Goal: Task Accomplishment & Management: Manage account settings

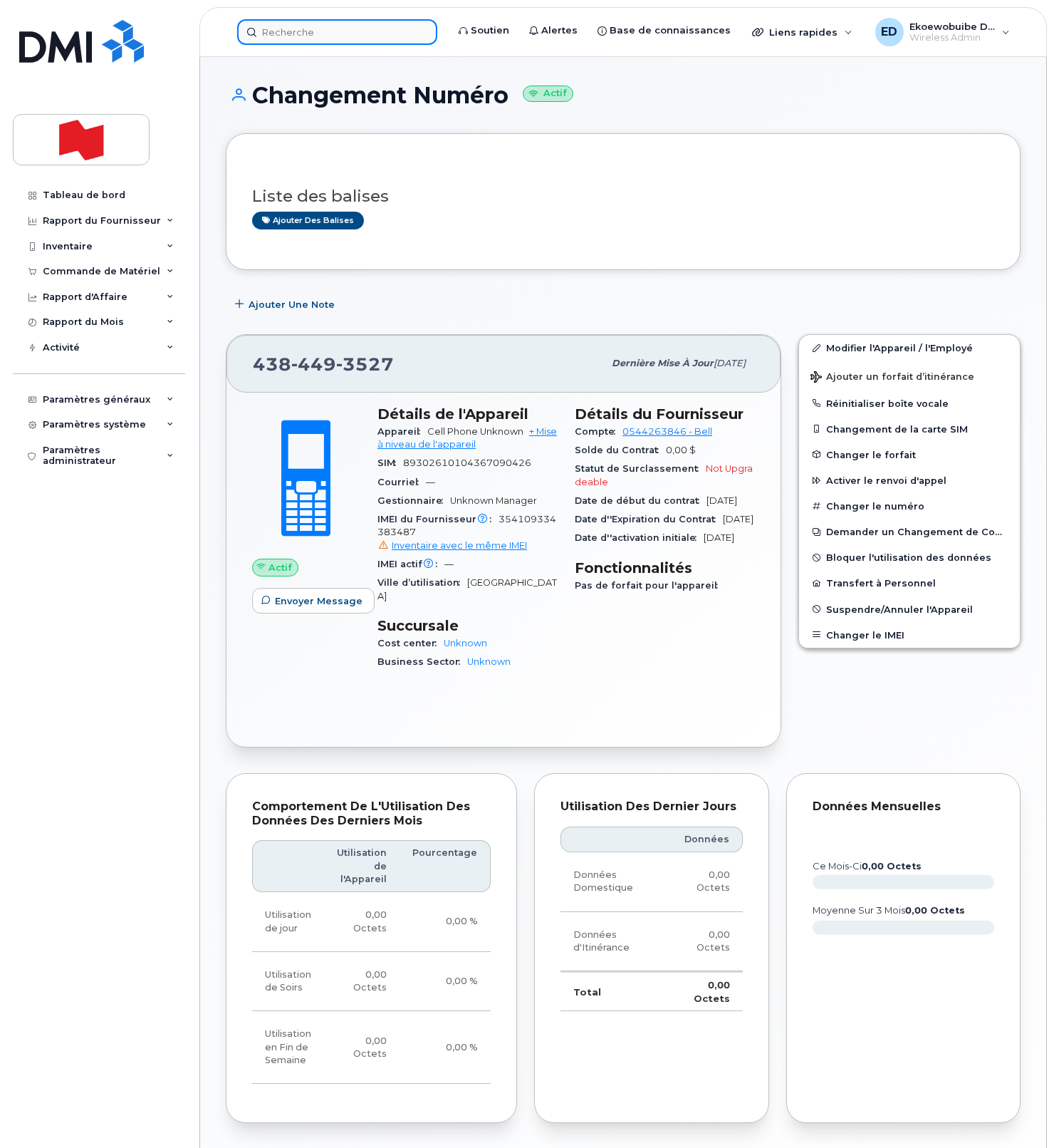
click at [300, 24] on input at bounding box center [337, 32] width 200 height 25
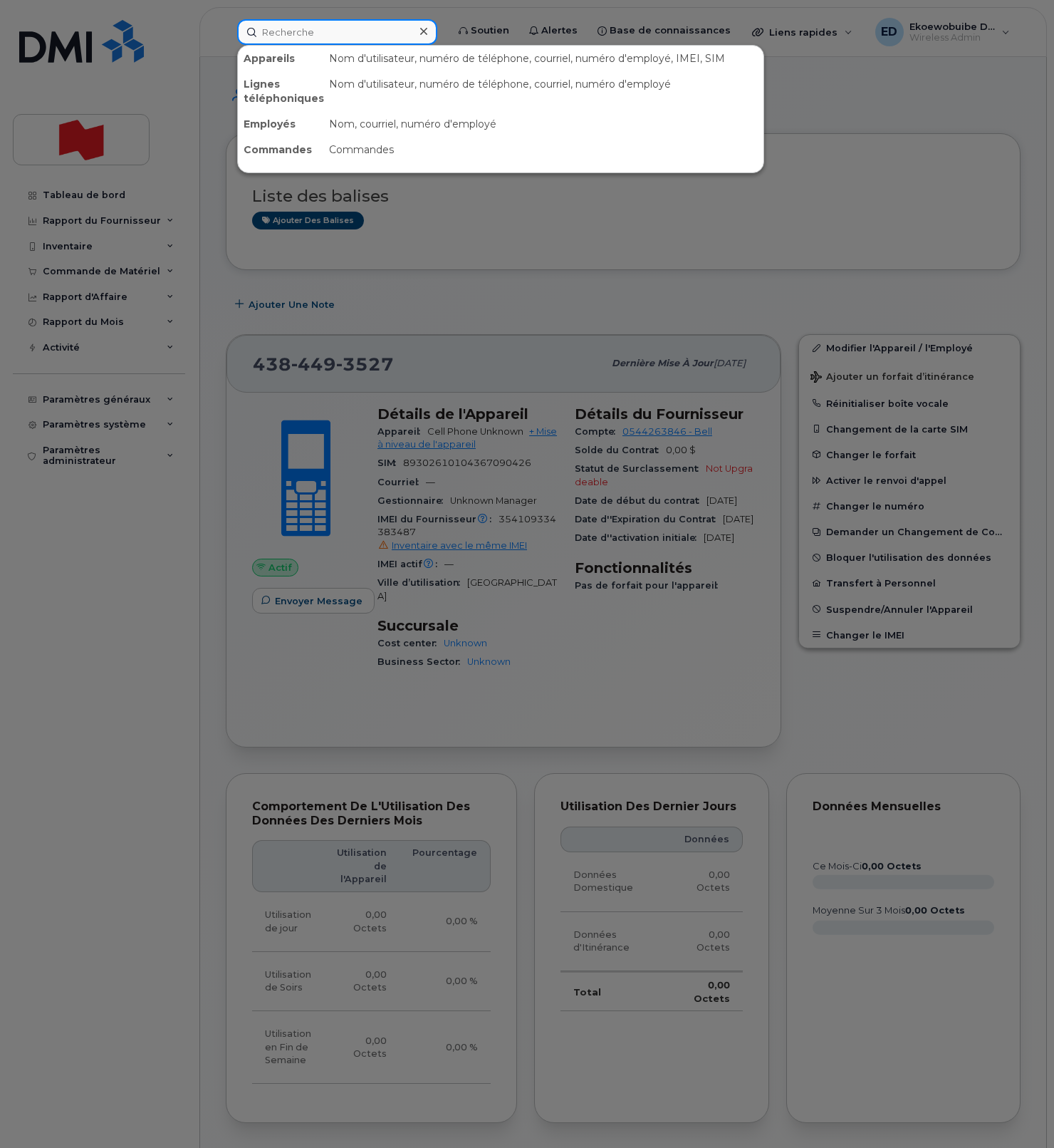
paste input "514-442-9134"
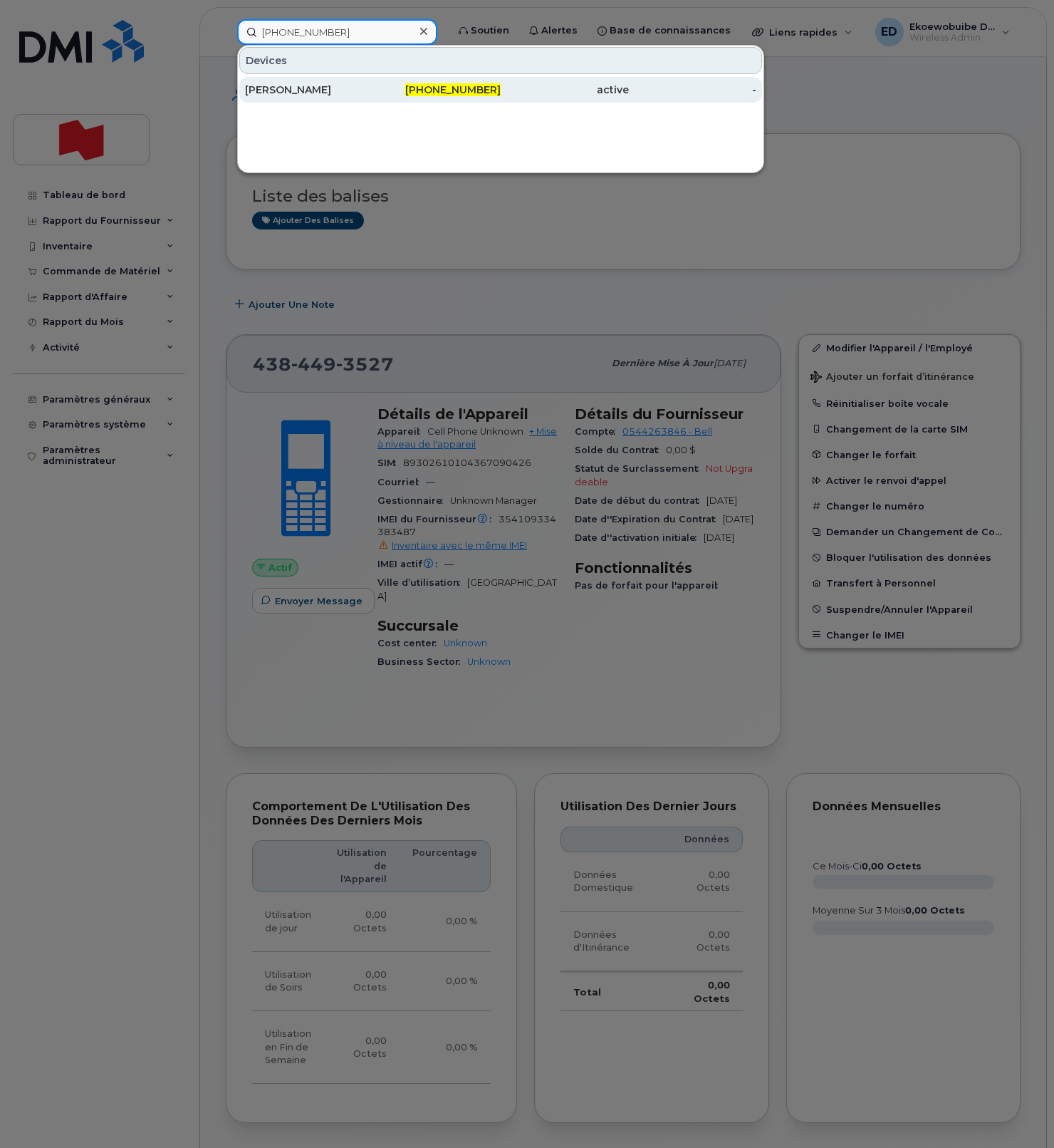
type input "514-442-9134"
click at [308, 90] on div "Francoys Levert" at bounding box center [308, 89] width 128 height 14
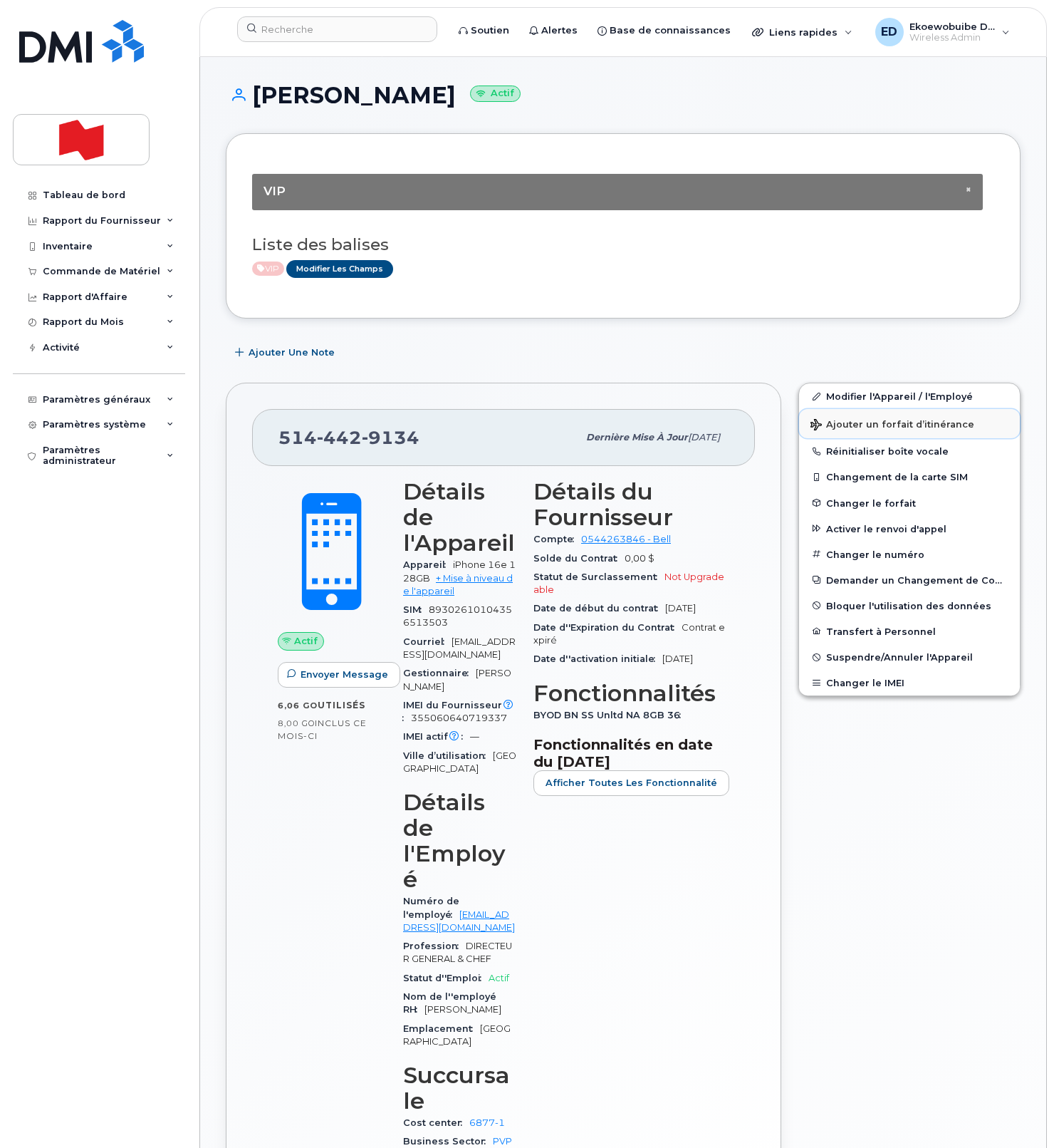
click at [871, 429] on span "Ajouter un forfait d’itinérance" at bounding box center [892, 425] width 164 height 13
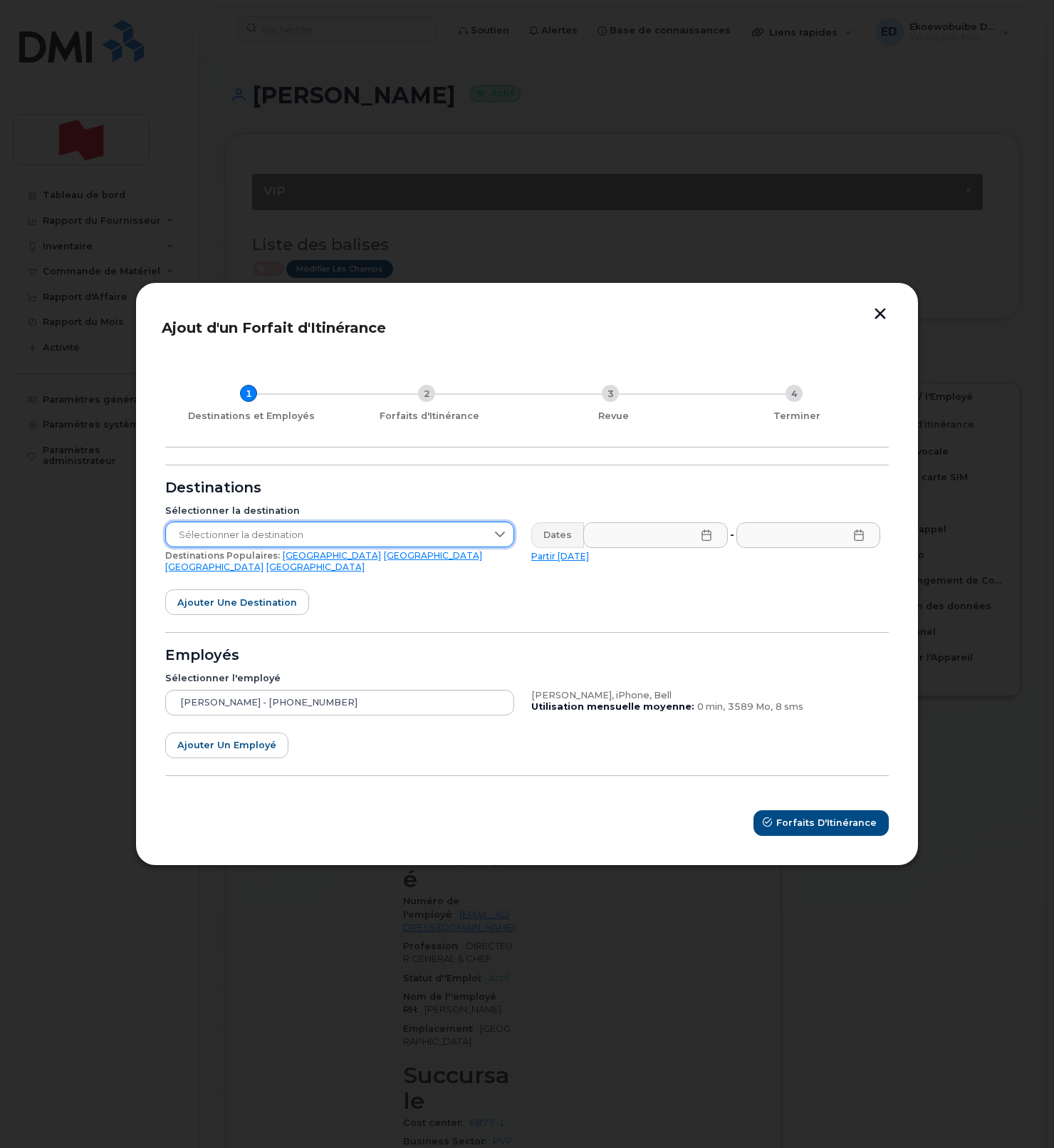
click at [401, 547] on span "Sélectionner la destination" at bounding box center [326, 535] width 320 height 25
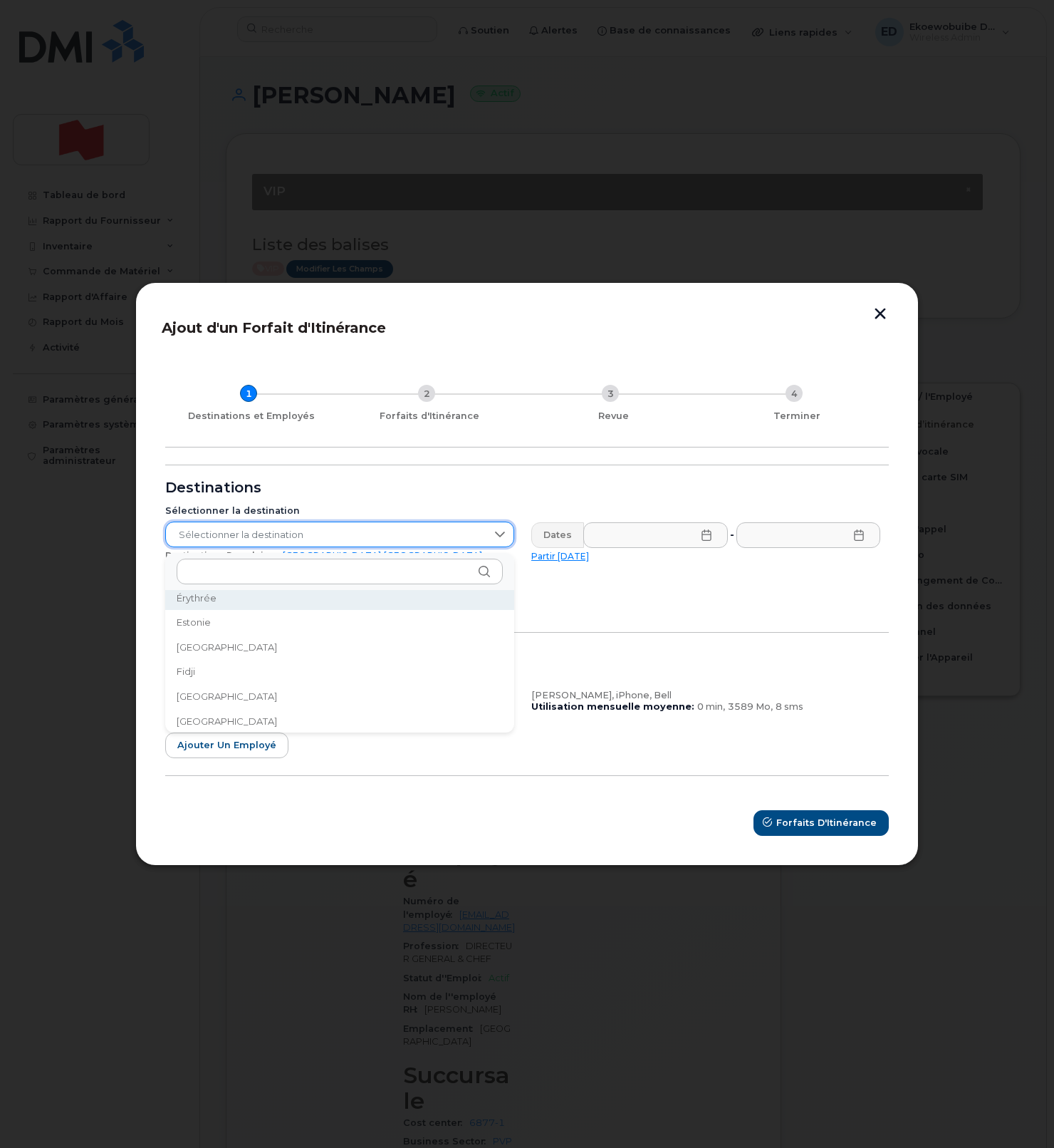
scroll to position [1580, 0]
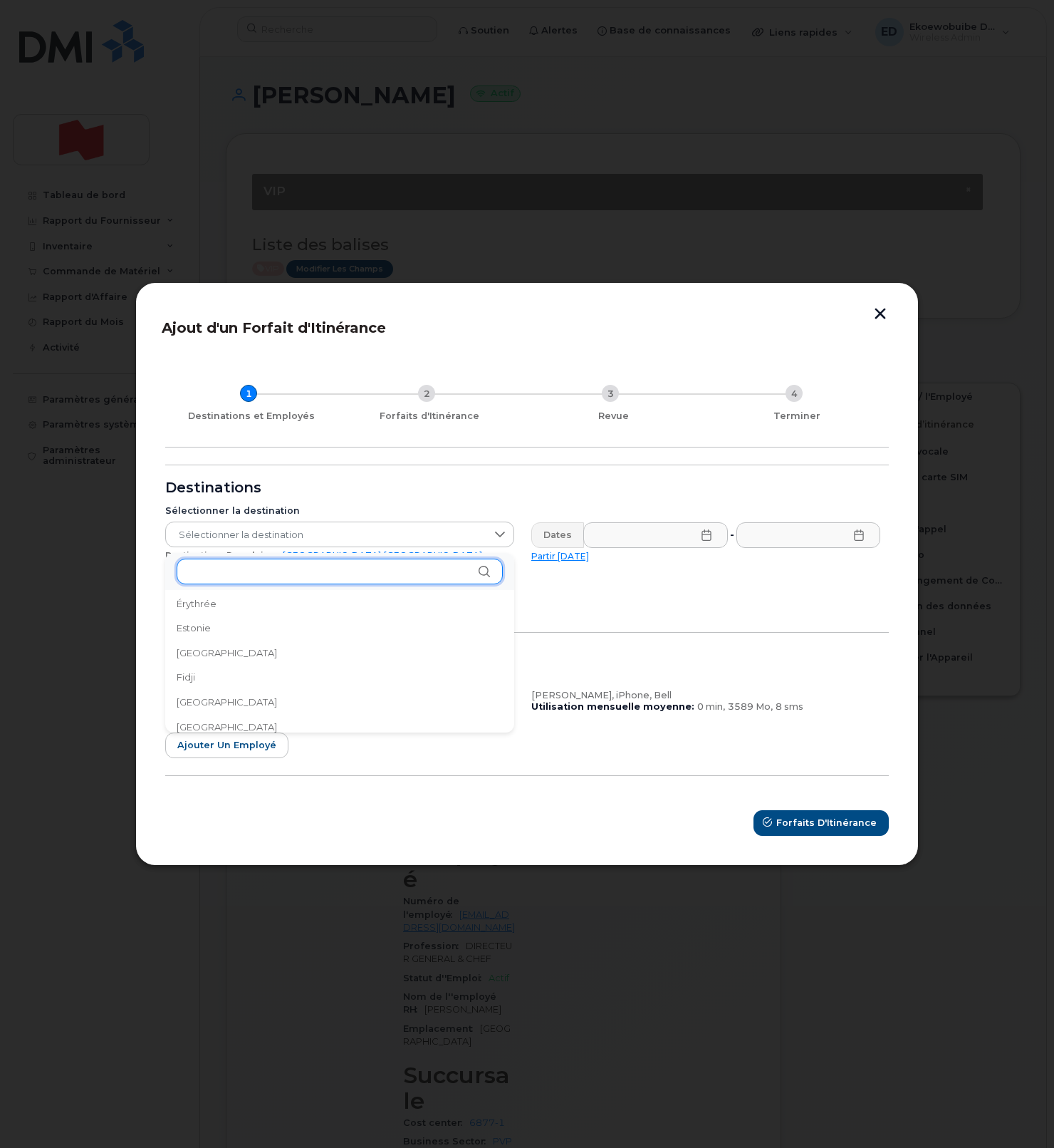
click at [278, 579] on input "text" at bounding box center [340, 571] width 326 height 25
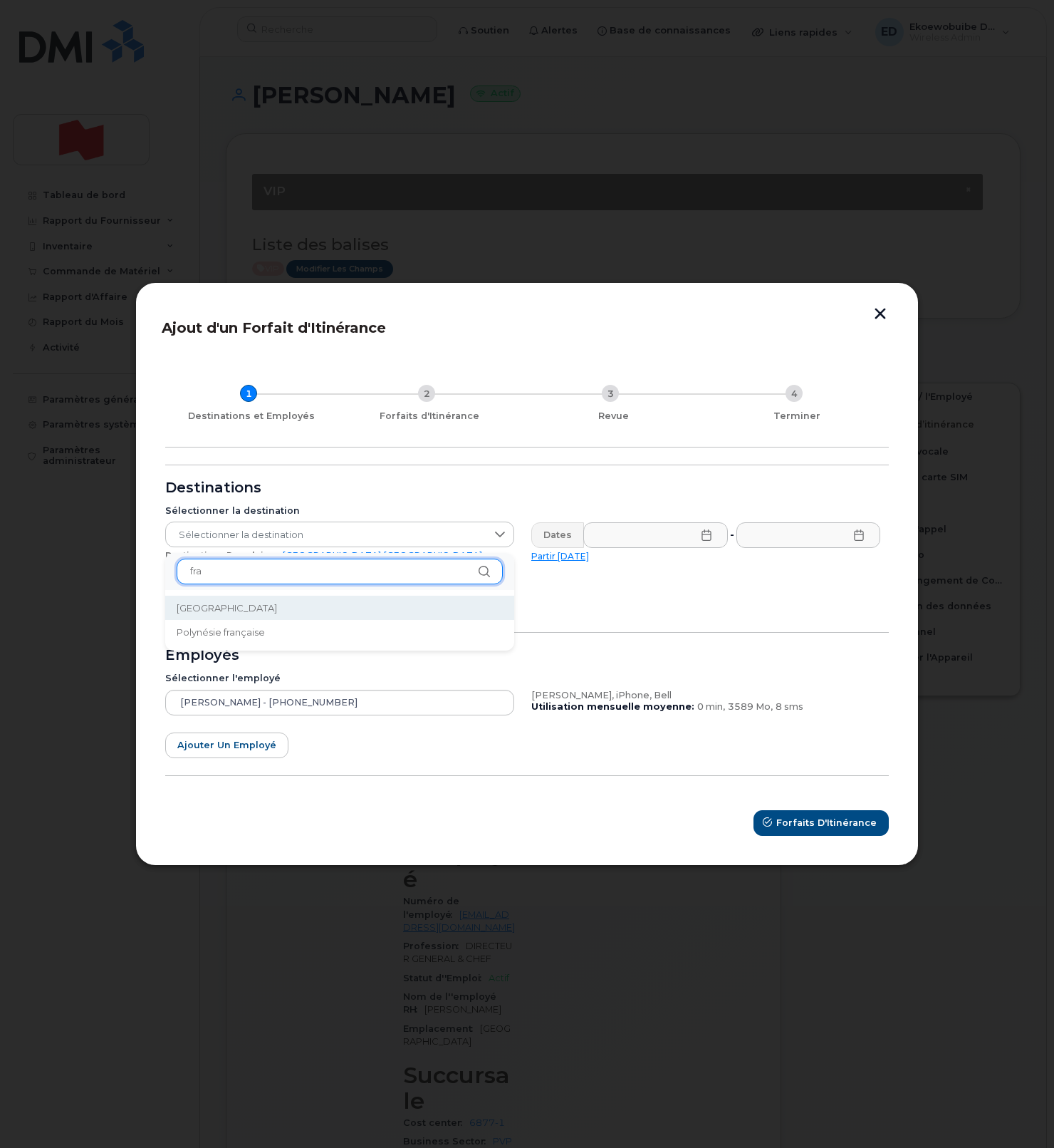
type input "fra"
drag, startPoint x: 198, startPoint y: 612, endPoint x: 222, endPoint y: 619, distance: 25.0
click at [198, 612] on span "France" at bounding box center [227, 608] width 100 height 13
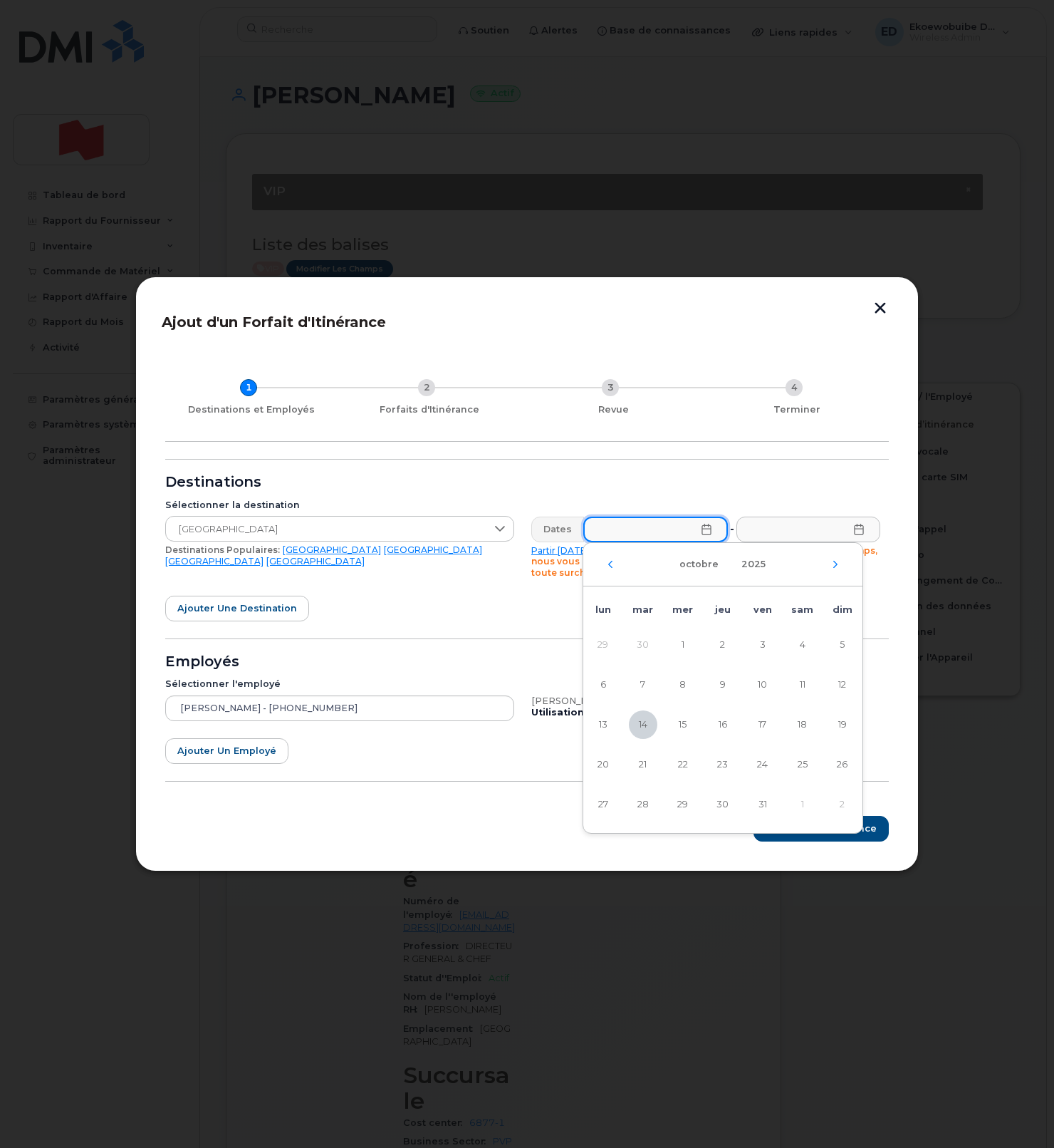
click at [696, 531] on input "text" at bounding box center [655, 529] width 144 height 25
click at [685, 725] on span "15" at bounding box center [683, 724] width 28 height 28
type input "15/10/2025"
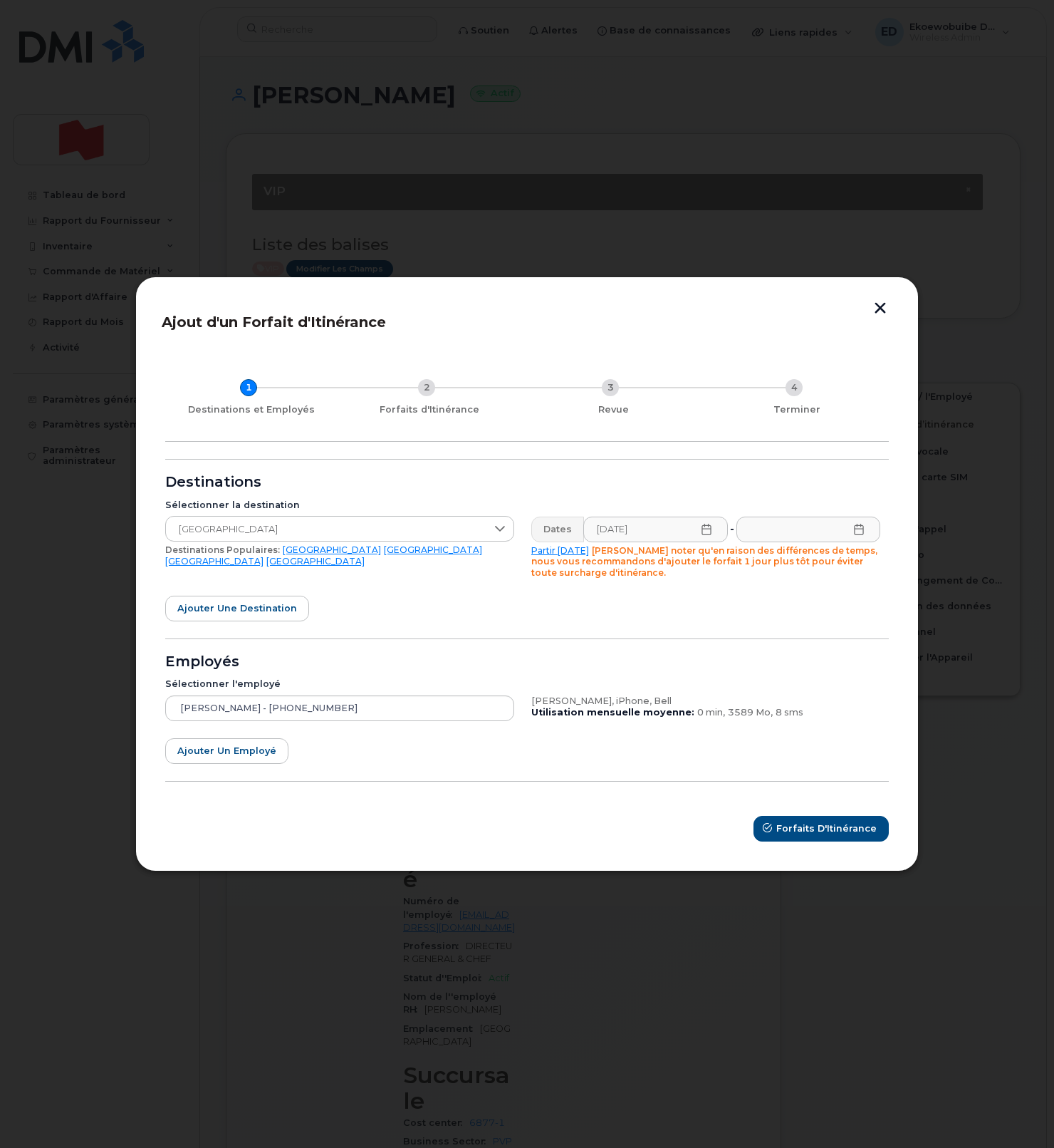
click at [857, 529] on icon at bounding box center [859, 529] width 11 height 11
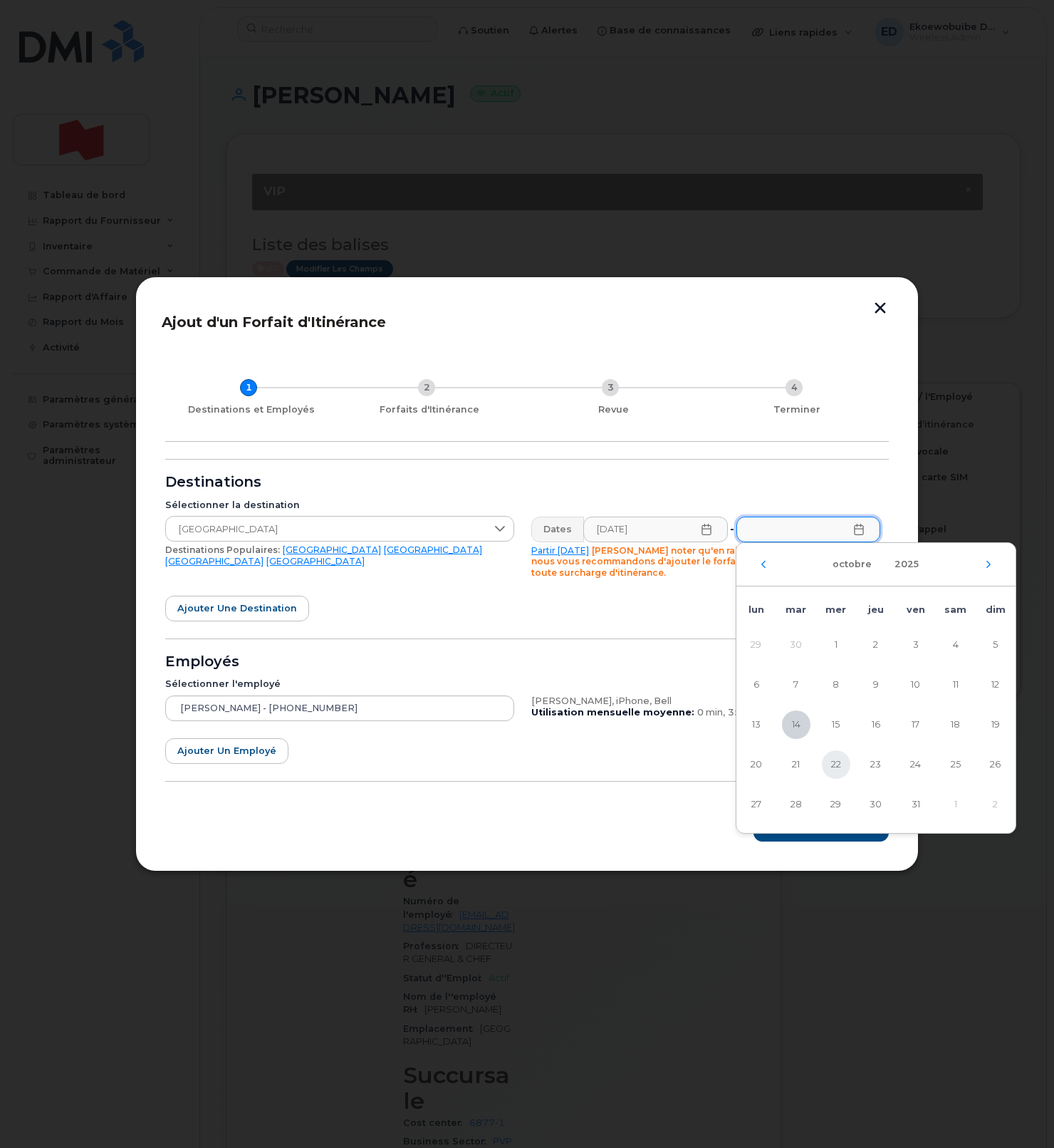
click at [831, 766] on span "22" at bounding box center [836, 765] width 28 height 28
type input "22/10/2025"
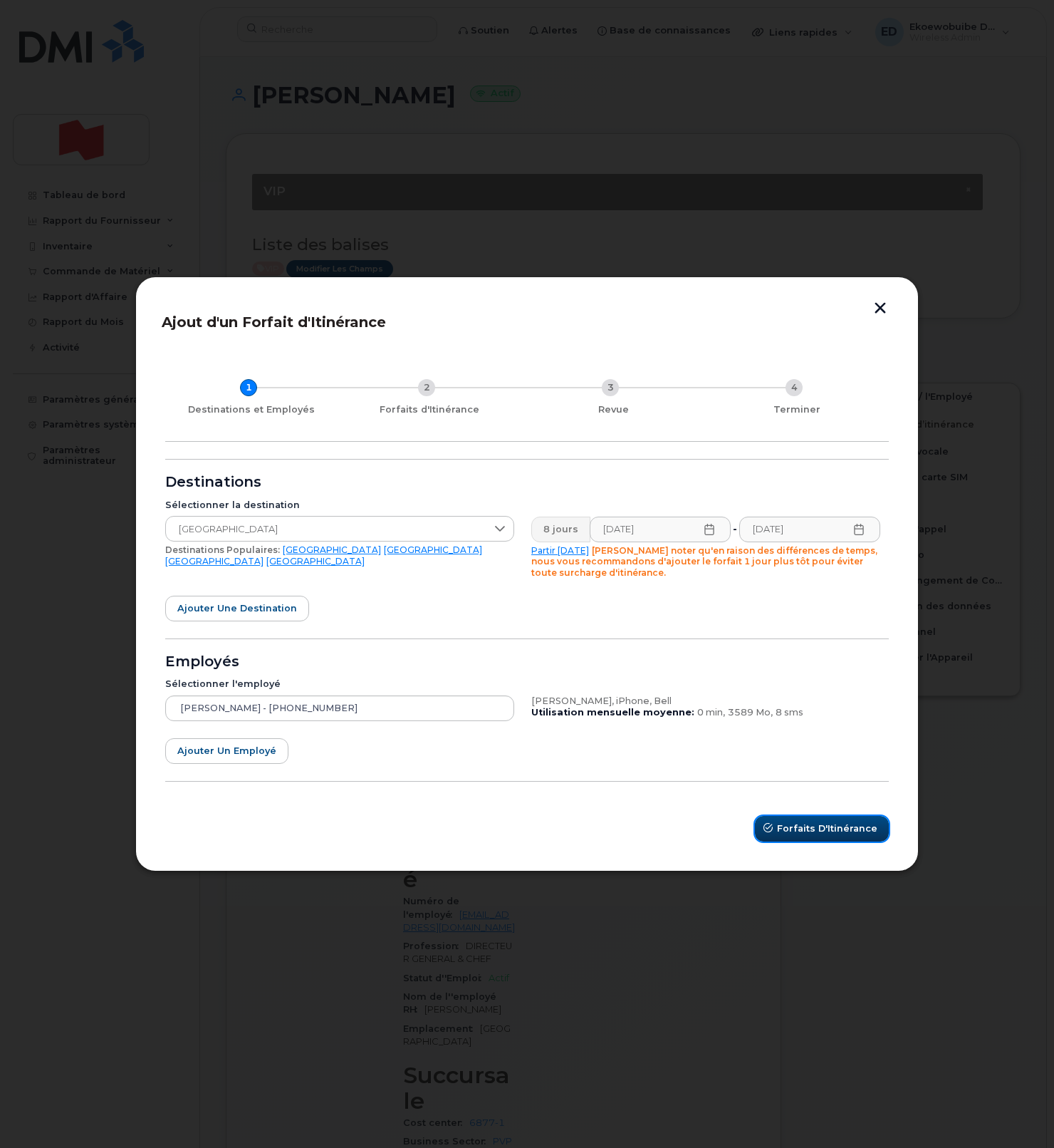
click at [802, 830] on span "Forfaits d'Itinérance" at bounding box center [827, 828] width 100 height 13
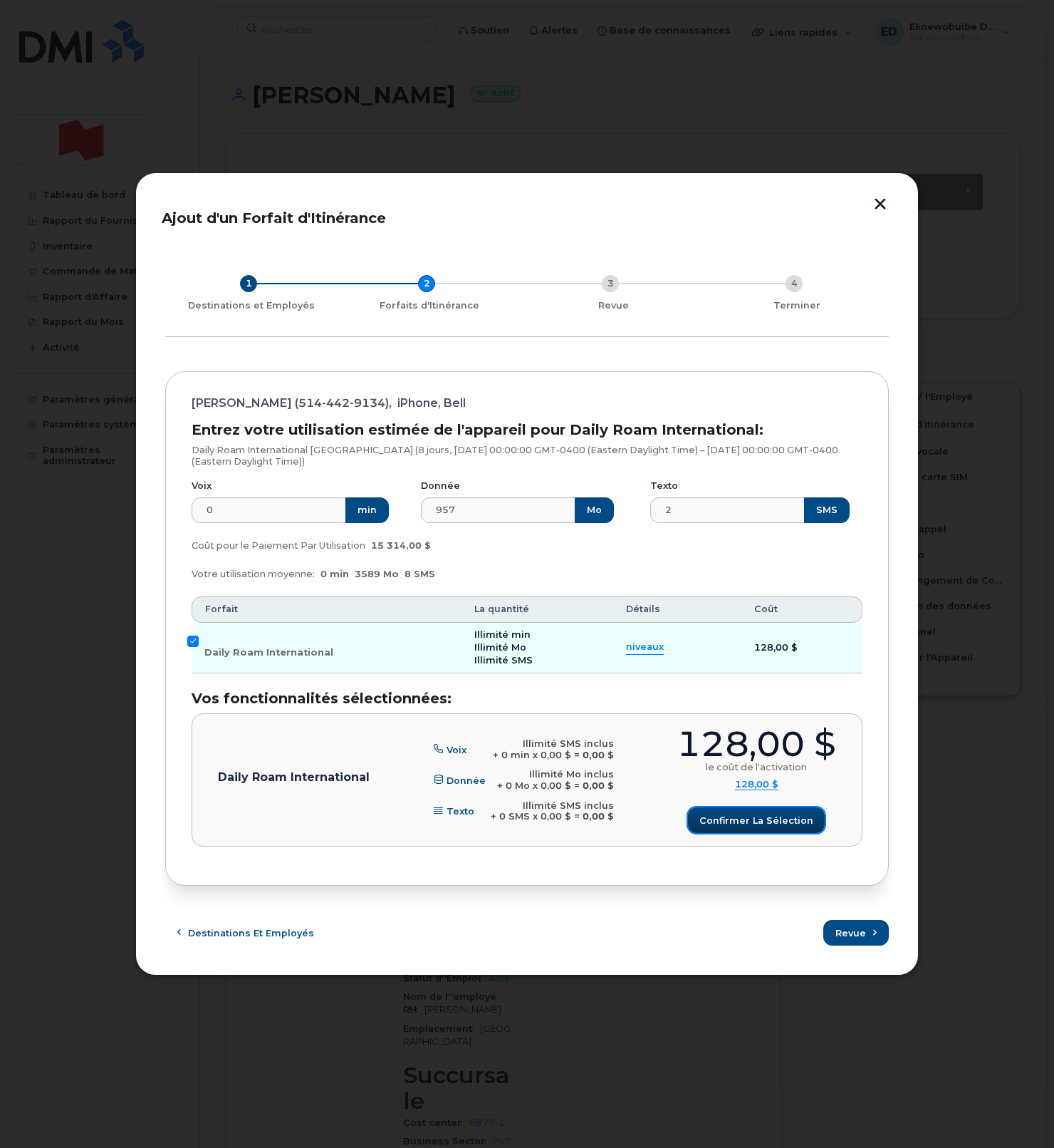
click at [770, 819] on span "Confirmer la sélection" at bounding box center [756, 820] width 114 height 13
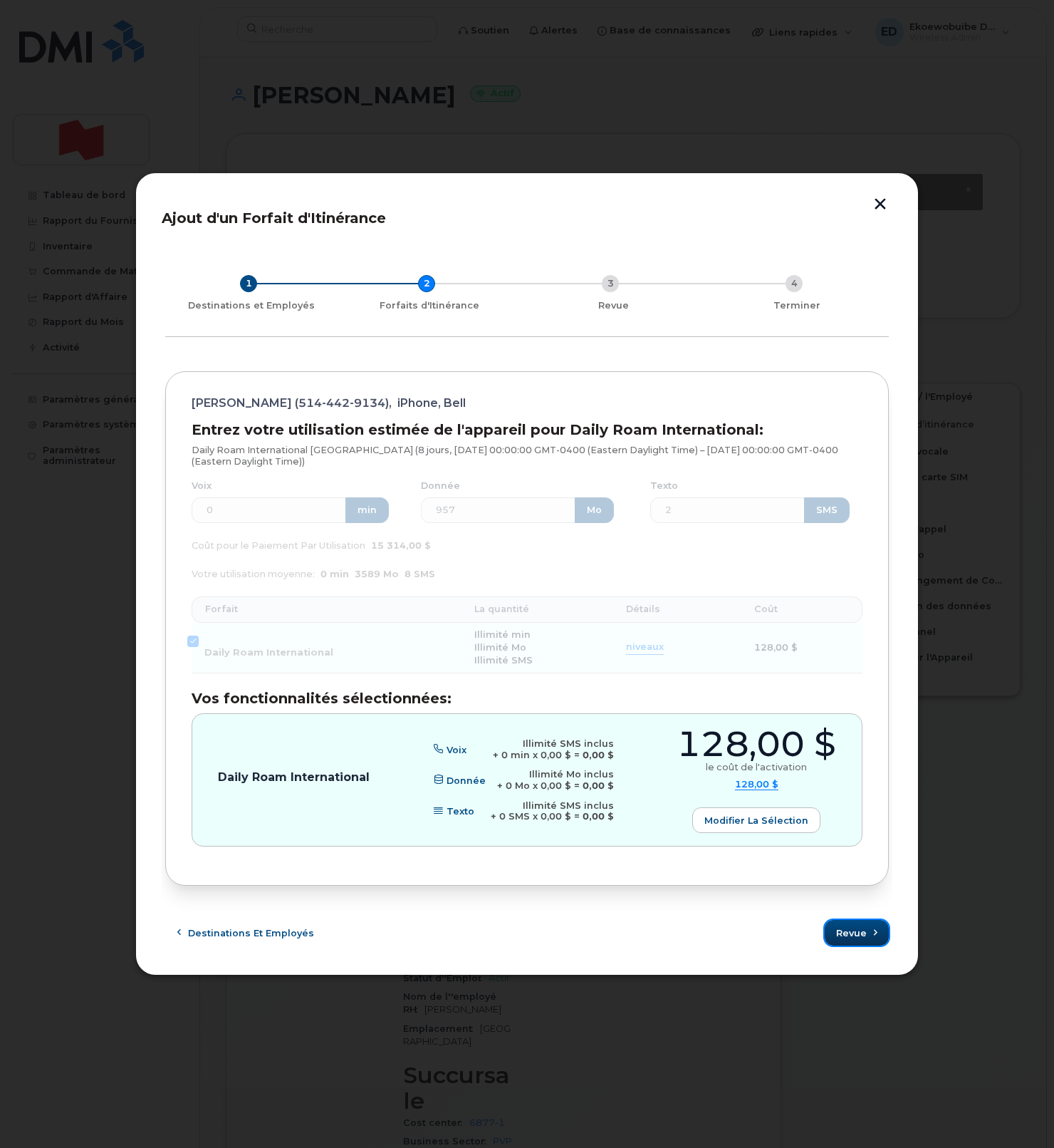
click at [858, 932] on span "Revue" at bounding box center [851, 933] width 31 height 13
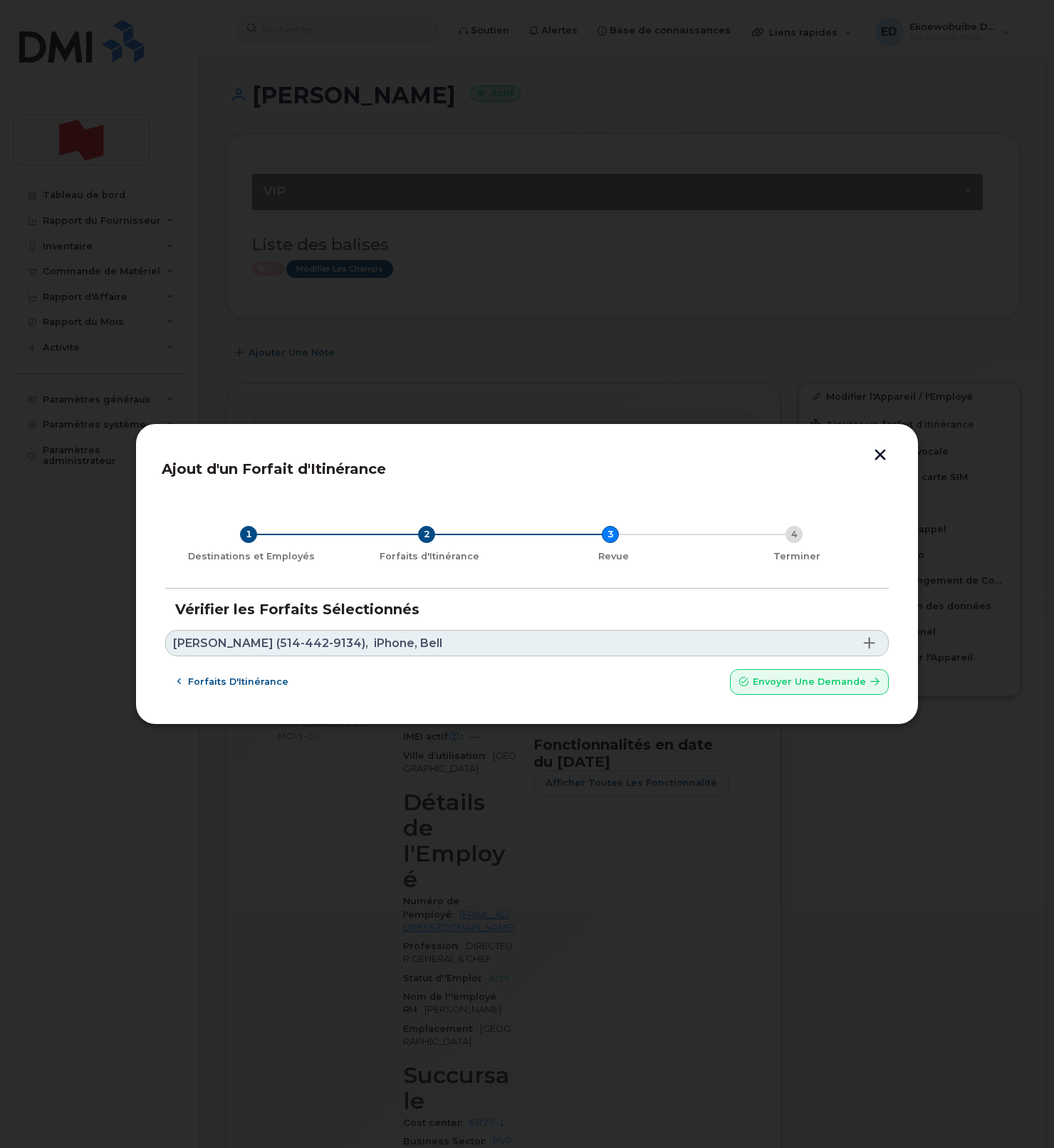
click at [480, 645] on link "Francoys Levert (514-442-9134), iPhone, Bell" at bounding box center [527, 643] width 724 height 26
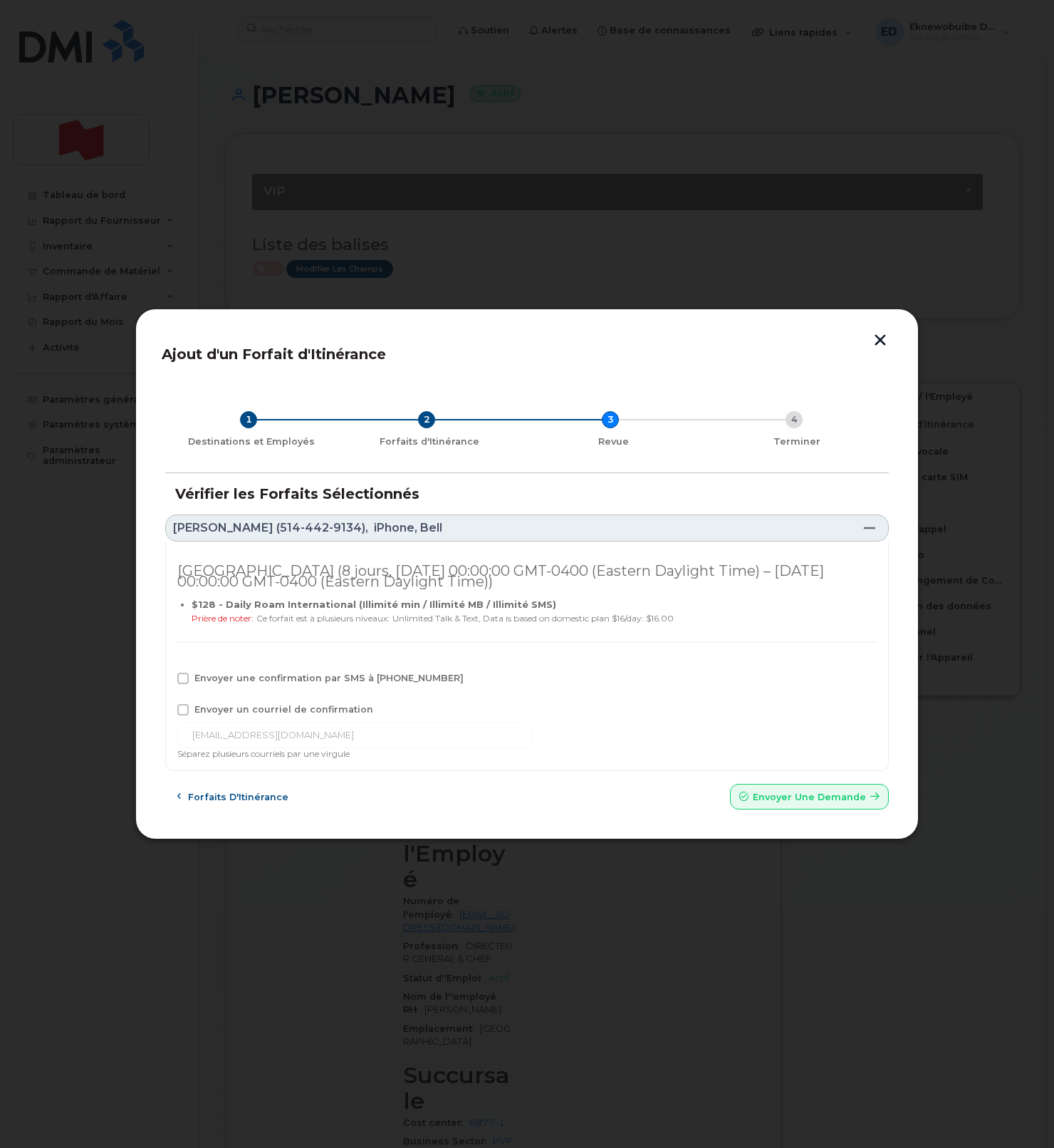
drag, startPoint x: 220, startPoint y: 681, endPoint x: 207, endPoint y: 698, distance: 21.4
click at [220, 681] on span "Envoyer une confirmation par SMS à 514-442-9134" at bounding box center [329, 678] width 269 height 10
click at [168, 680] on input "Envoyer une confirmation par SMS à 514-442-9134" at bounding box center [164, 676] width 7 height 7
checkbox input "true"
click at [211, 708] on span "Envoyer un courriel de confirmation" at bounding box center [284, 709] width 179 height 10
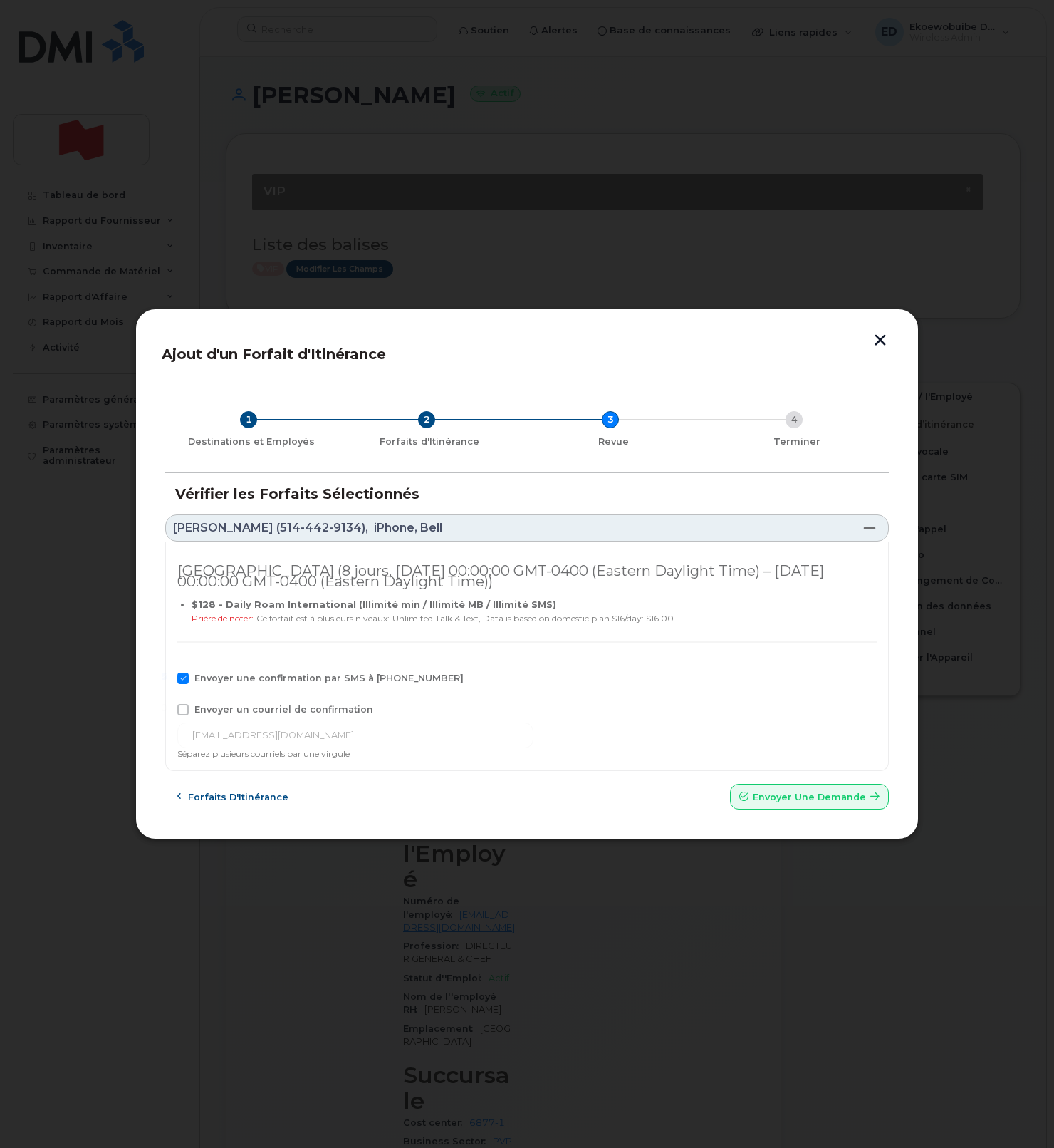
click at [168, 708] on input "Envoyer un courriel de confirmation" at bounding box center [164, 708] width 7 height 7
checkbox input "true"
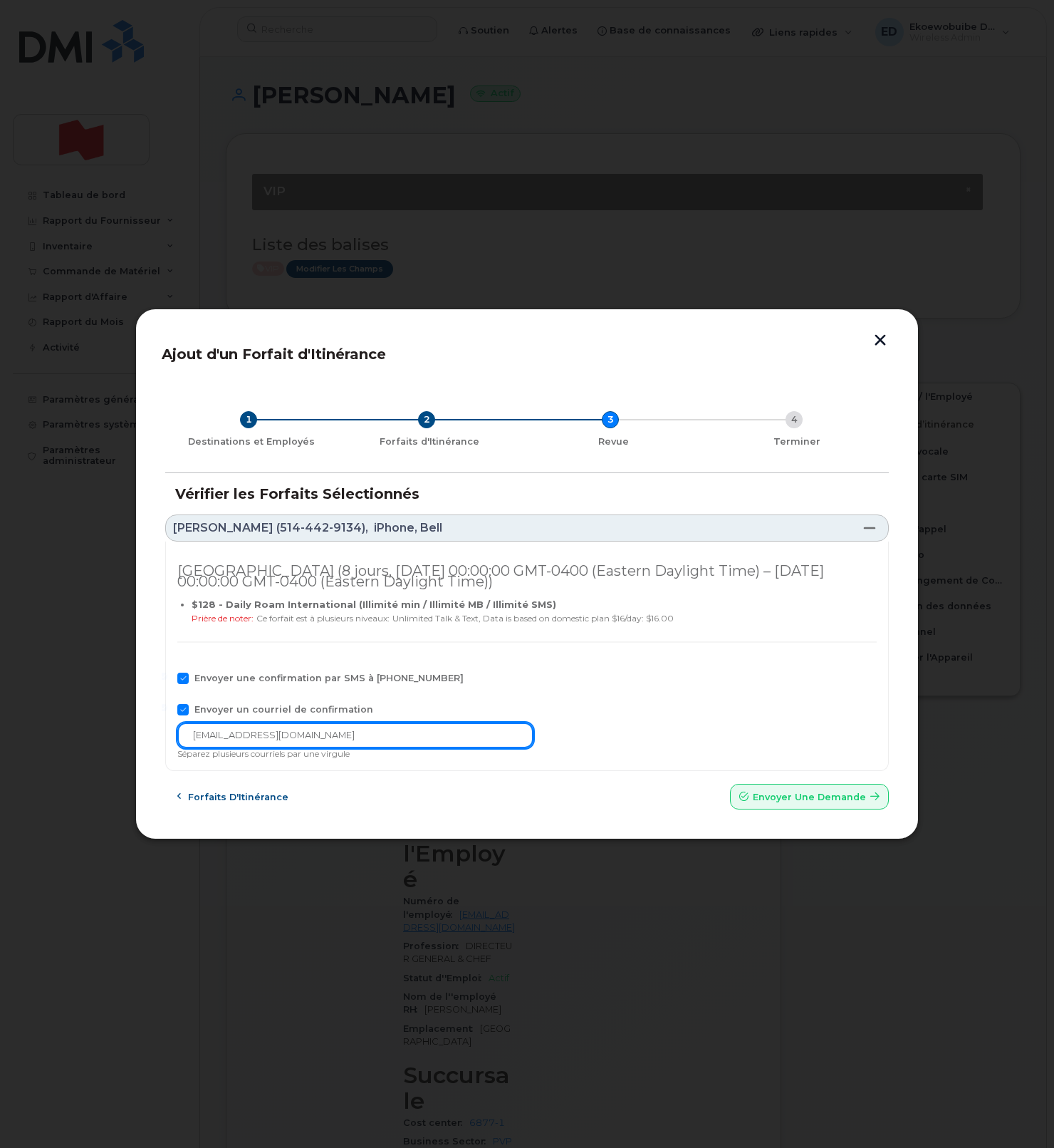
drag, startPoint x: 338, startPoint y: 739, endPoint x: 130, endPoint y: 731, distance: 208.2
click at [130, 731] on div "Ajout d'un Forfait d'Itinérance 1 Destinations et Employés 2 Forfaits d'Itinéra…" at bounding box center [527, 574] width 1054 height 1148
type input "solutions_mobiles@bnc.ca"
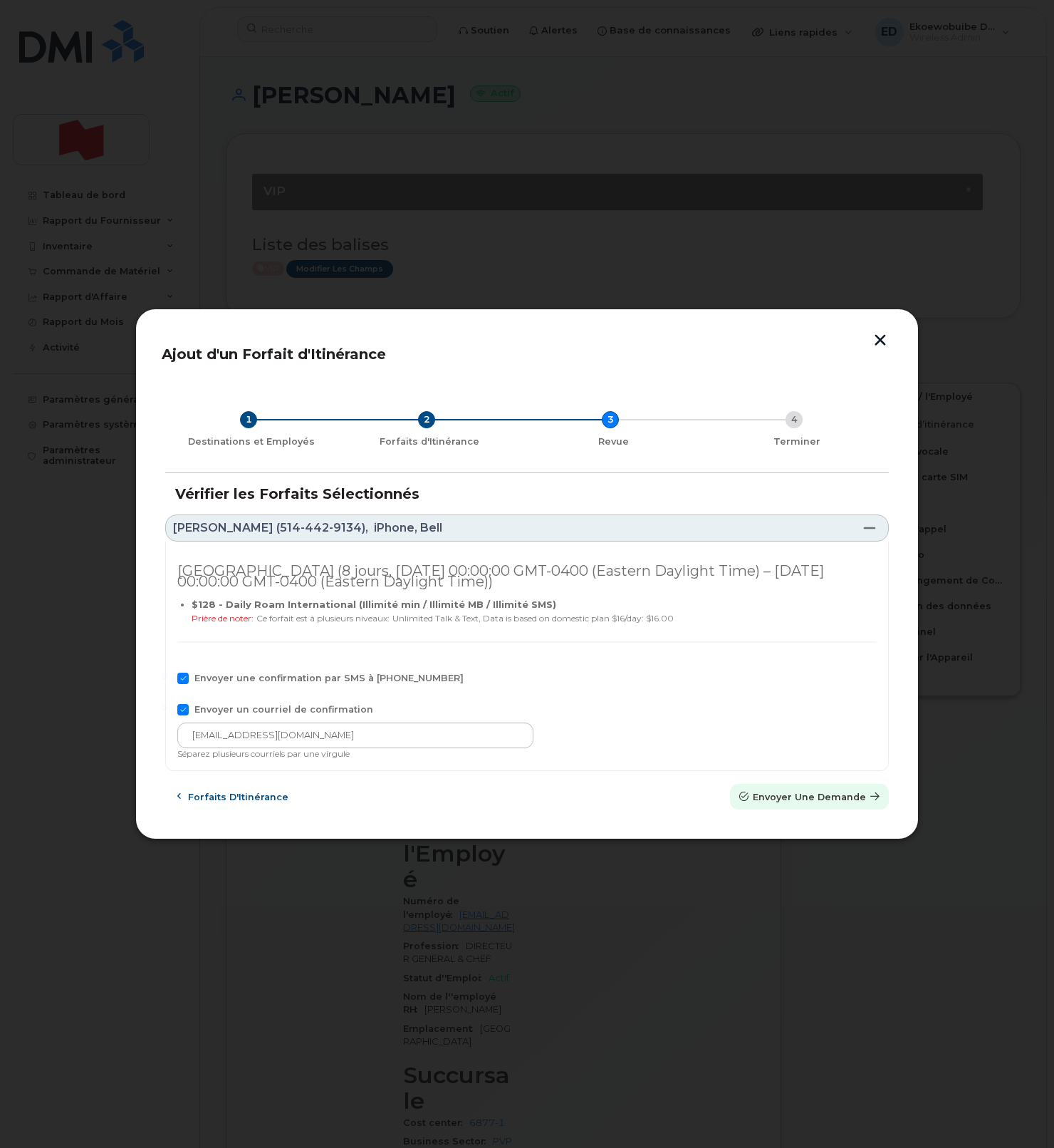
click at [846, 802] on span "Envoyer une Demande" at bounding box center [809, 797] width 113 height 13
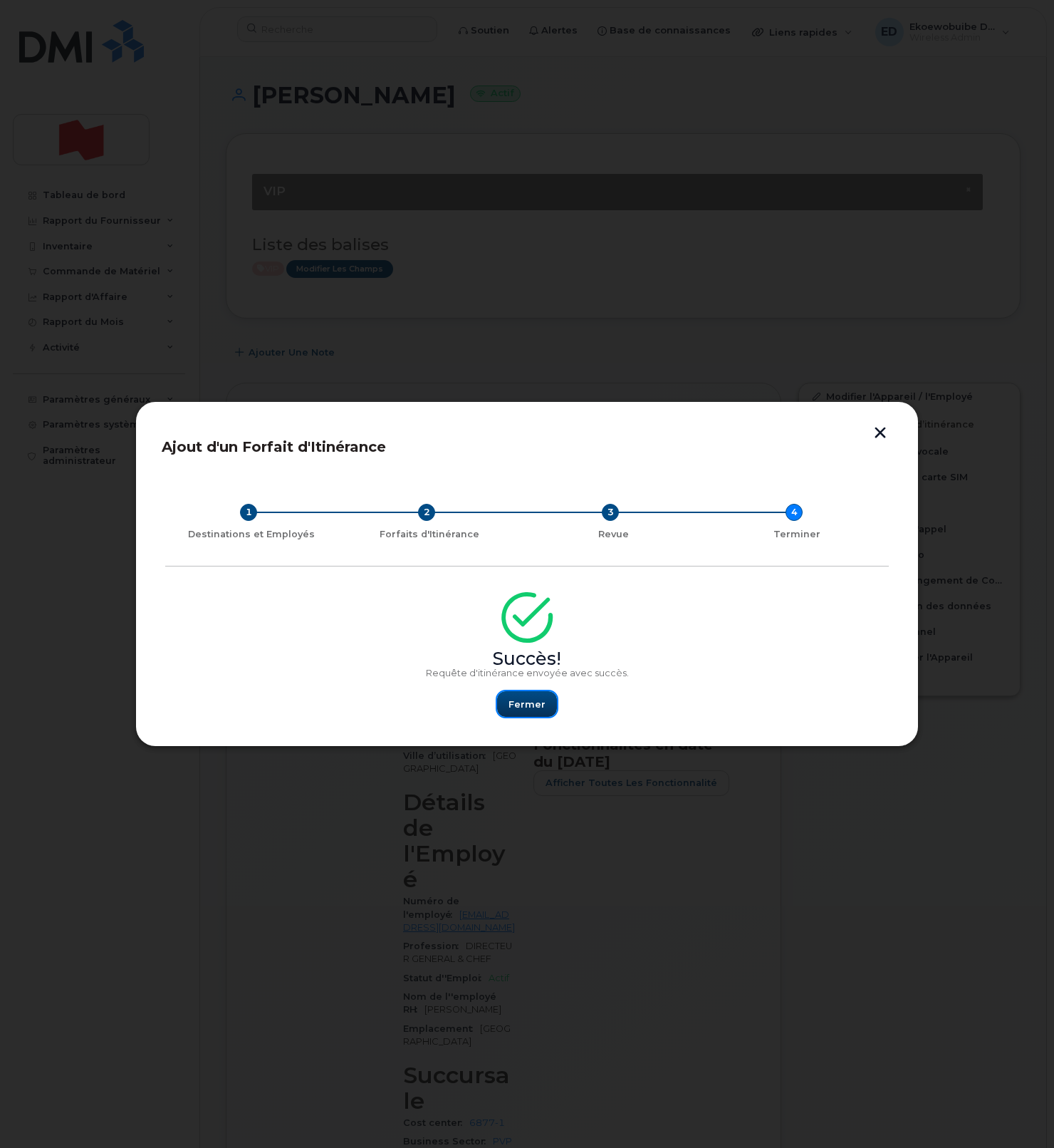
click at [528, 711] on button "Fermer" at bounding box center [527, 704] width 60 height 25
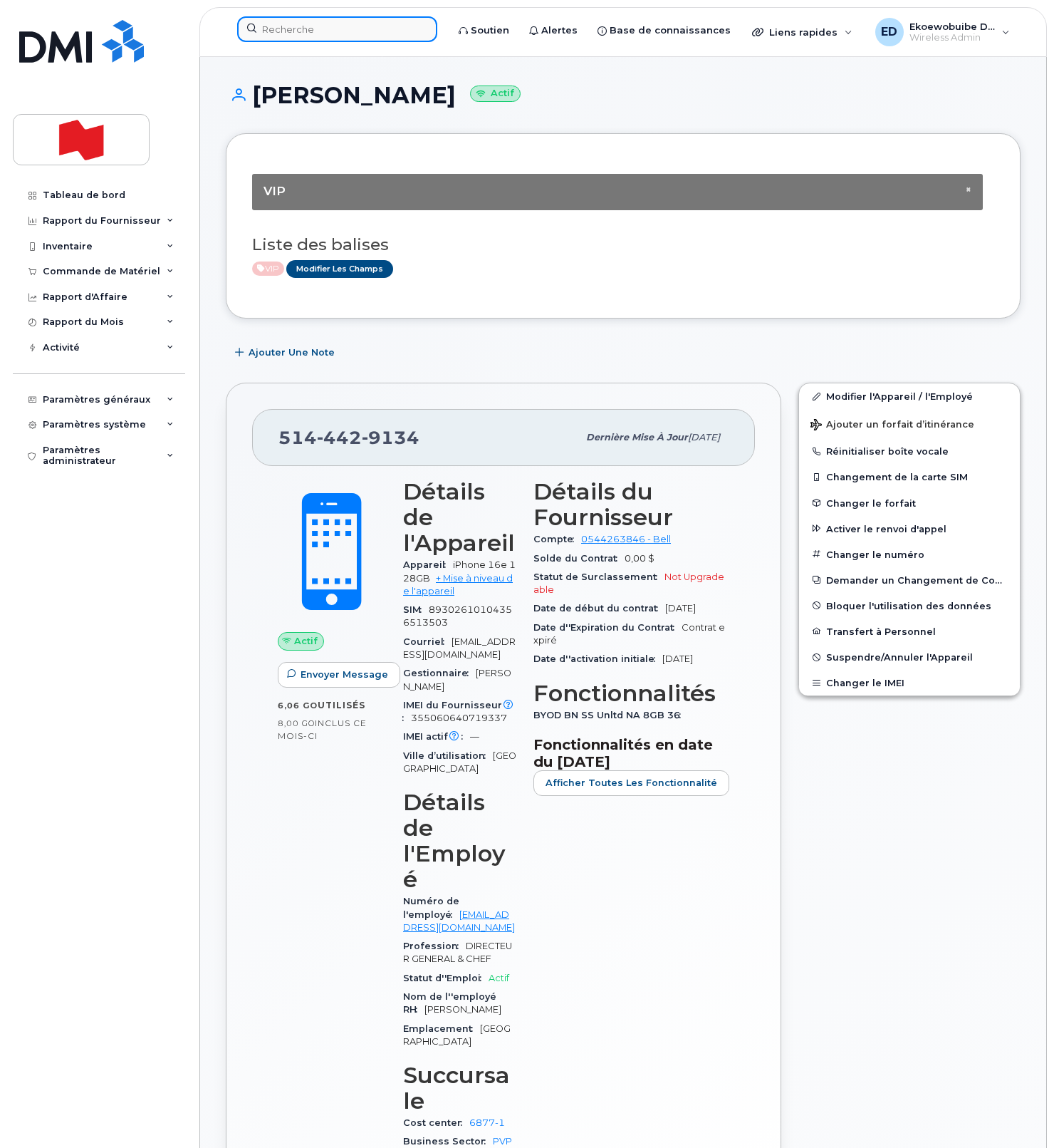
click at [339, 37] on input at bounding box center [337, 29] width 200 height 25
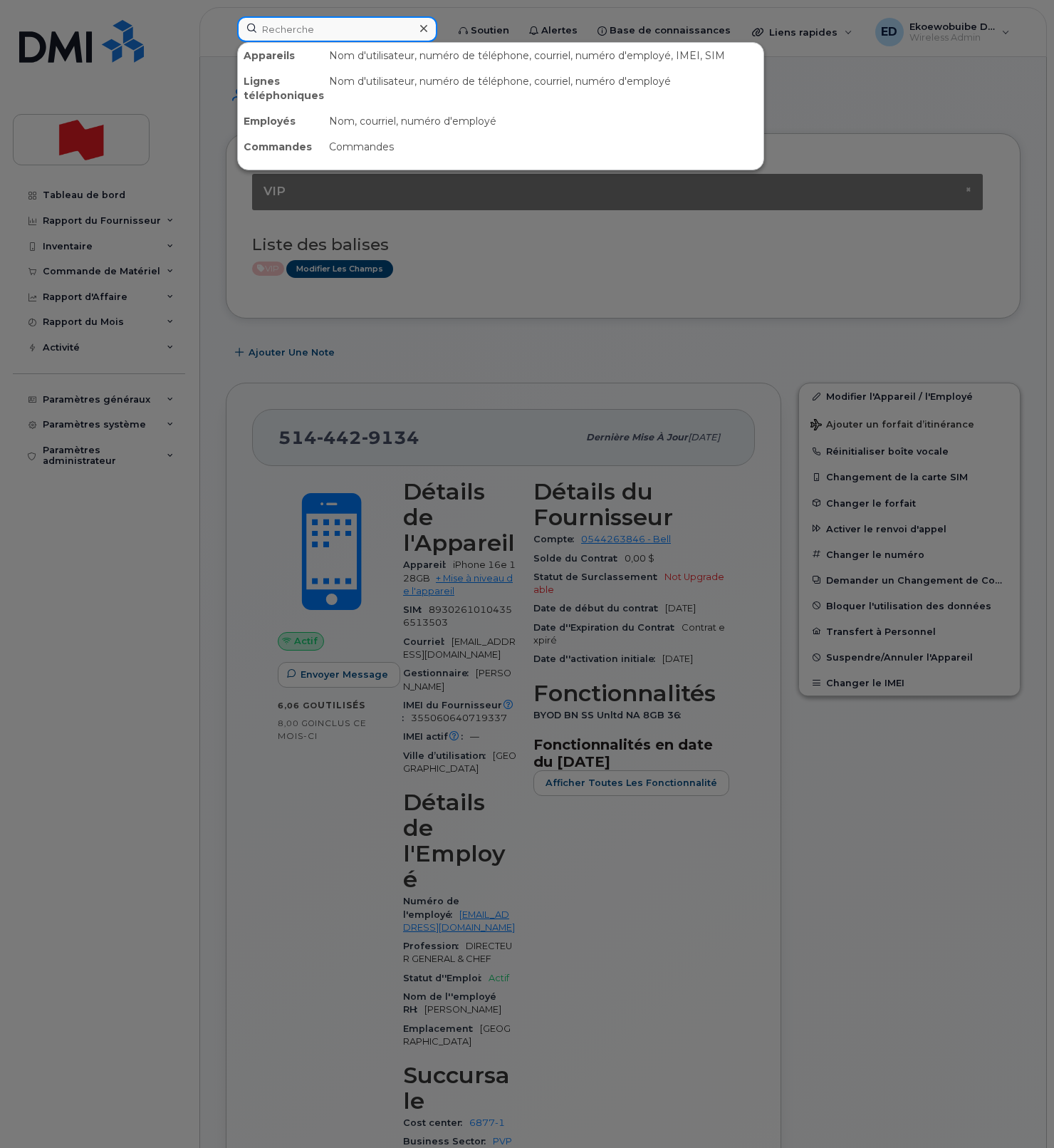
paste input "[EMAIL_ADDRESS][PERSON_NAME][DOMAIN_NAME]"
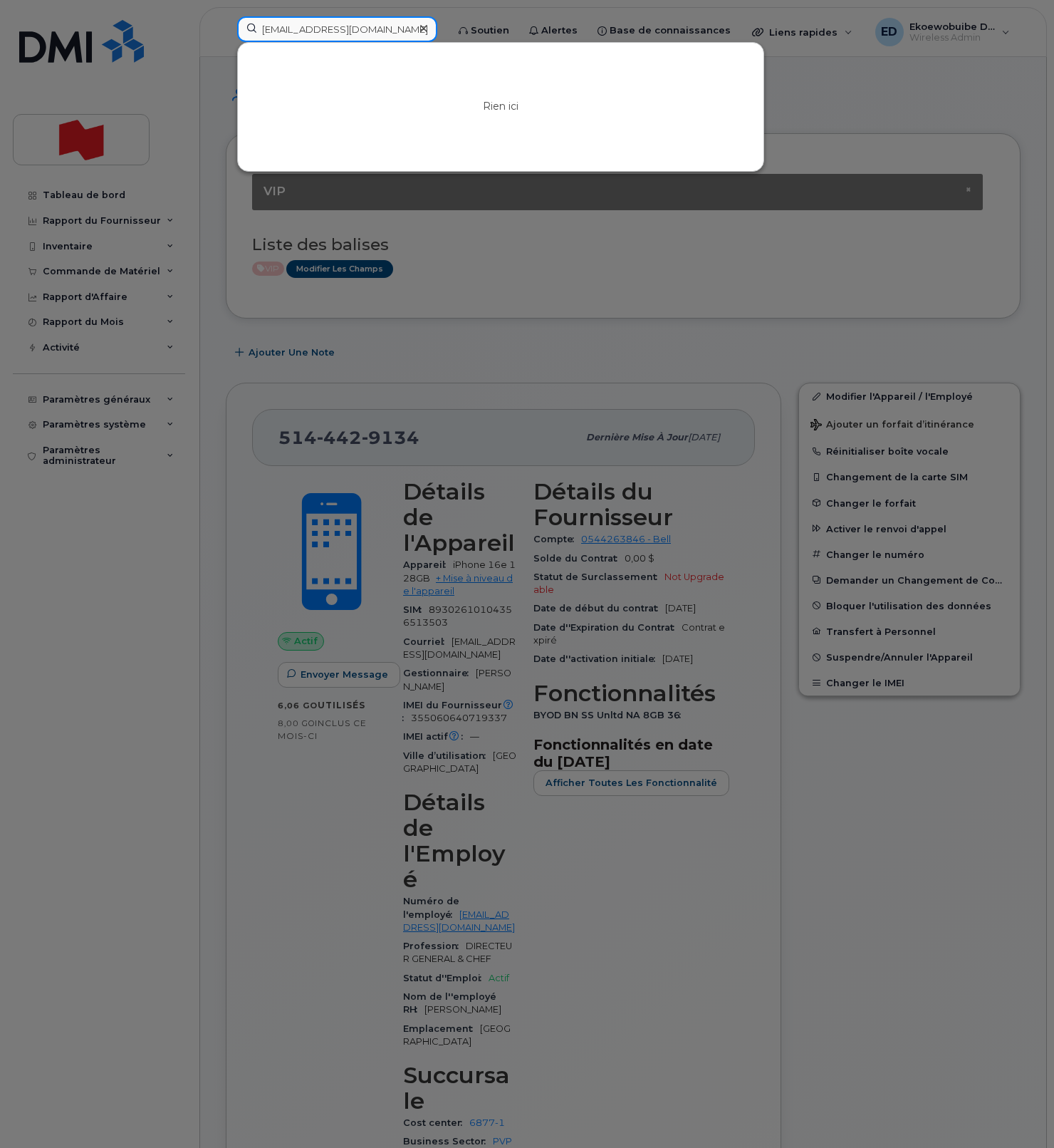
type input "[EMAIL_ADDRESS][PERSON_NAME][DOMAIN_NAME]"
click at [427, 32] on icon at bounding box center [424, 28] width 7 height 7
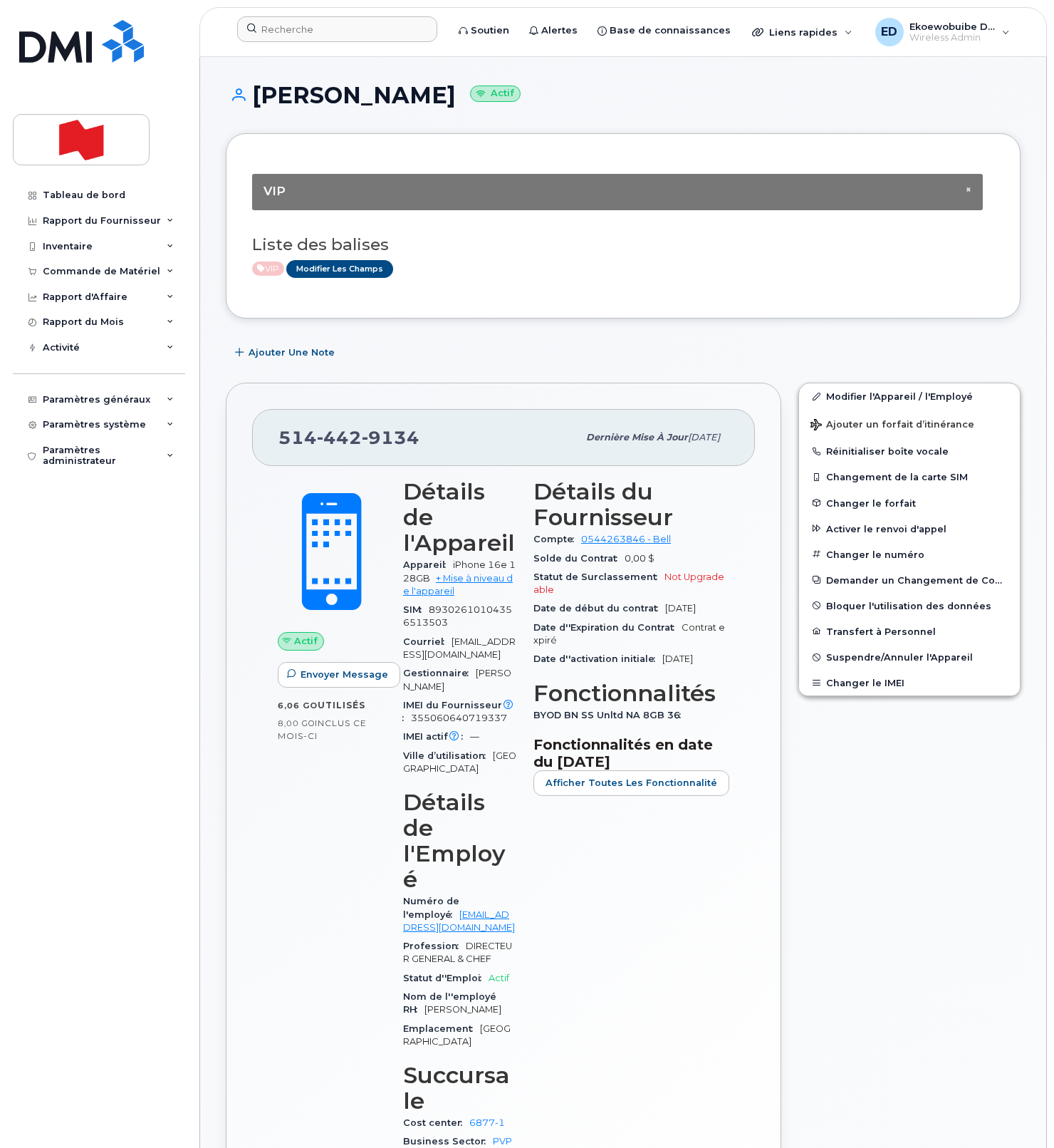
drag, startPoint x: 593, startPoint y: 100, endPoint x: 585, endPoint y: 106, distance: 10.0
click at [593, 100] on h1 "Francoys Levert Actif" at bounding box center [624, 94] width 795 height 25
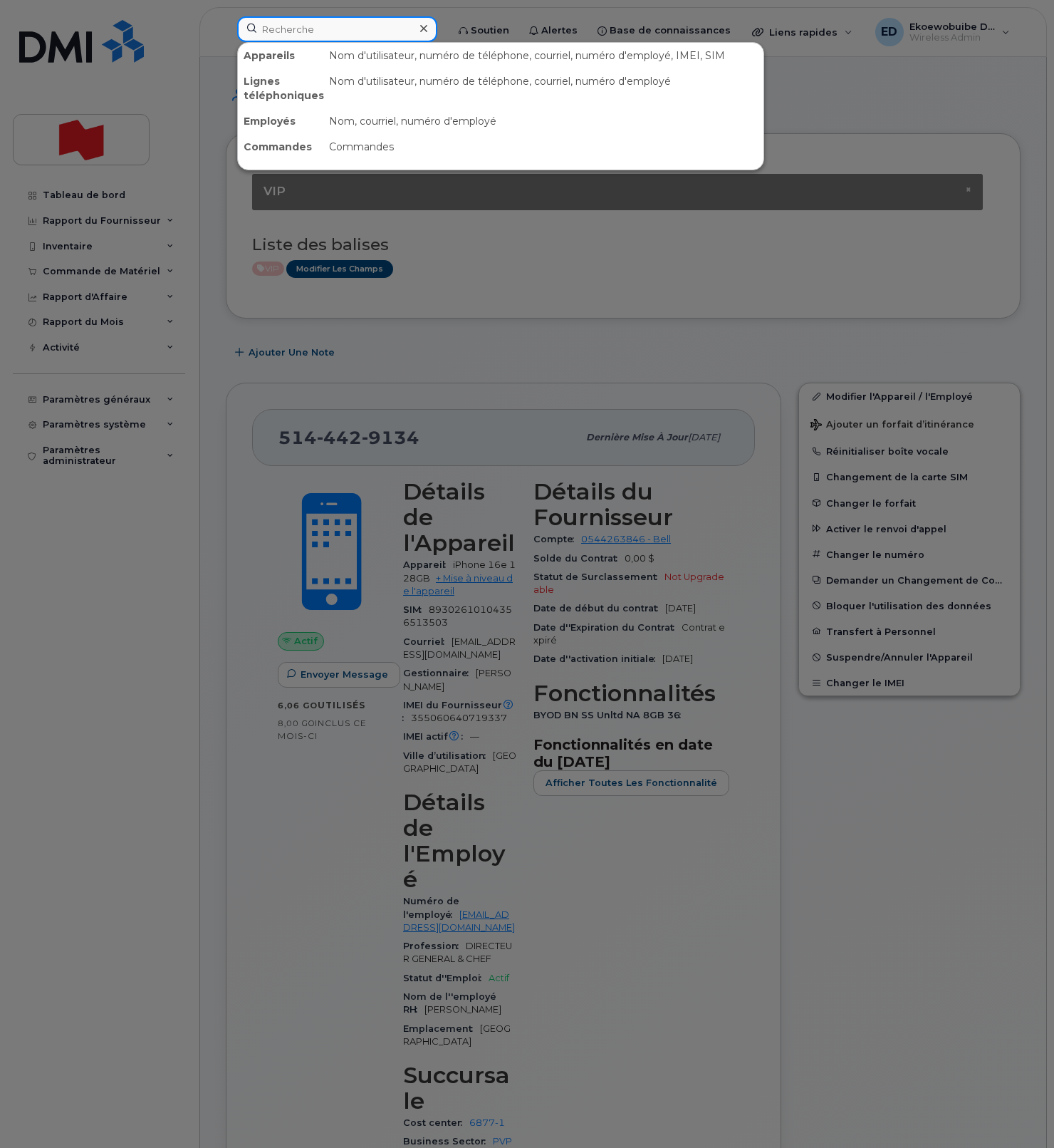
click at [314, 29] on input at bounding box center [337, 29] width 200 height 25
paste input "780-298-0608"
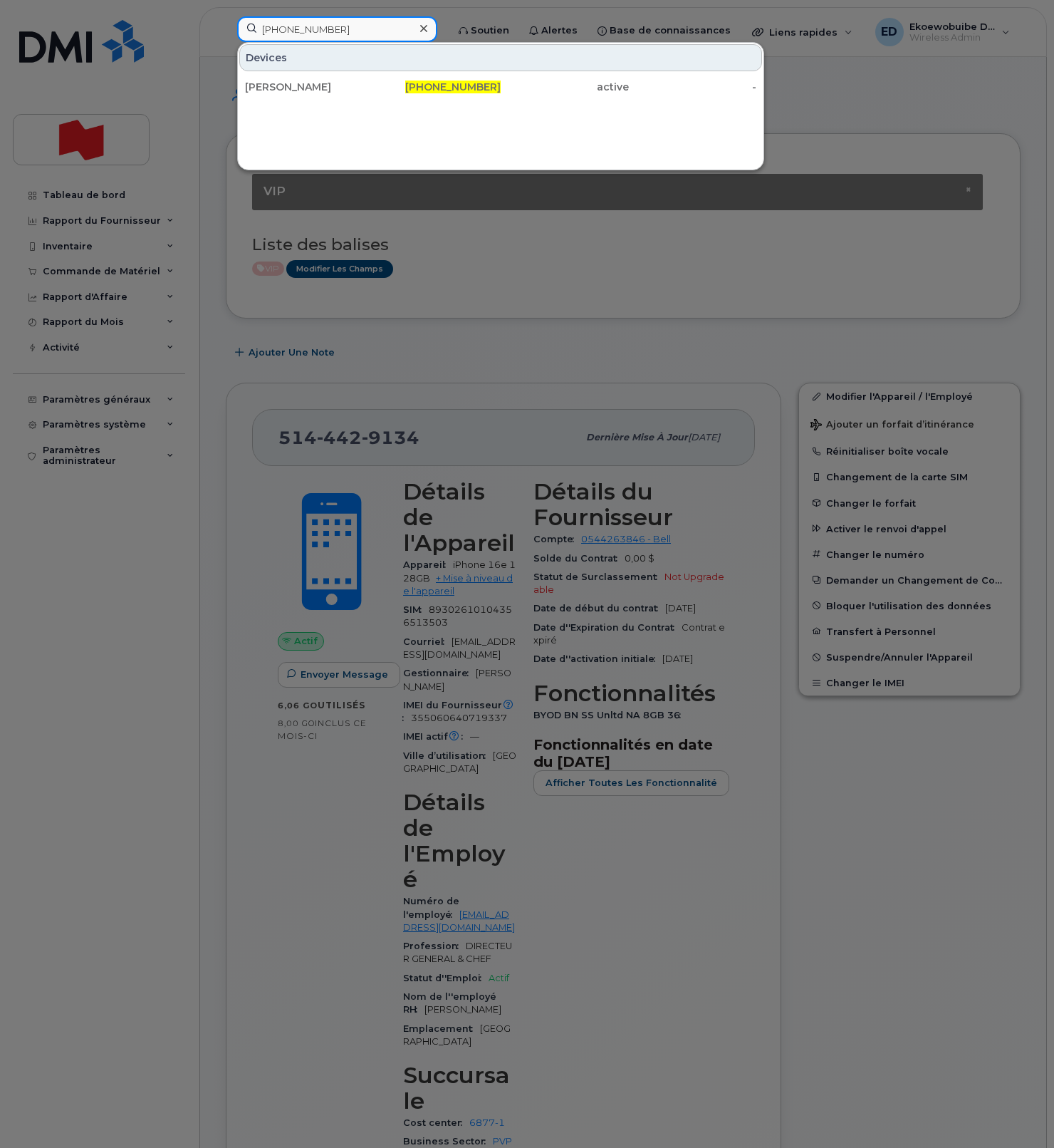
type input "780-298-0608"
click at [277, 85] on div "Megan Hiltz" at bounding box center [308, 87] width 128 height 14
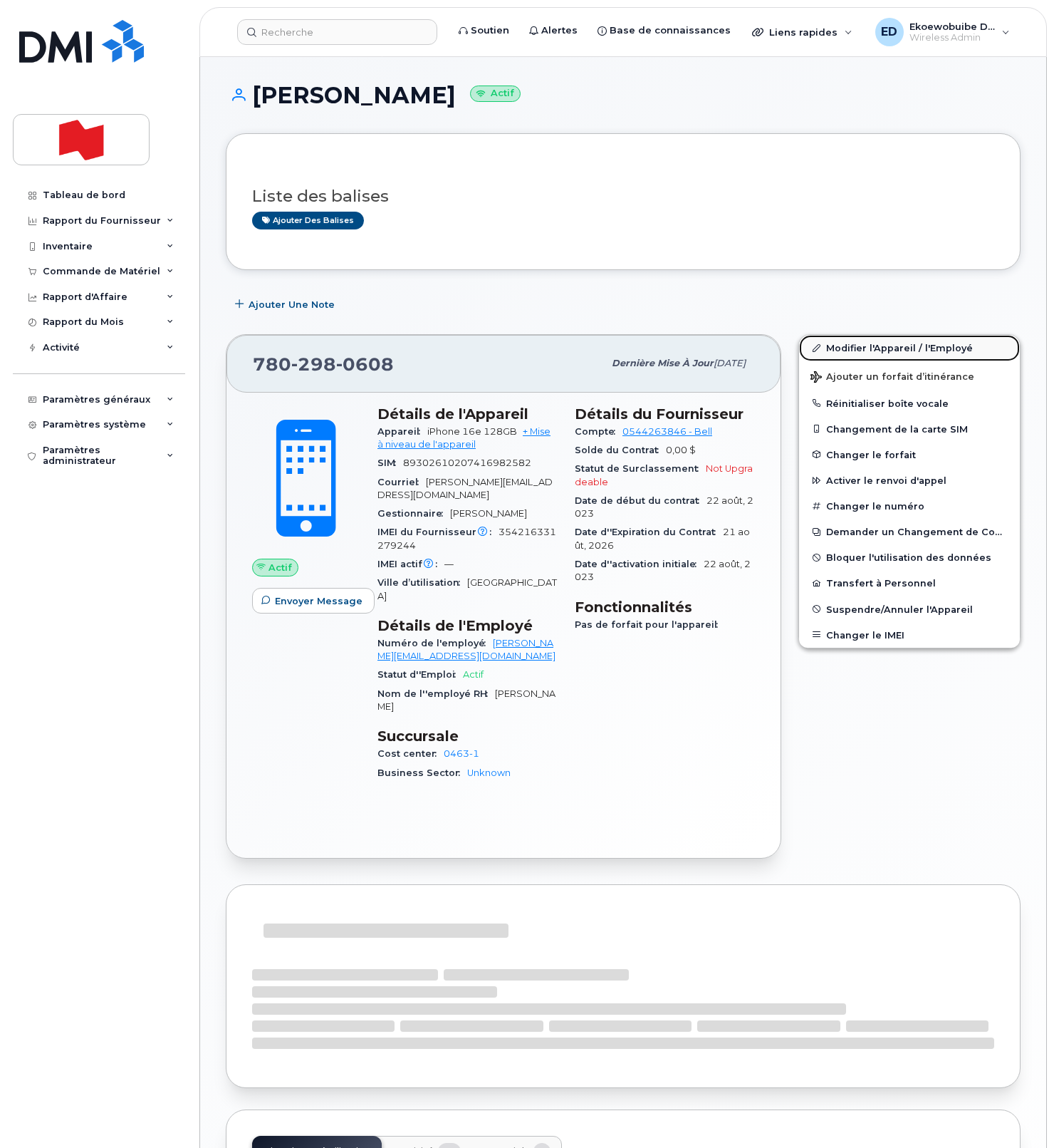
click at [841, 350] on link "Modifier l'Appareil / l'Employé" at bounding box center [909, 347] width 221 height 25
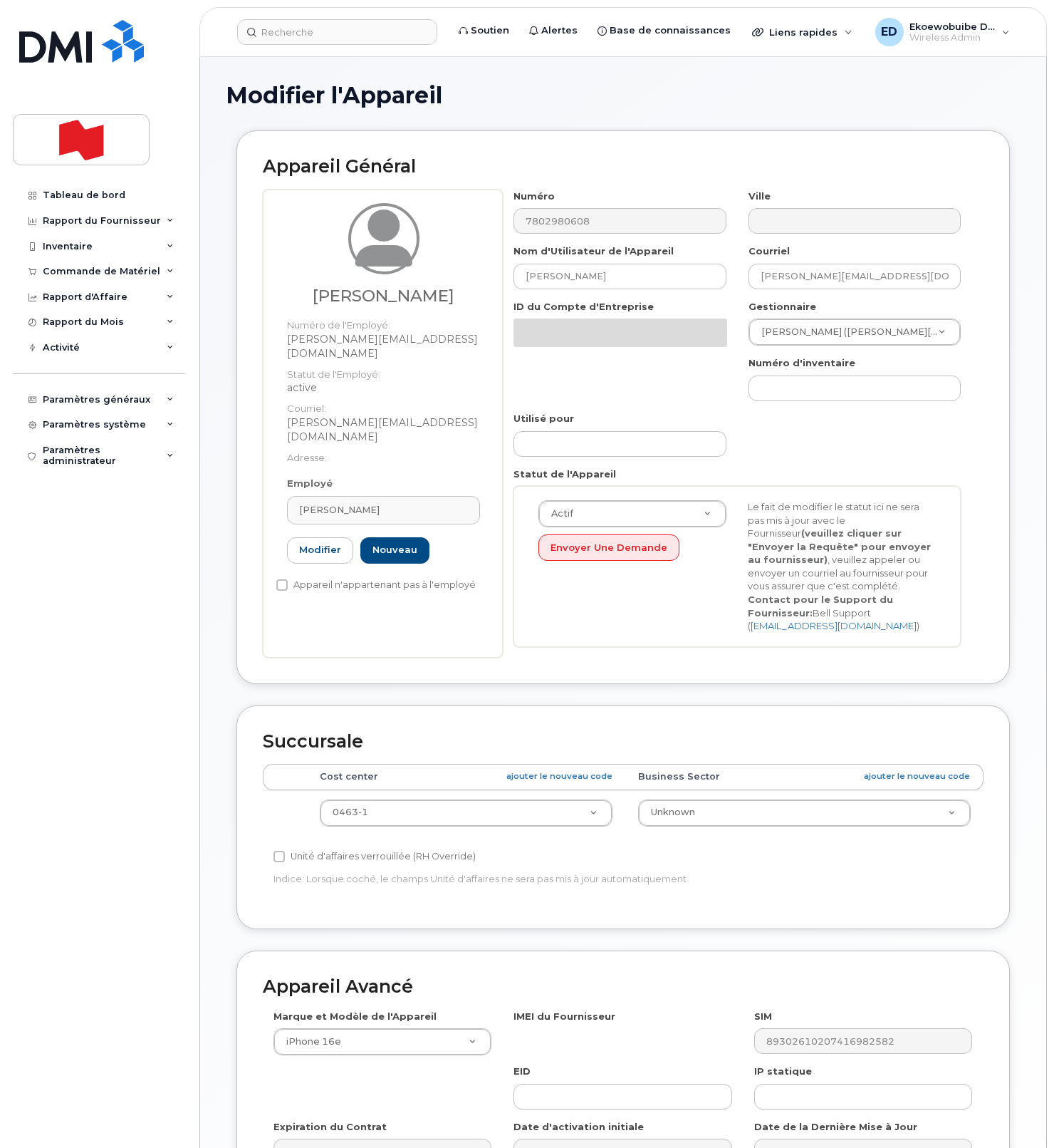
select select "22916206"
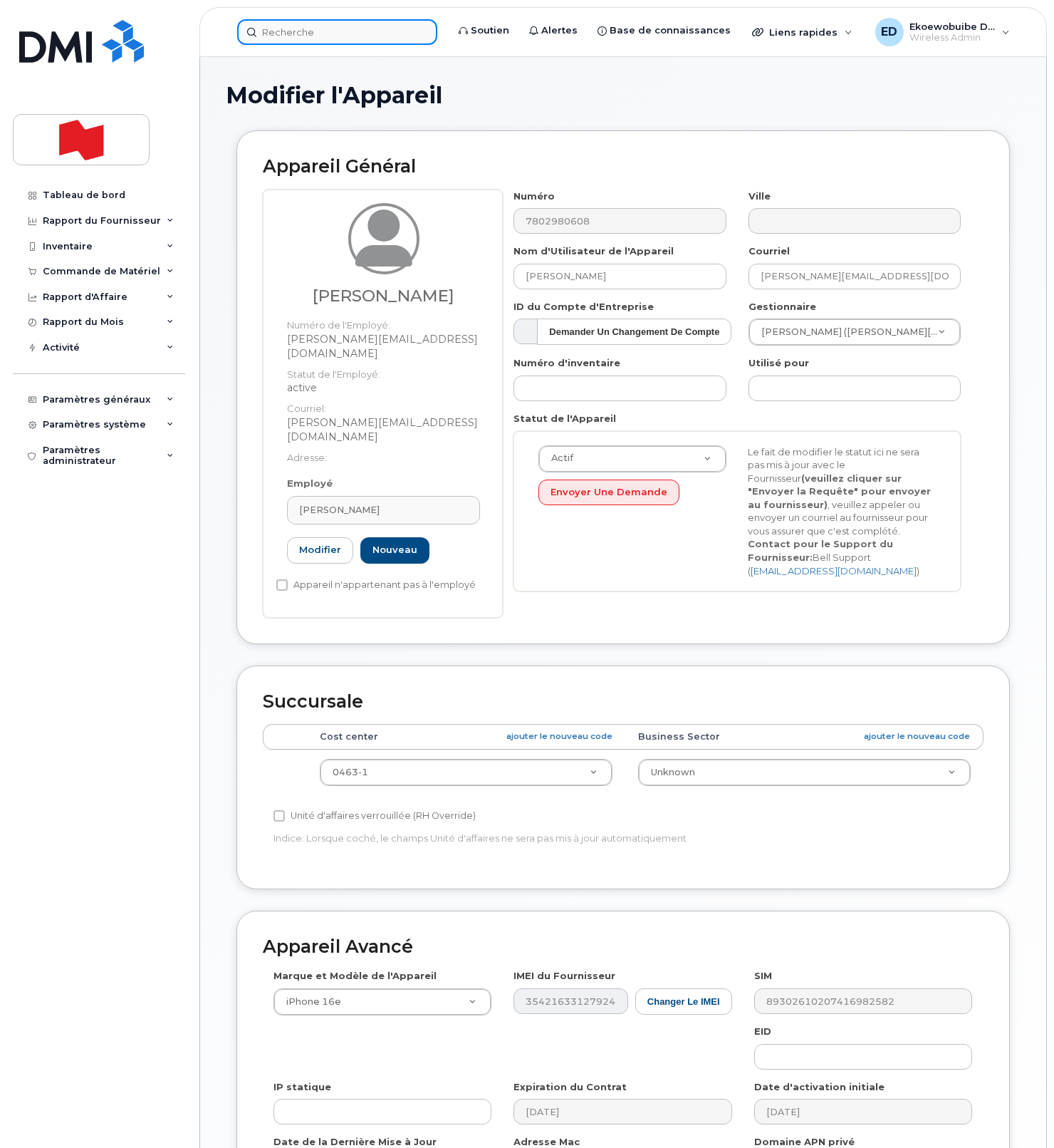
drag, startPoint x: 275, startPoint y: 25, endPoint x: 287, endPoint y: 29, distance: 12.6
click at [276, 27] on input at bounding box center [337, 32] width 200 height 25
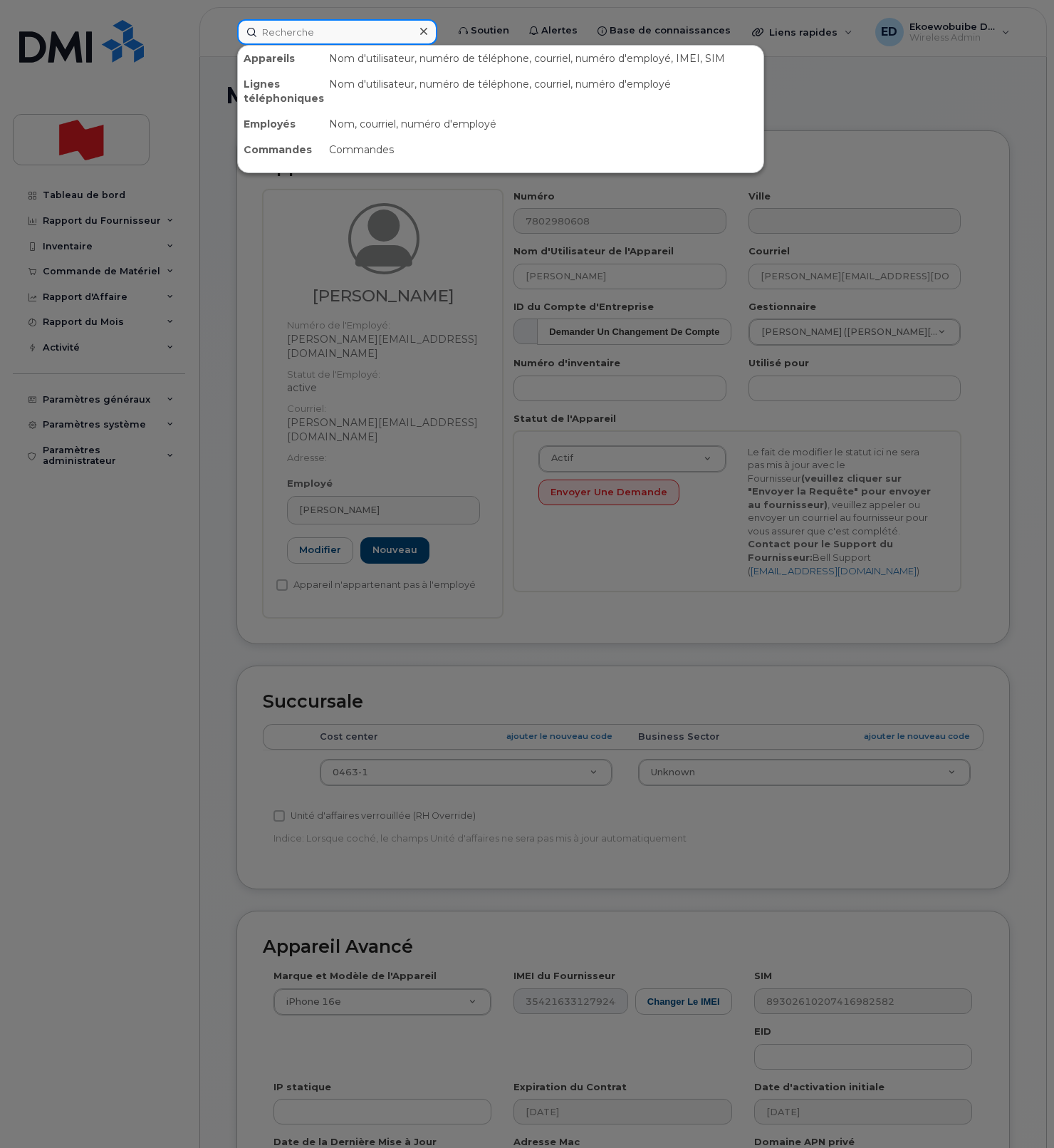
paste input "7808504031"
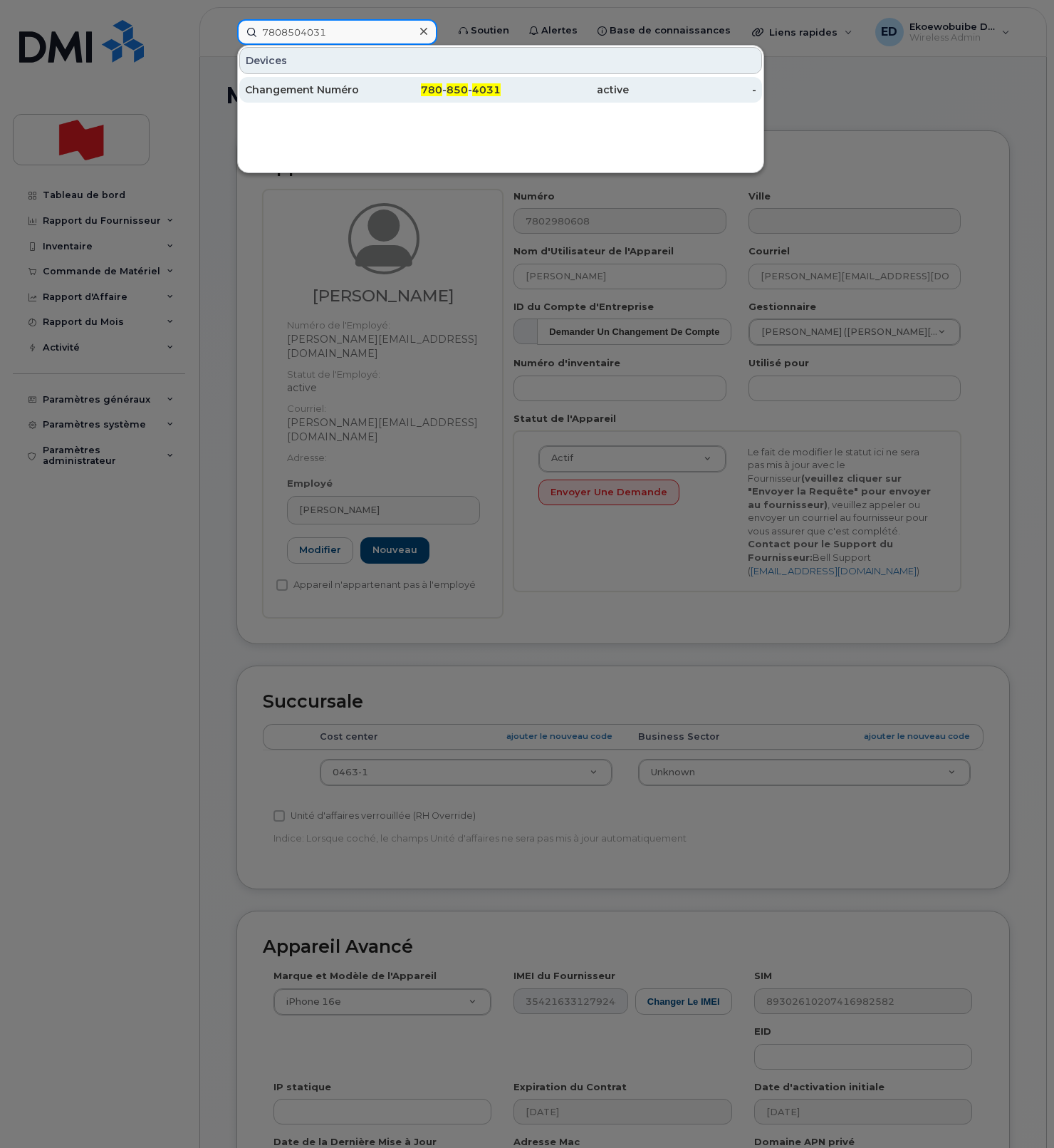
type input "7808504031"
click at [314, 86] on div "Changement Numéro" at bounding box center [308, 89] width 128 height 14
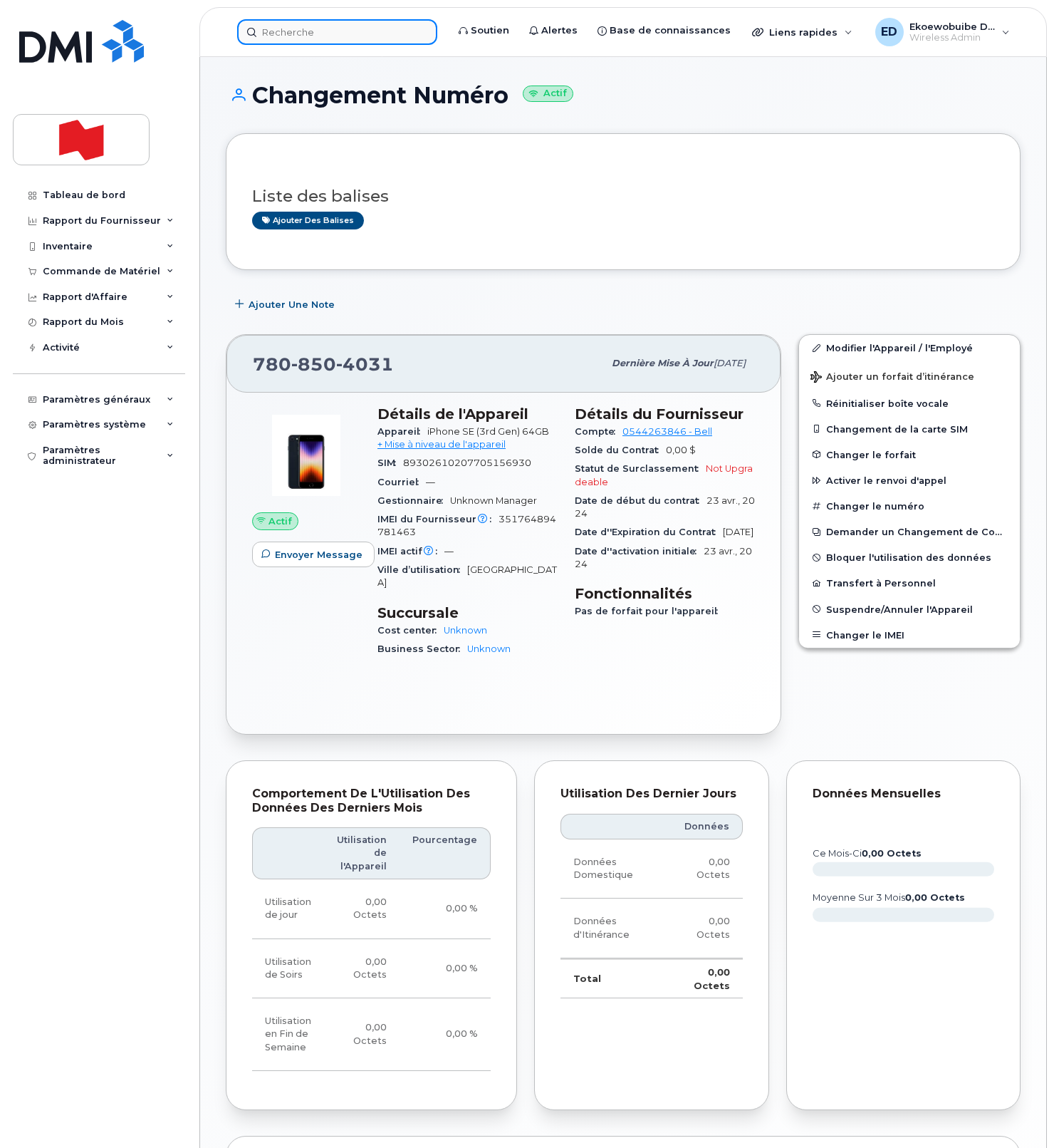
scroll to position [1, 0]
click at [383, 43] on input at bounding box center [337, 32] width 200 height 25
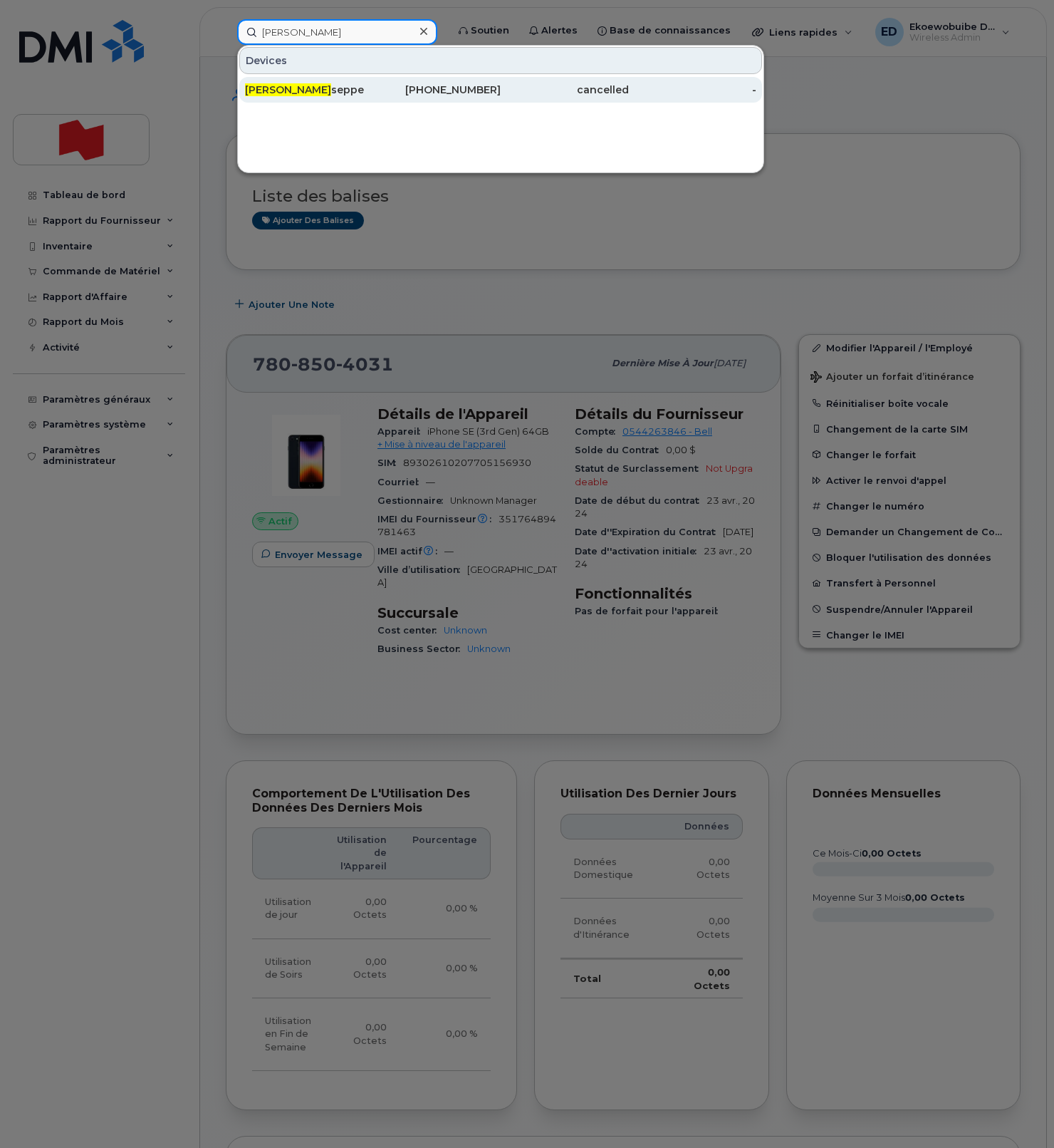
type input "perna giu"
drag, startPoint x: 299, startPoint y: 88, endPoint x: 318, endPoint y: 91, distance: 19.2
click at [298, 88] on div "Perna Giu seppe" at bounding box center [308, 89] width 128 height 14
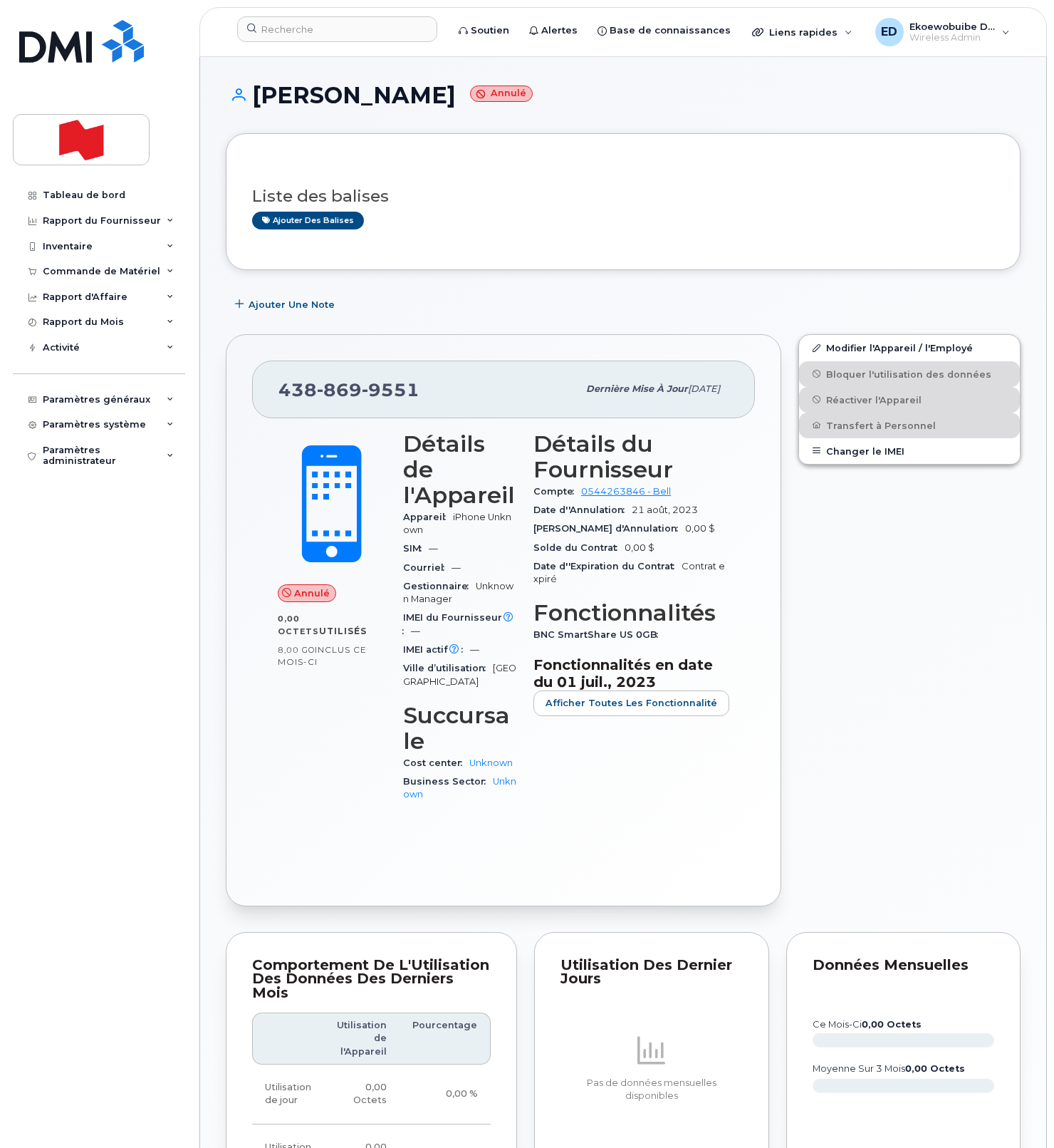
drag, startPoint x: 433, startPoint y: 126, endPoint x: 433, endPoint y: 108, distance: 18.0
click at [433, 124] on div "Perna Giuseppe Annulé" at bounding box center [624, 108] width 795 height 51
drag, startPoint x: 440, startPoint y: 97, endPoint x: 259, endPoint y: 91, distance: 181.1
click at [259, 91] on h1 "Perna Giuseppe Annulé" at bounding box center [624, 94] width 795 height 25
copy h1 "[PERSON_NAME]"
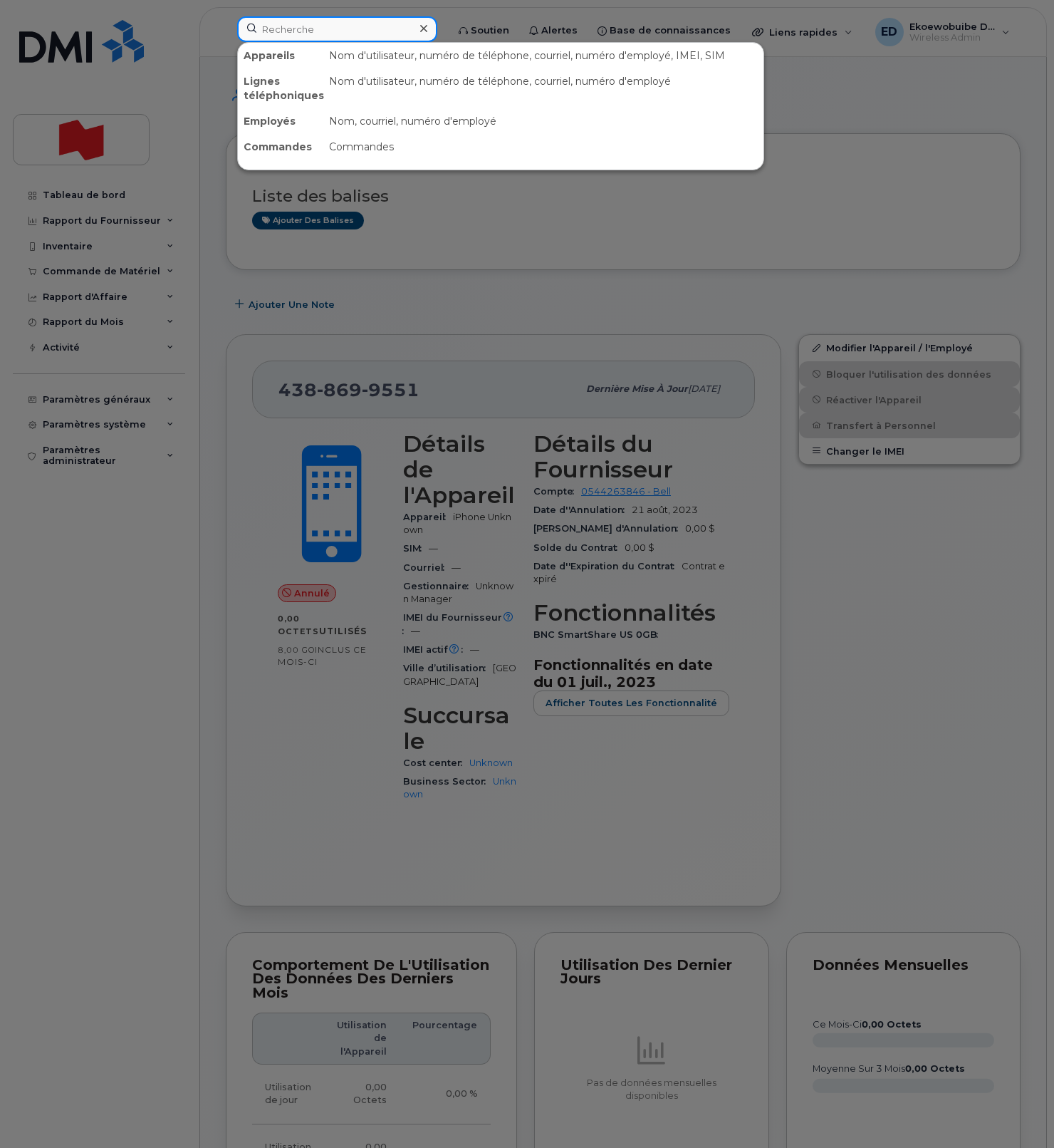
click at [350, 31] on input at bounding box center [337, 29] width 200 height 25
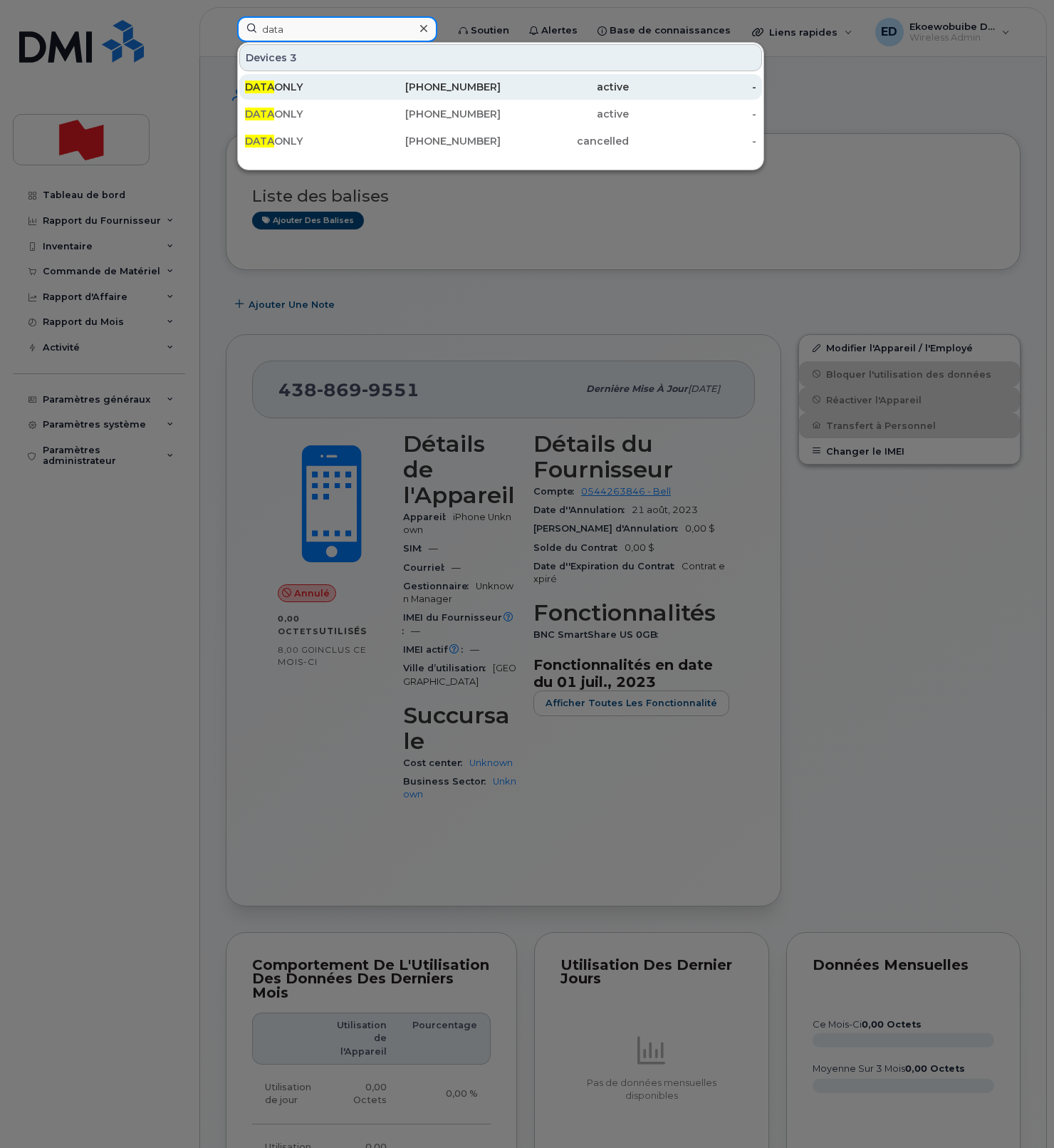
type input "data"
click at [430, 92] on div "438-466-5571" at bounding box center [437, 87] width 128 height 14
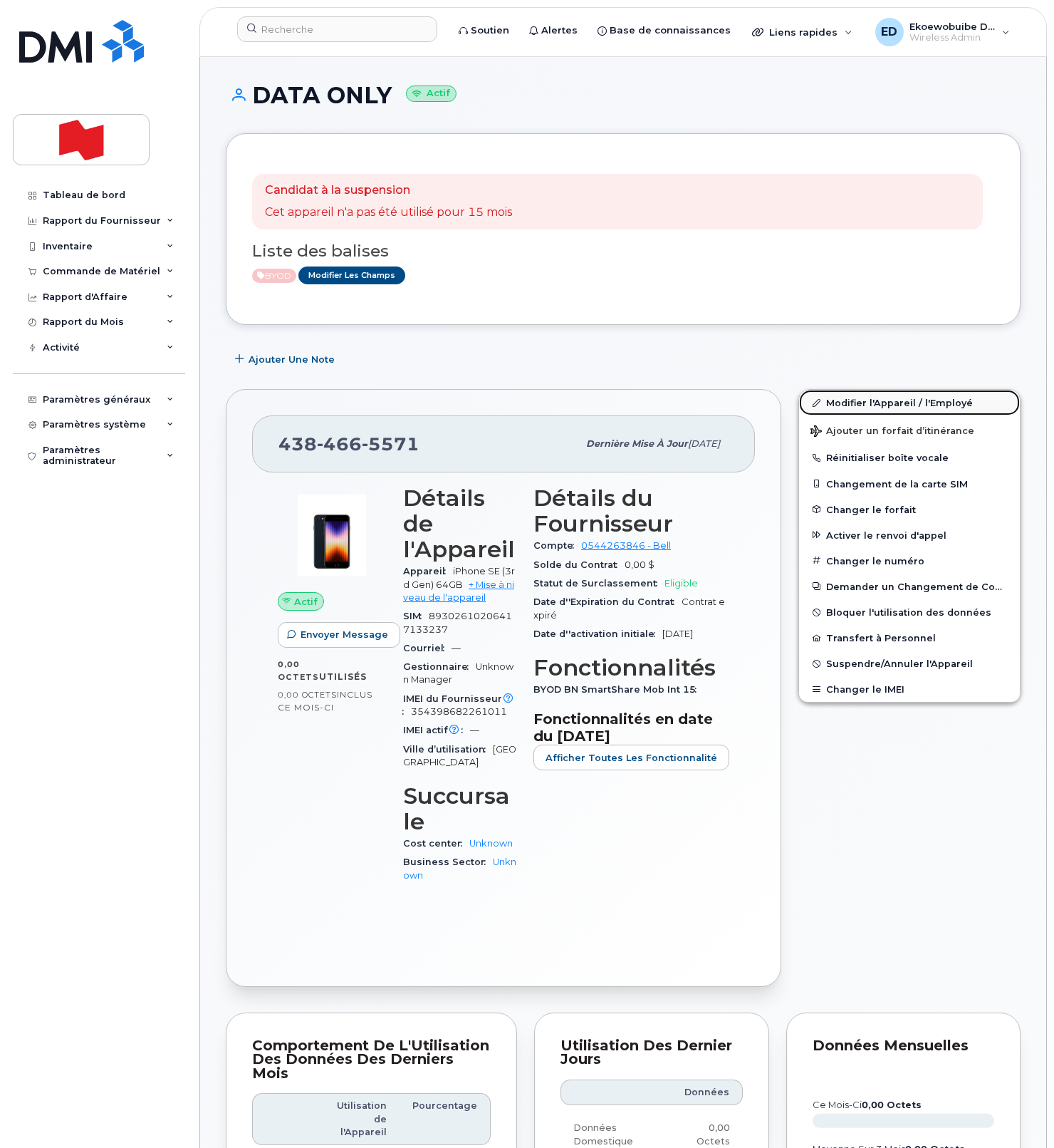
click at [832, 402] on link "Modifier l'Appareil / l'Employé" at bounding box center [909, 402] width 221 height 25
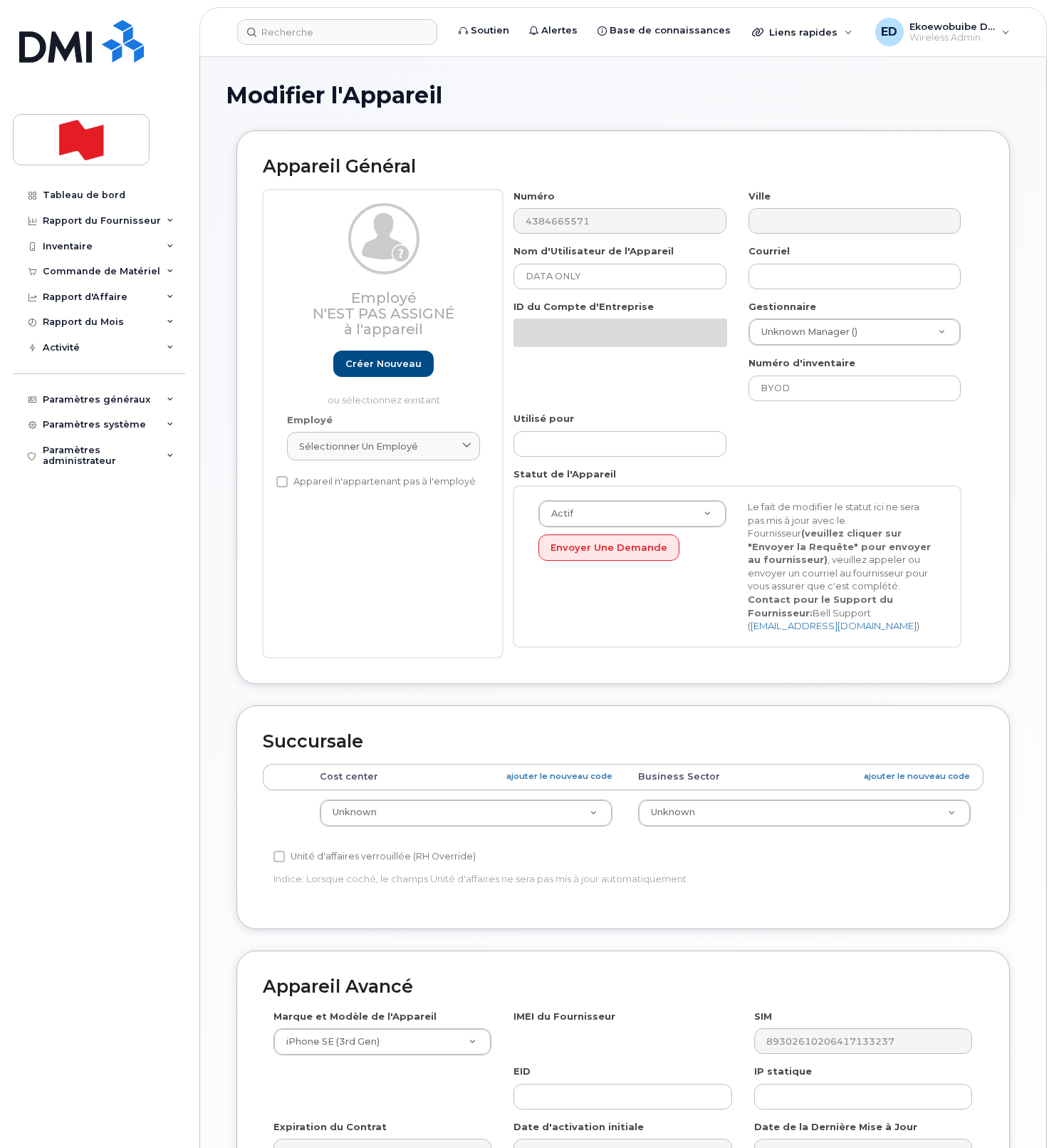
select select "22916206"
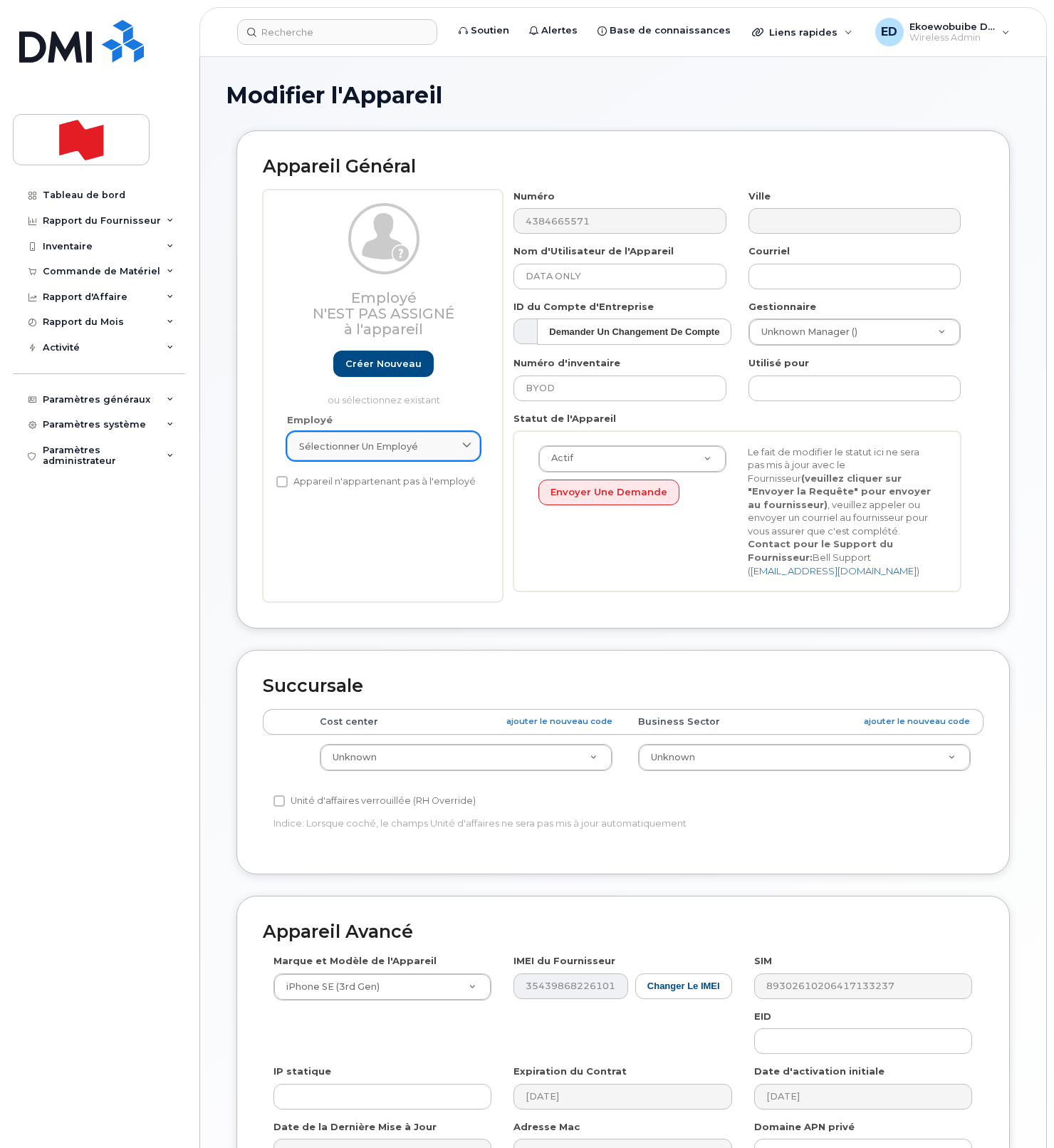
click at [433, 452] on div "Sélectionner un employé" at bounding box center [383, 446] width 168 height 13
paste input "[PERSON_NAME]"
click at [310, 484] on input "[PERSON_NAME]" at bounding box center [383, 481] width 174 height 22
click at [417, 488] on input "Perna Giuseppe" at bounding box center [383, 481] width 174 height 22
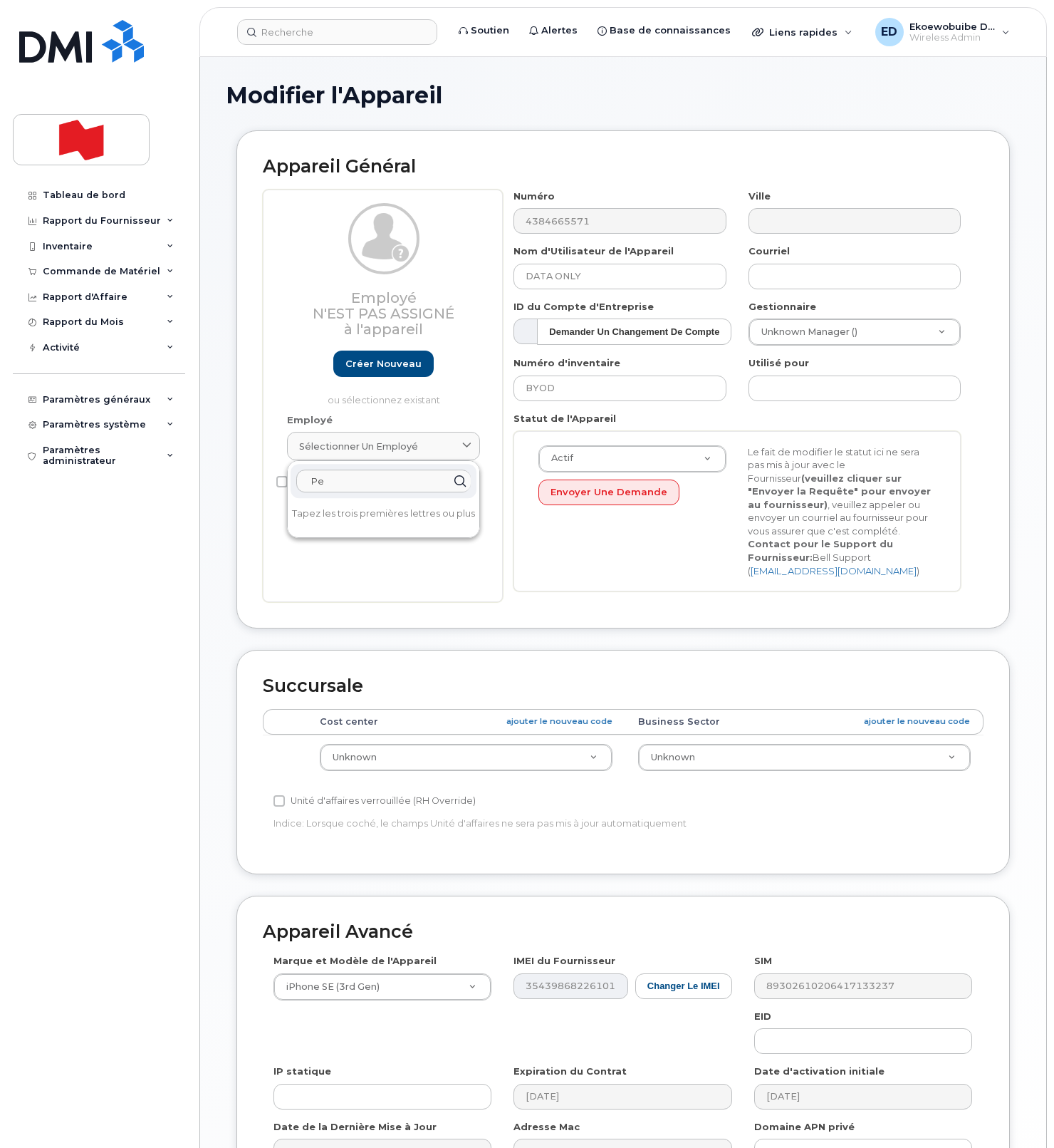
type input "P"
click at [377, 485] on input "text" at bounding box center [383, 481] width 174 height 22
paste input "[PERSON_NAME][EMAIL_ADDRESS][PERSON_NAME][DOMAIN_NAME]"
type input "[PERSON_NAME][EMAIL_ADDRESS][PERSON_NAME][DOMAIN_NAME]"
click at [359, 37] on input at bounding box center [337, 32] width 200 height 25
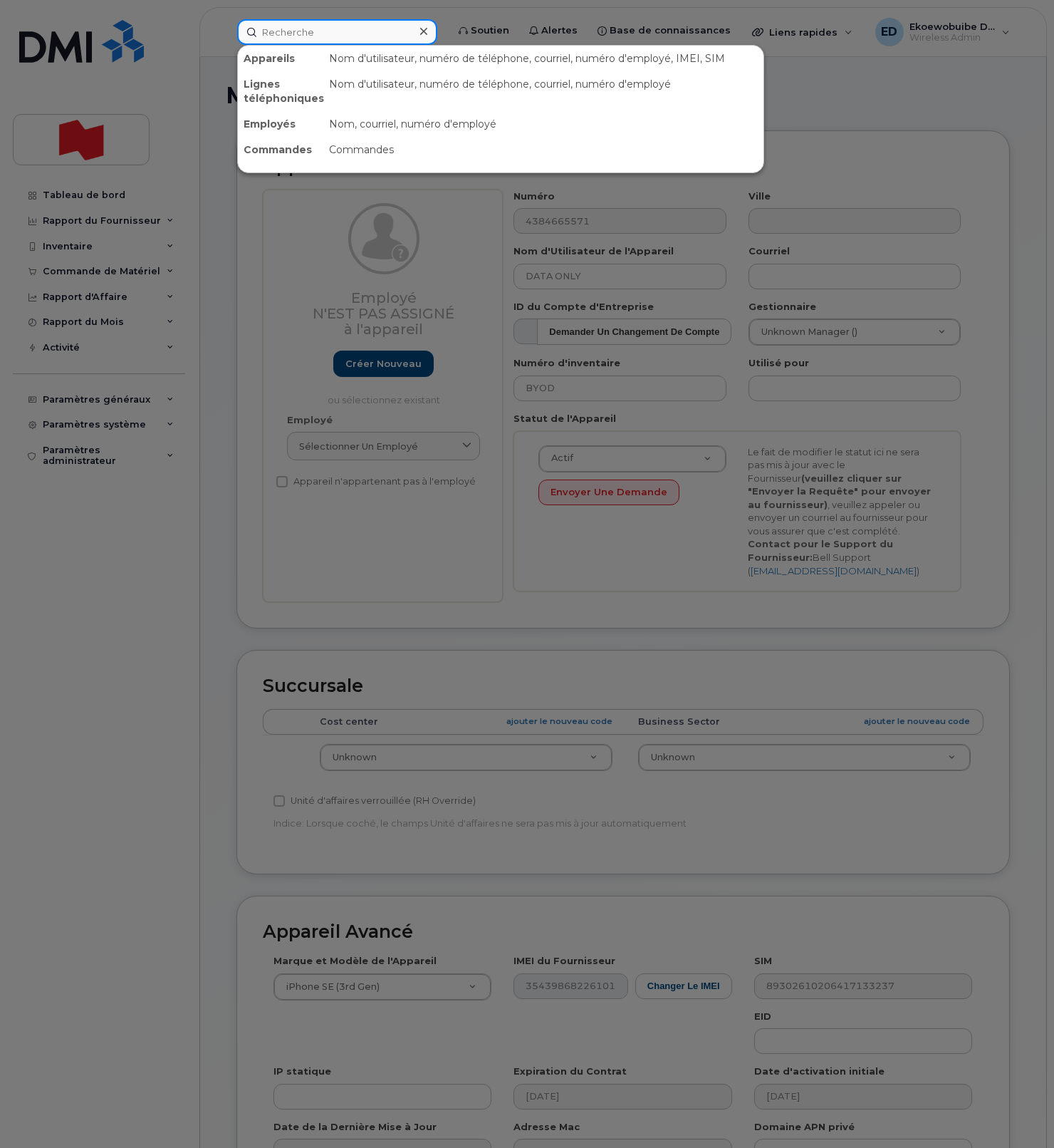
paste input "[PERSON_NAME][EMAIL_ADDRESS][PERSON_NAME][DOMAIN_NAME]"
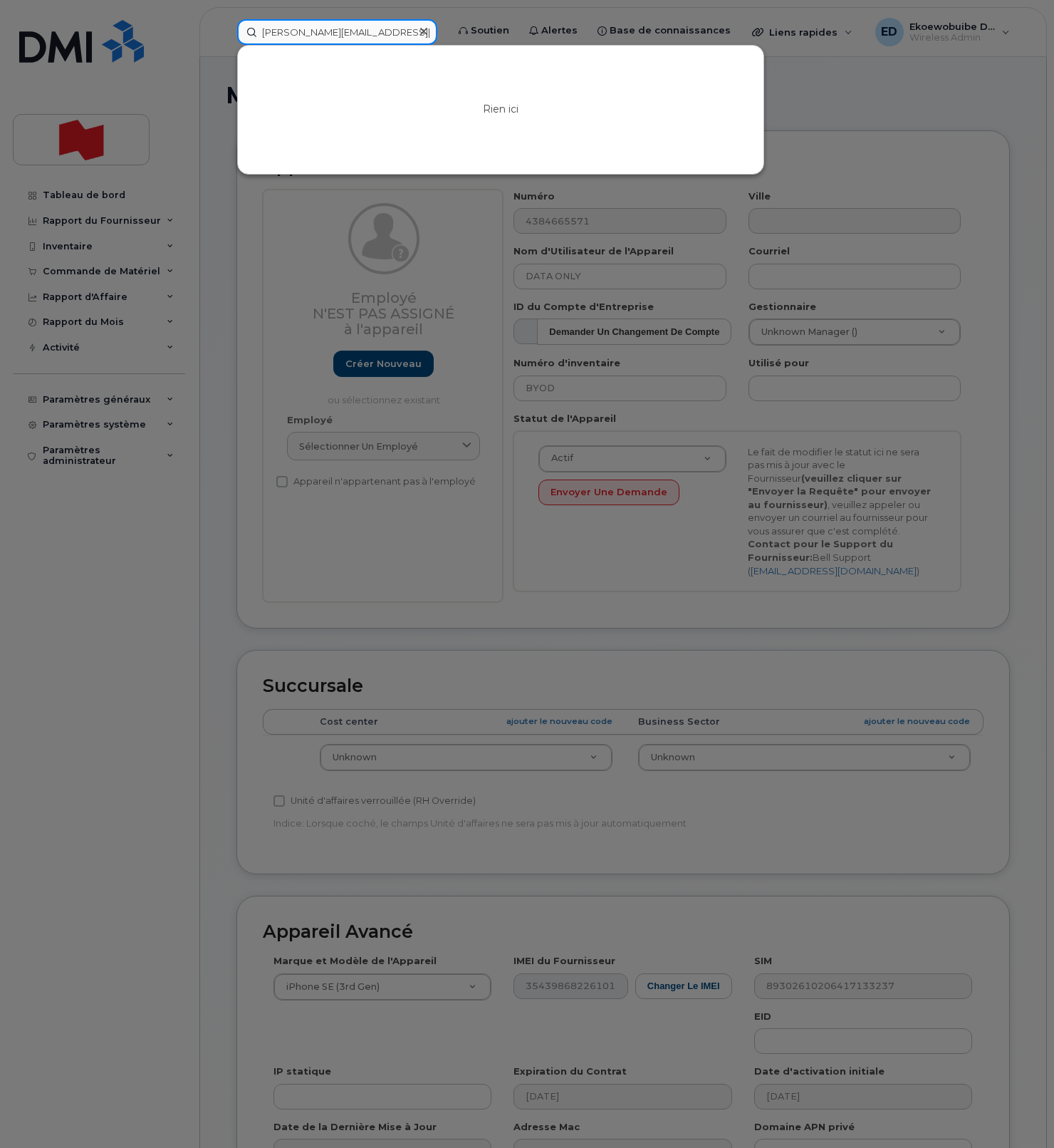
type input "[PERSON_NAME][EMAIL_ADDRESS][PERSON_NAME][DOMAIN_NAME]"
click at [427, 33] on icon at bounding box center [424, 31] width 7 height 11
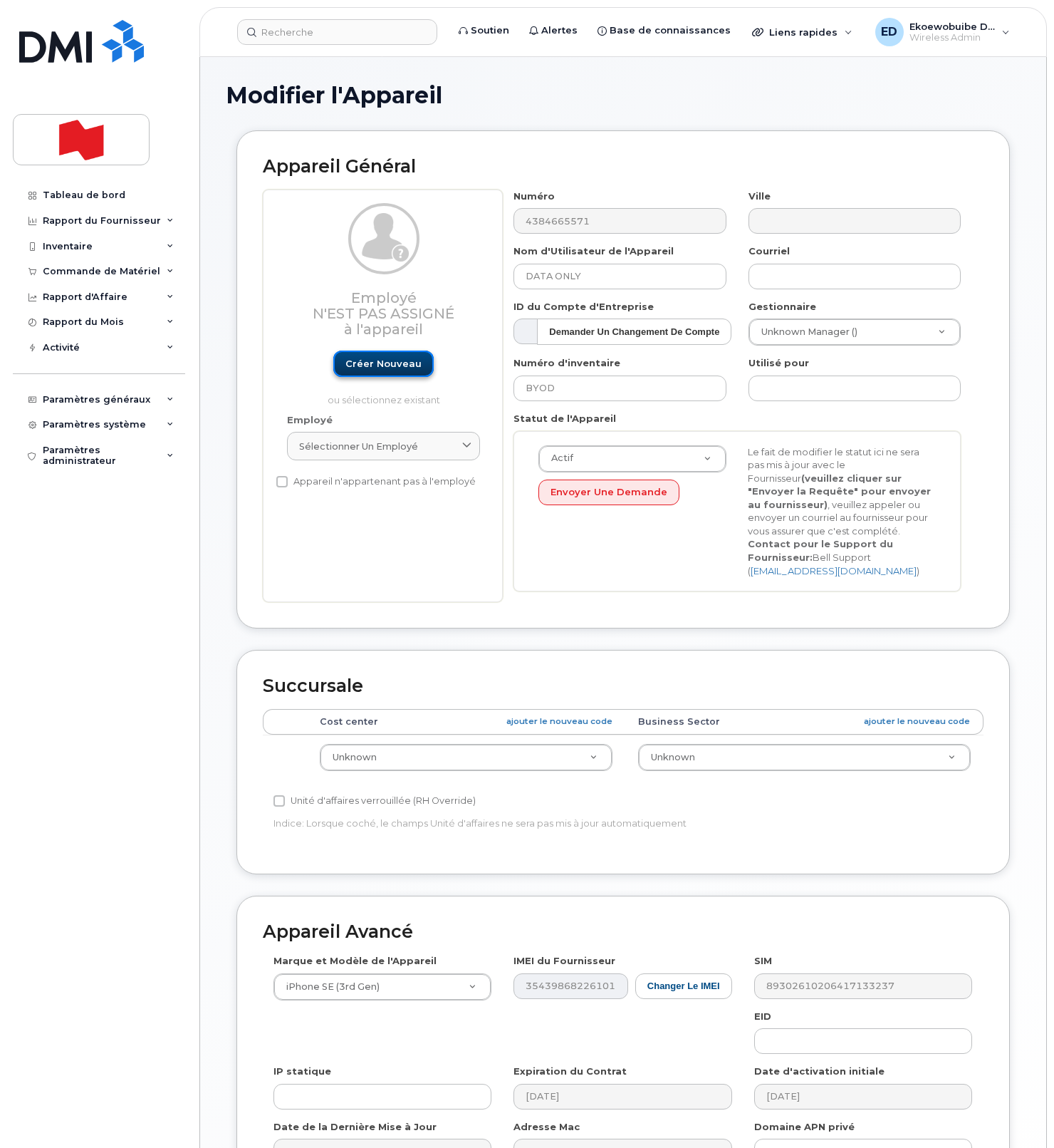
click at [379, 366] on link "Créer nouveau" at bounding box center [383, 363] width 100 height 26
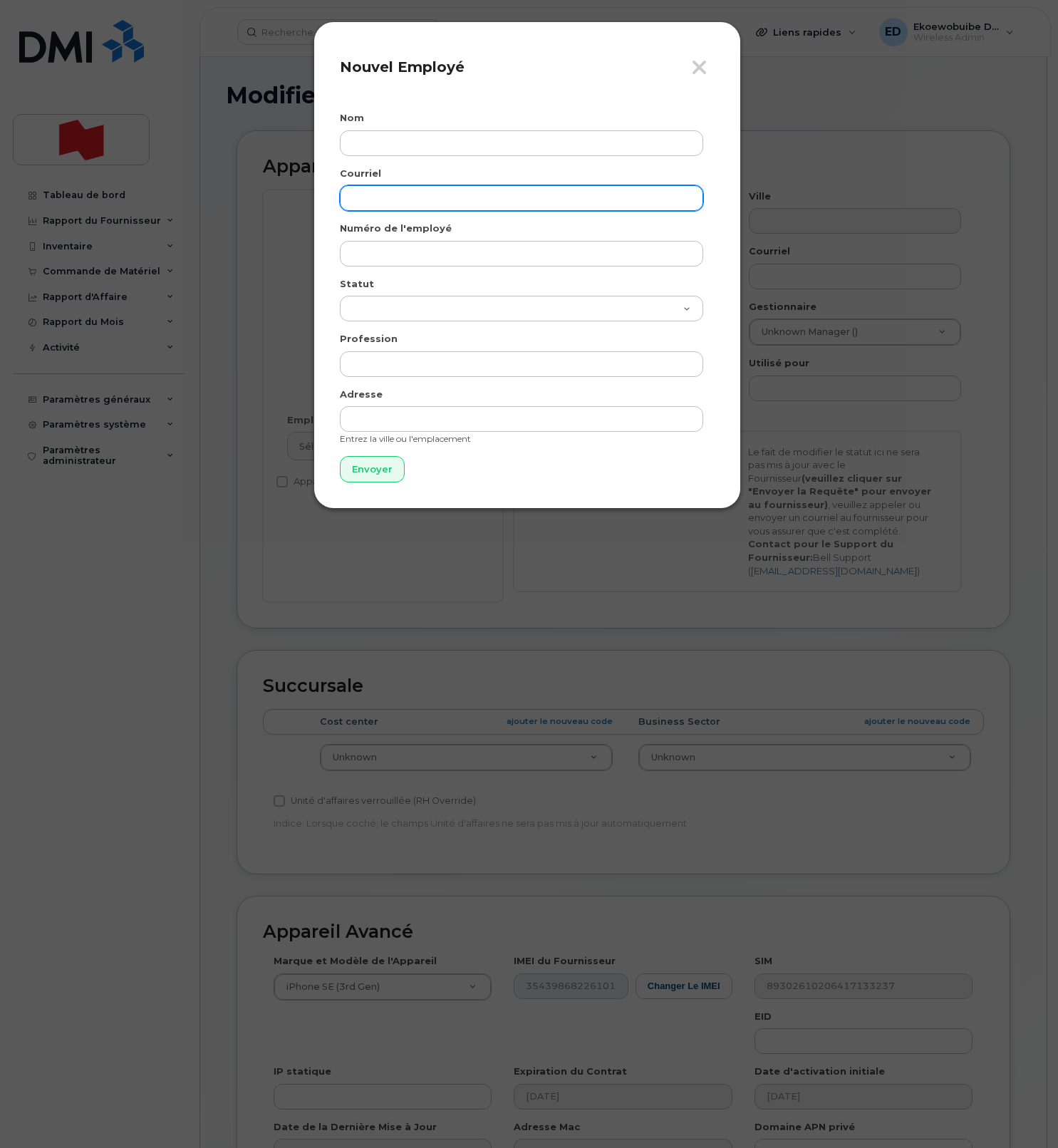
click at [397, 202] on input "email" at bounding box center [521, 198] width 363 height 25
paste input "Giuseppe.Perna@bnc.ca"
type input "Giuseppe.Perna@bnc.ca"
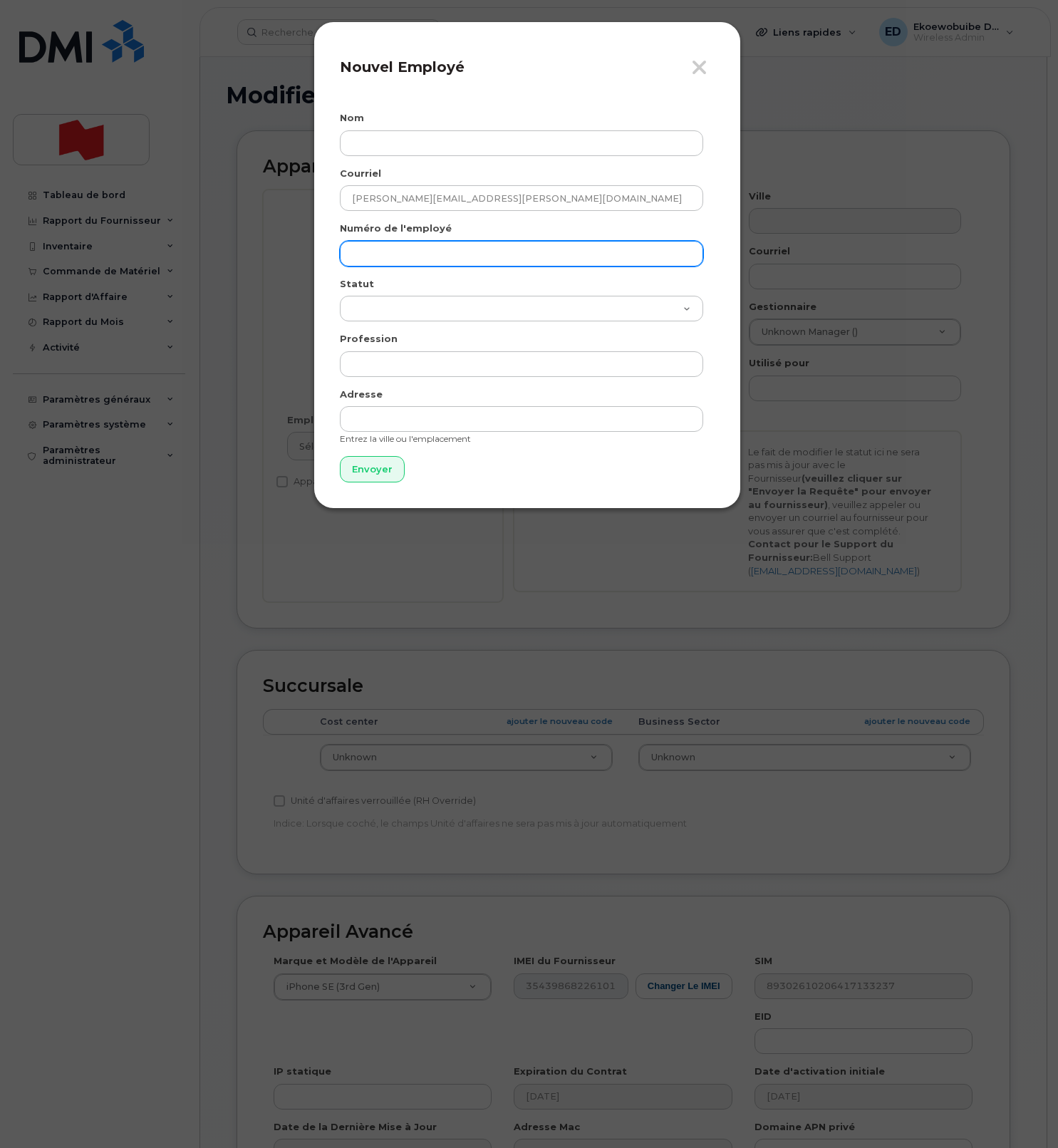
click at [409, 243] on input "text" at bounding box center [521, 254] width 363 height 25
paste input "Giuseppe.Perna@bnc.ca"
type input "Giuseppe.Perna@bnc.ca"
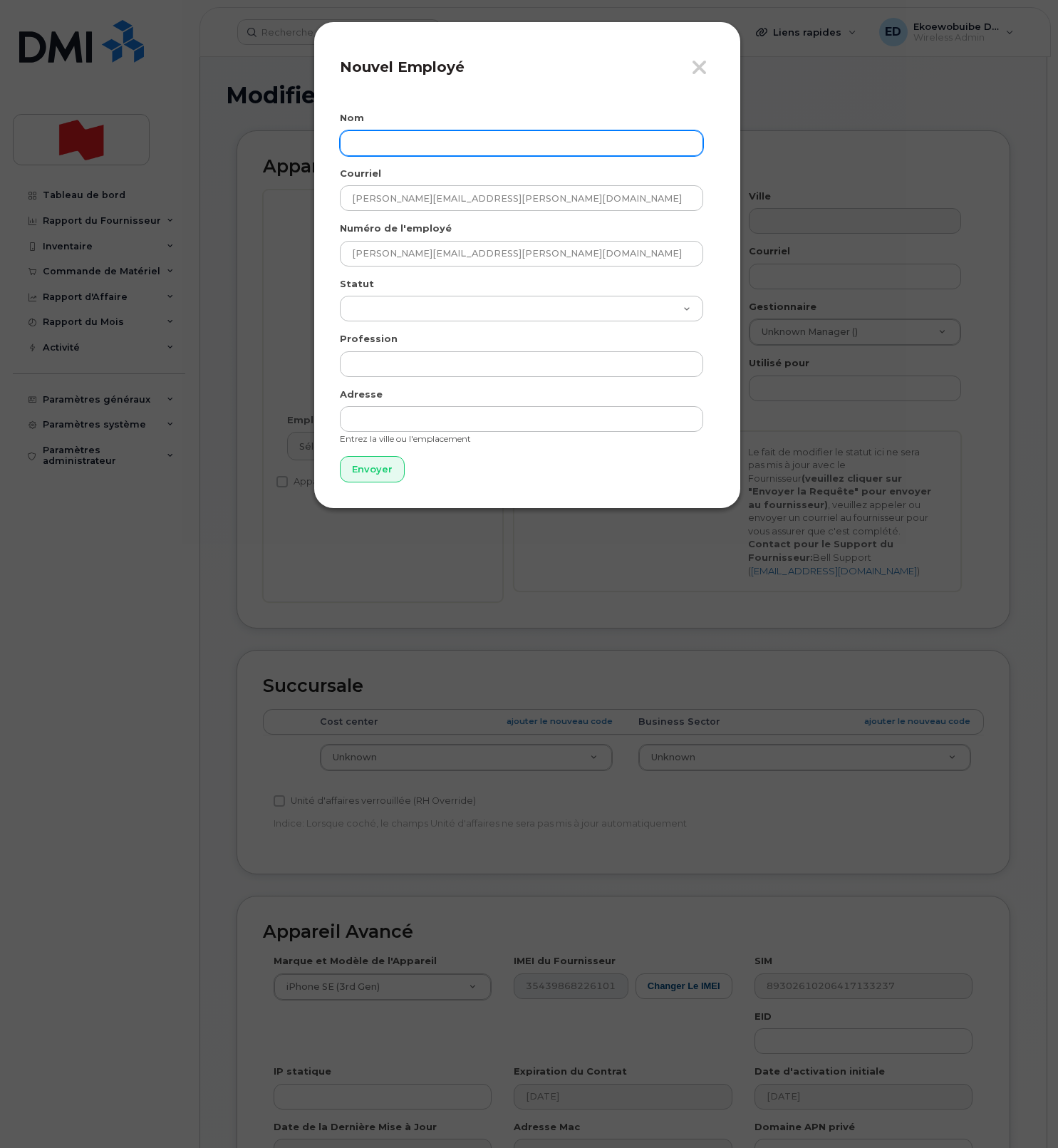
click at [394, 148] on input "text" at bounding box center [521, 143] width 363 height 25
paste input "Giuseppe"
paste input "Perna"
type input "Giuseppe Perna"
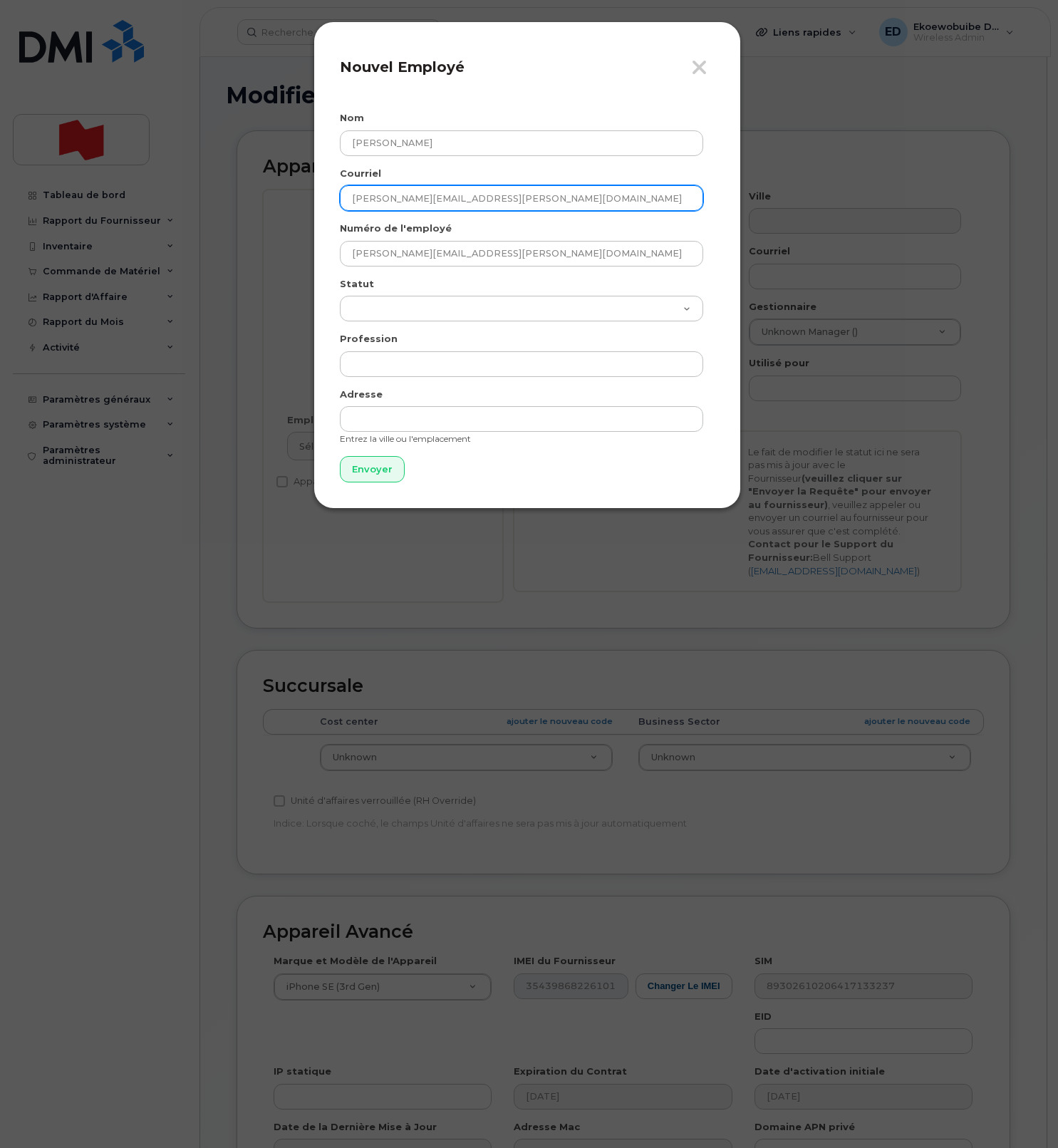
drag, startPoint x: 473, startPoint y: 203, endPoint x: 338, endPoint y: 201, distance: 135.0
click at [338, 201] on div "Fermer Nouvel Employé Nom Giuseppe Perna Courriel Giuseppe.Perna@bnc.ca Numéro …" at bounding box center [527, 265] width 428 height 488
click at [387, 472] on input "Envoyer" at bounding box center [372, 469] width 65 height 26
type input "Envoyer"
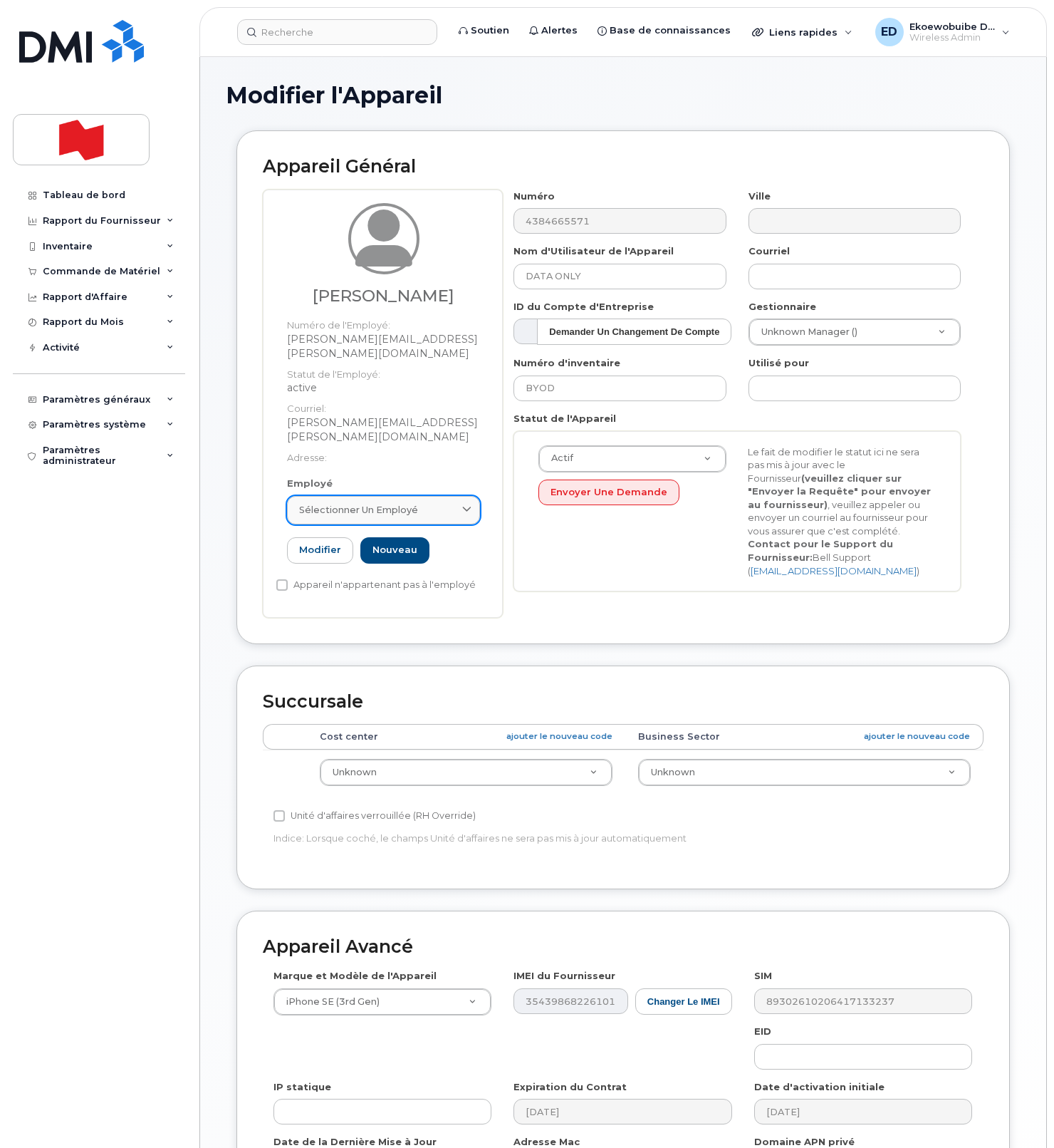
click at [421, 503] on div "Sélectionner un employé" at bounding box center [383, 510] width 168 height 13
paste input "Giuseppe.Perna@bnc.ca"
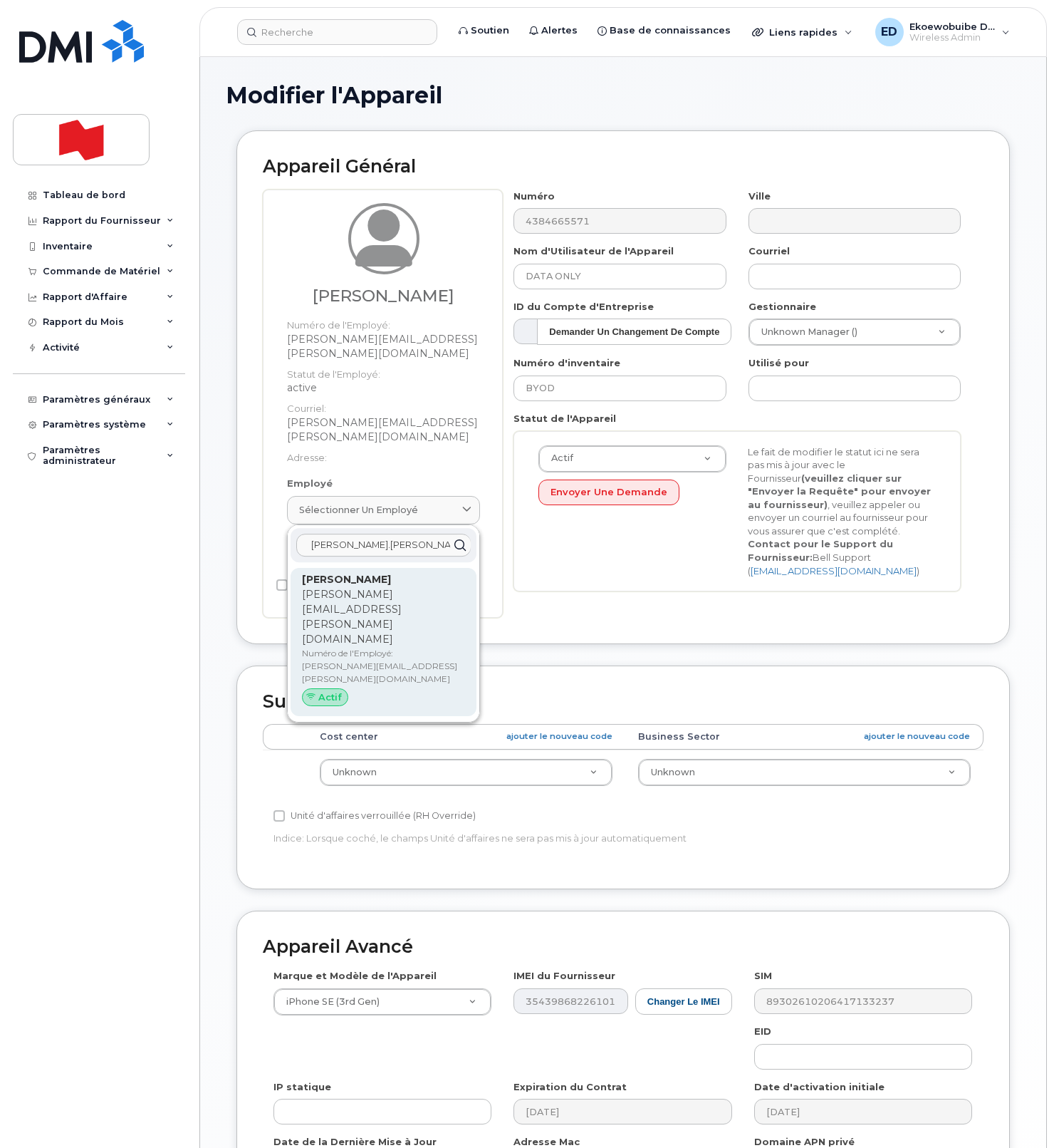
type input "Giuseppe.Perna@bnc.c"
click at [385, 647] on p "Numéro de l'Employé: Giuseppe.Perna@bnc.ca" at bounding box center [383, 666] width 163 height 38
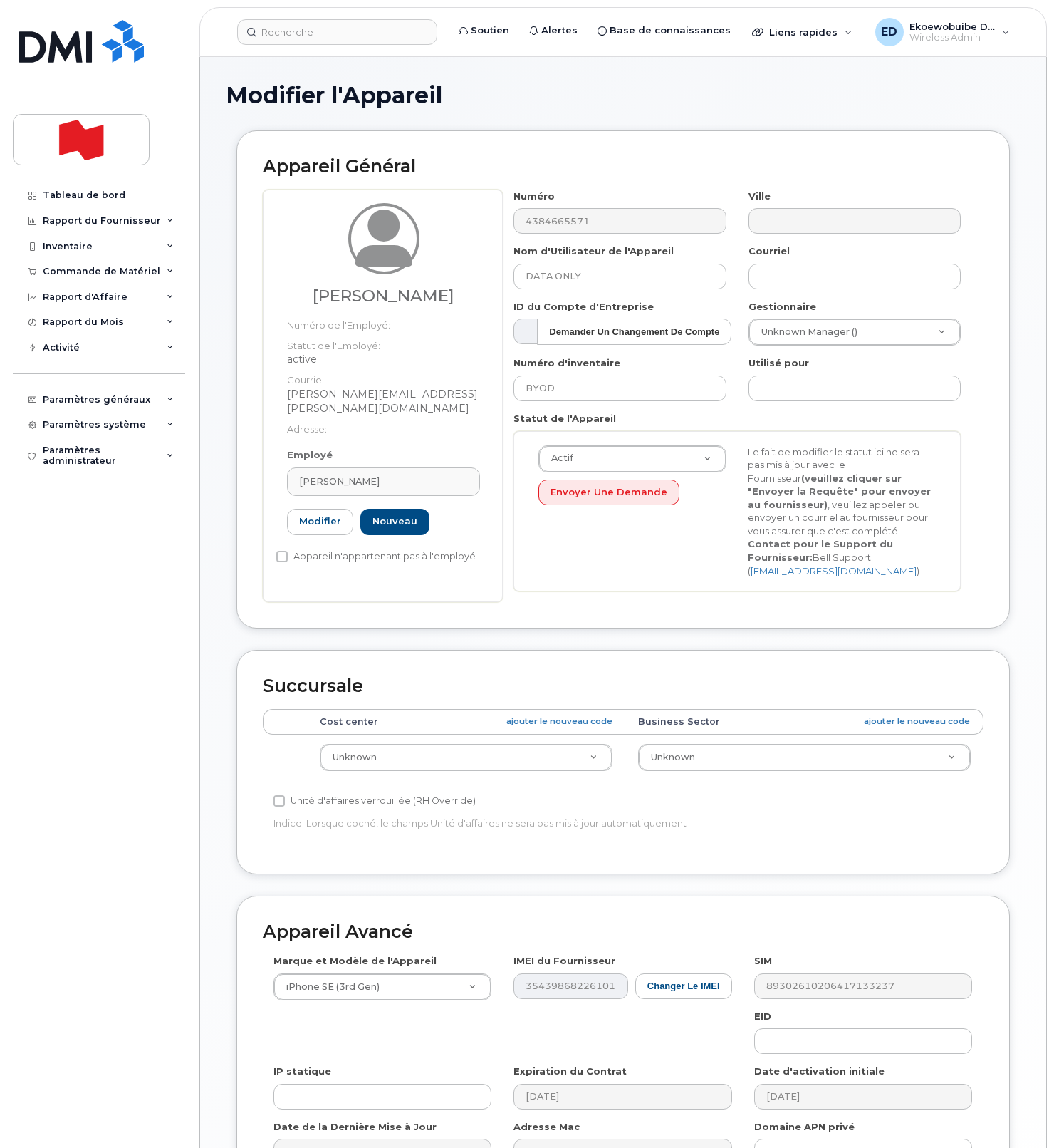
type input "Giuseppe.Perna@bnc.ca"
type input "Giuseppe Perna"
type input "giuseppe.perna@bnc.ca"
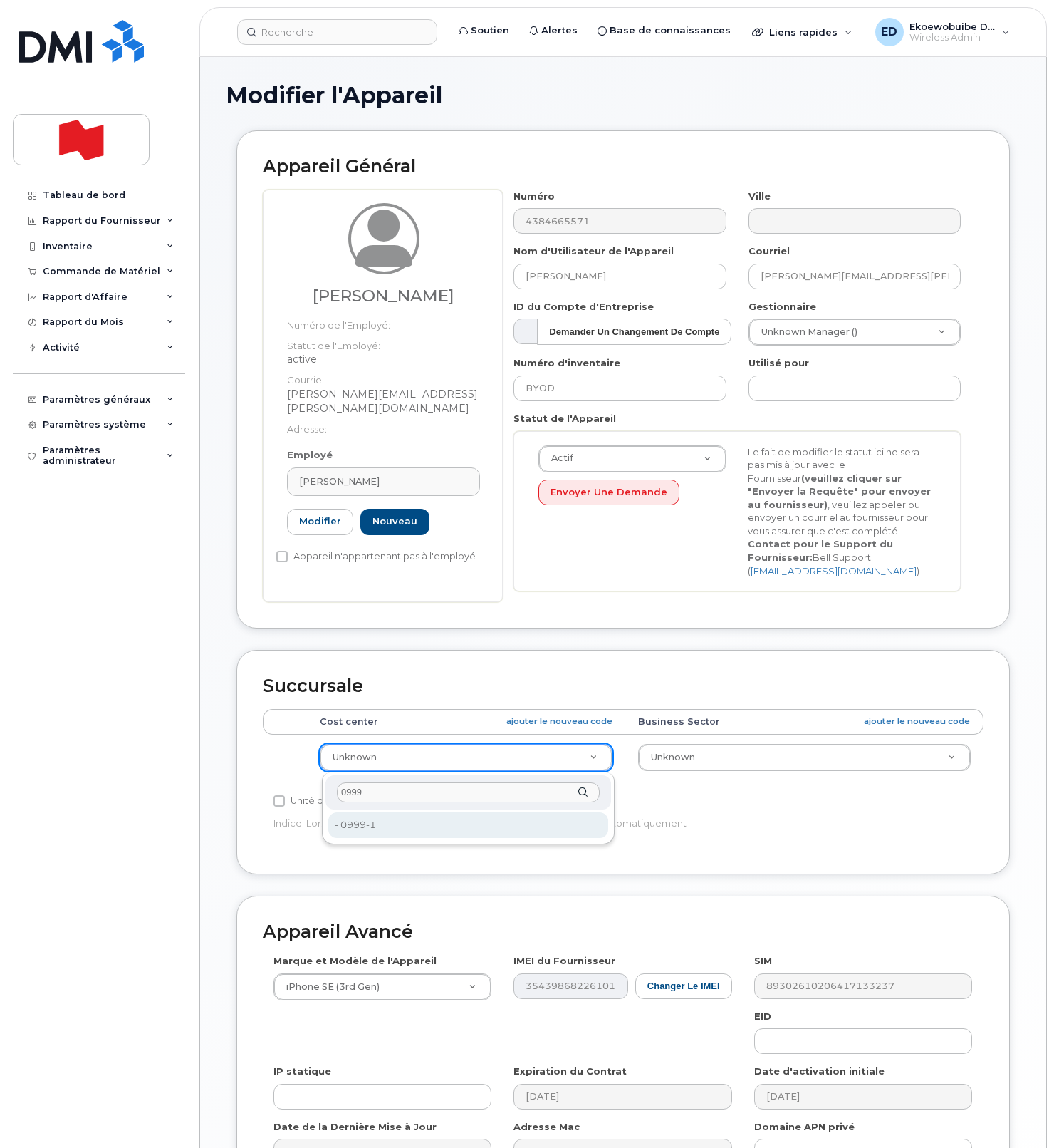
type input "0999"
type input "22916643"
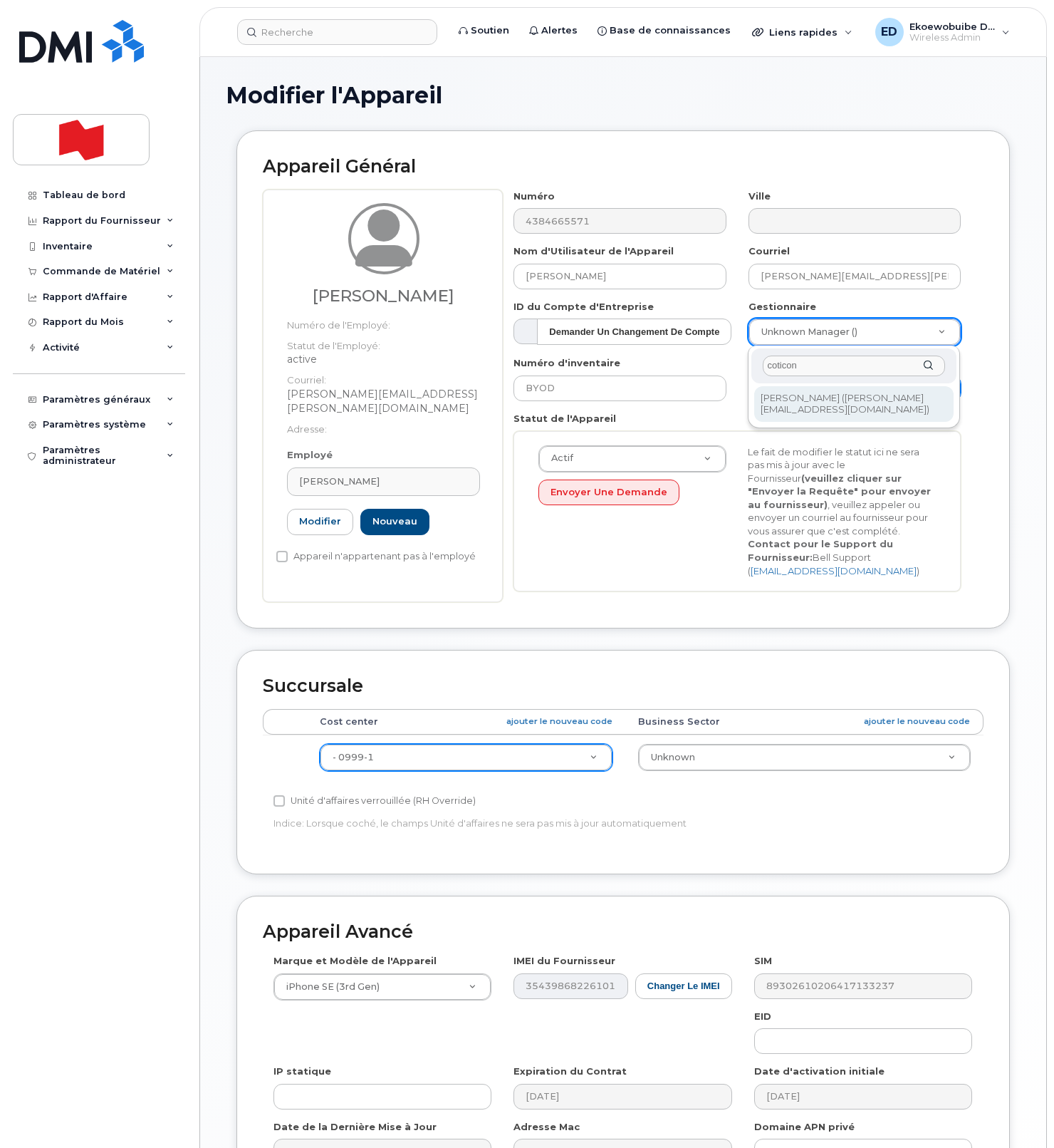
type input "coticon"
type input "1920288"
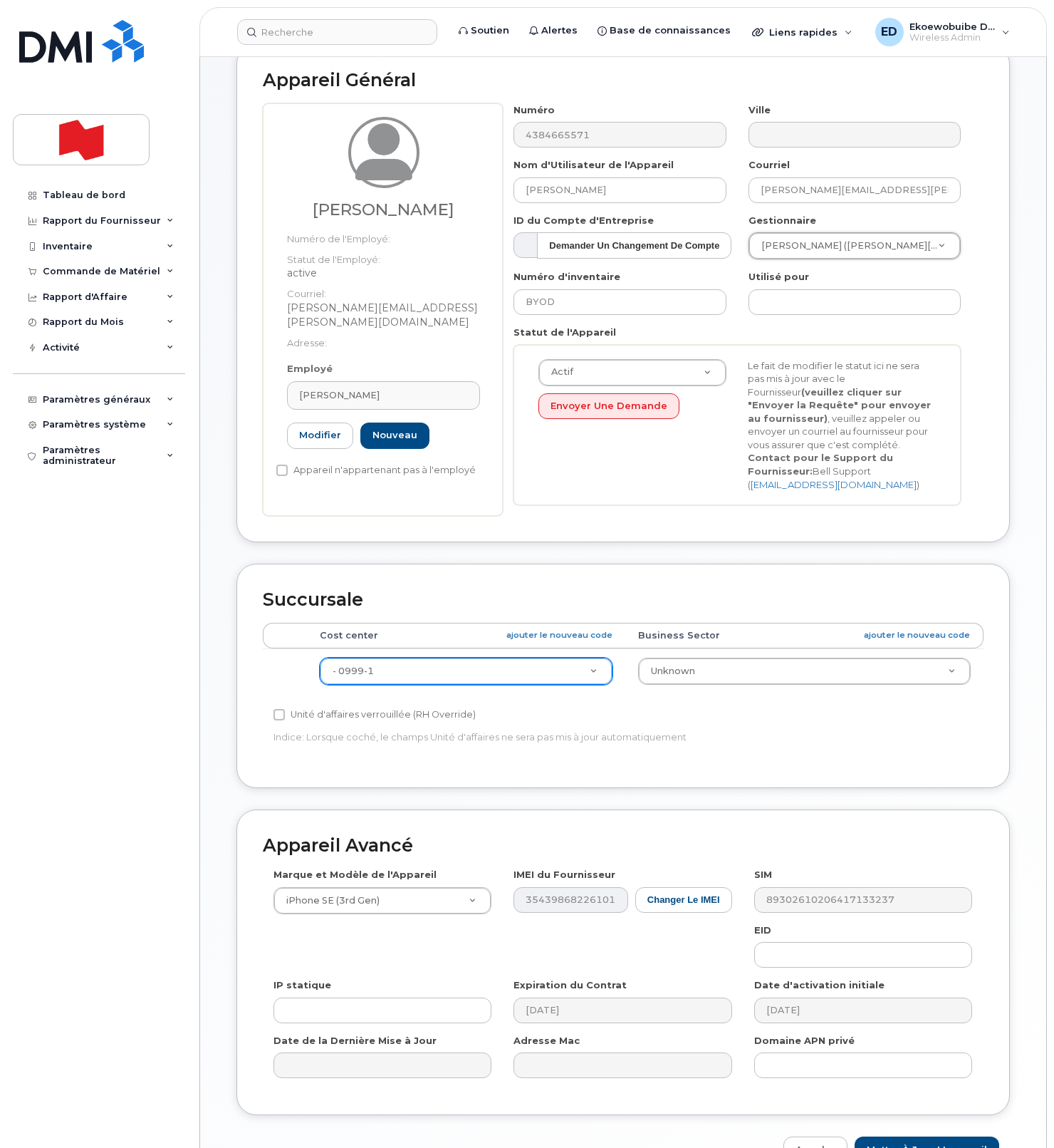
scroll to position [175, 0]
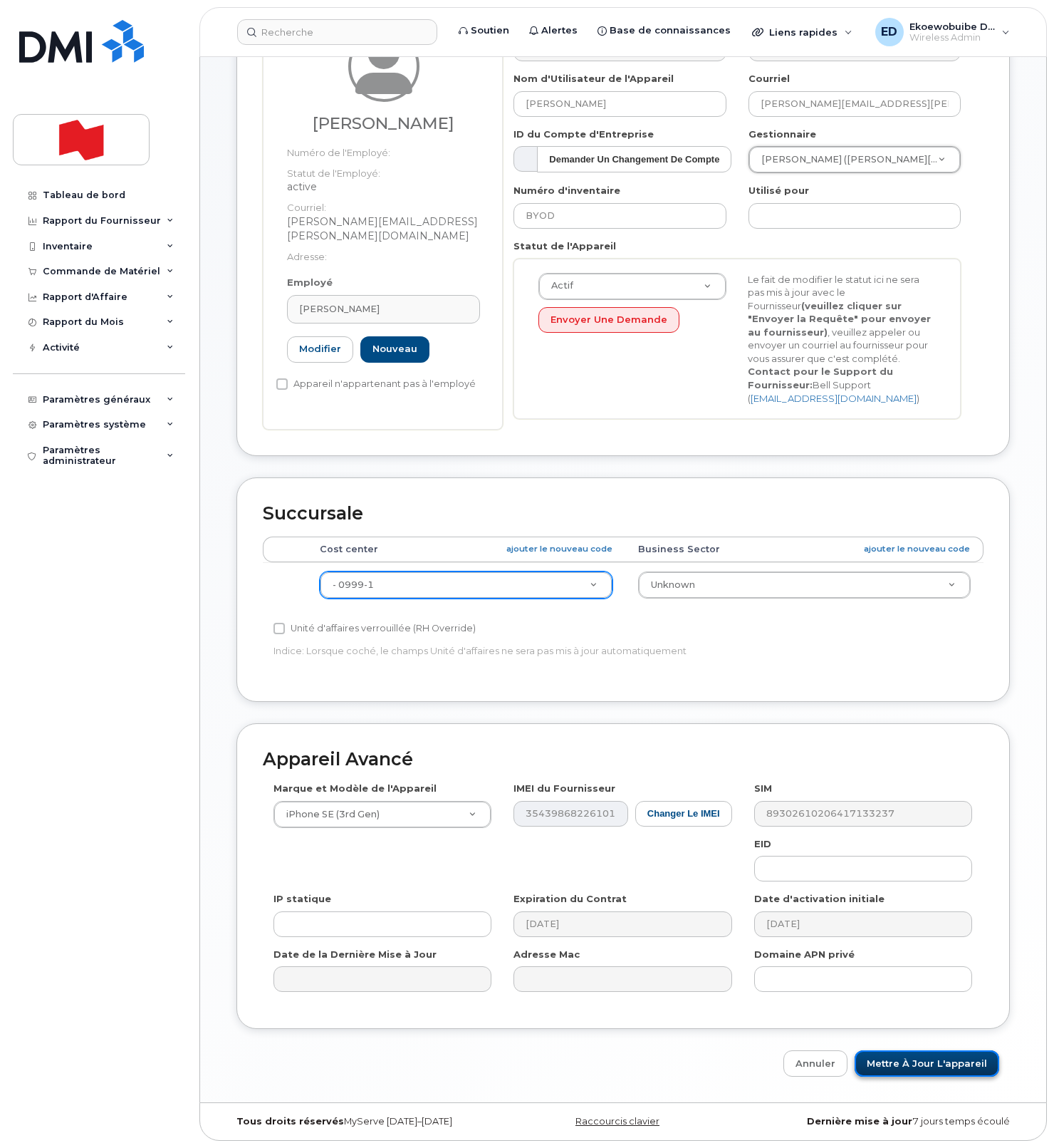
click at [896, 1071] on input "Mettre à jour l'appareil" at bounding box center [927, 1063] width 144 height 26
type input "Sauvegarde..."
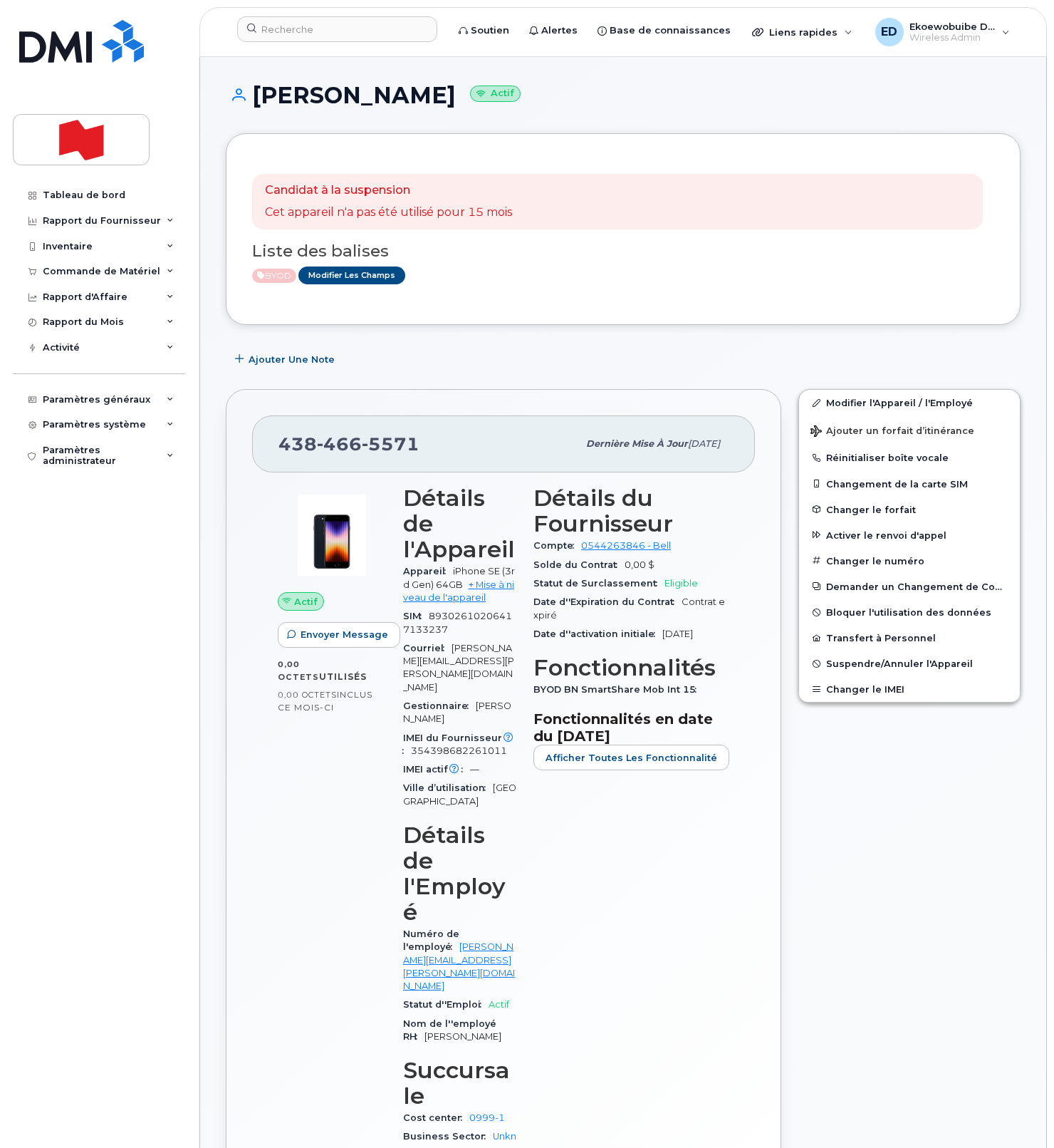
click at [622, 899] on div "Détails du Fournisseur Compte 0544263846 - Bell Solde du Contrat 0,00 $ Statut …" at bounding box center [631, 827] width 213 height 702
drag, startPoint x: 431, startPoint y: 449, endPoint x: 271, endPoint y: 448, distance: 160.0
click at [271, 448] on div "[PHONE_NUMBER] Dernière mise à jour [DATE]" at bounding box center [504, 444] width 503 height 57
copy span "[PHONE_NUMBER]"
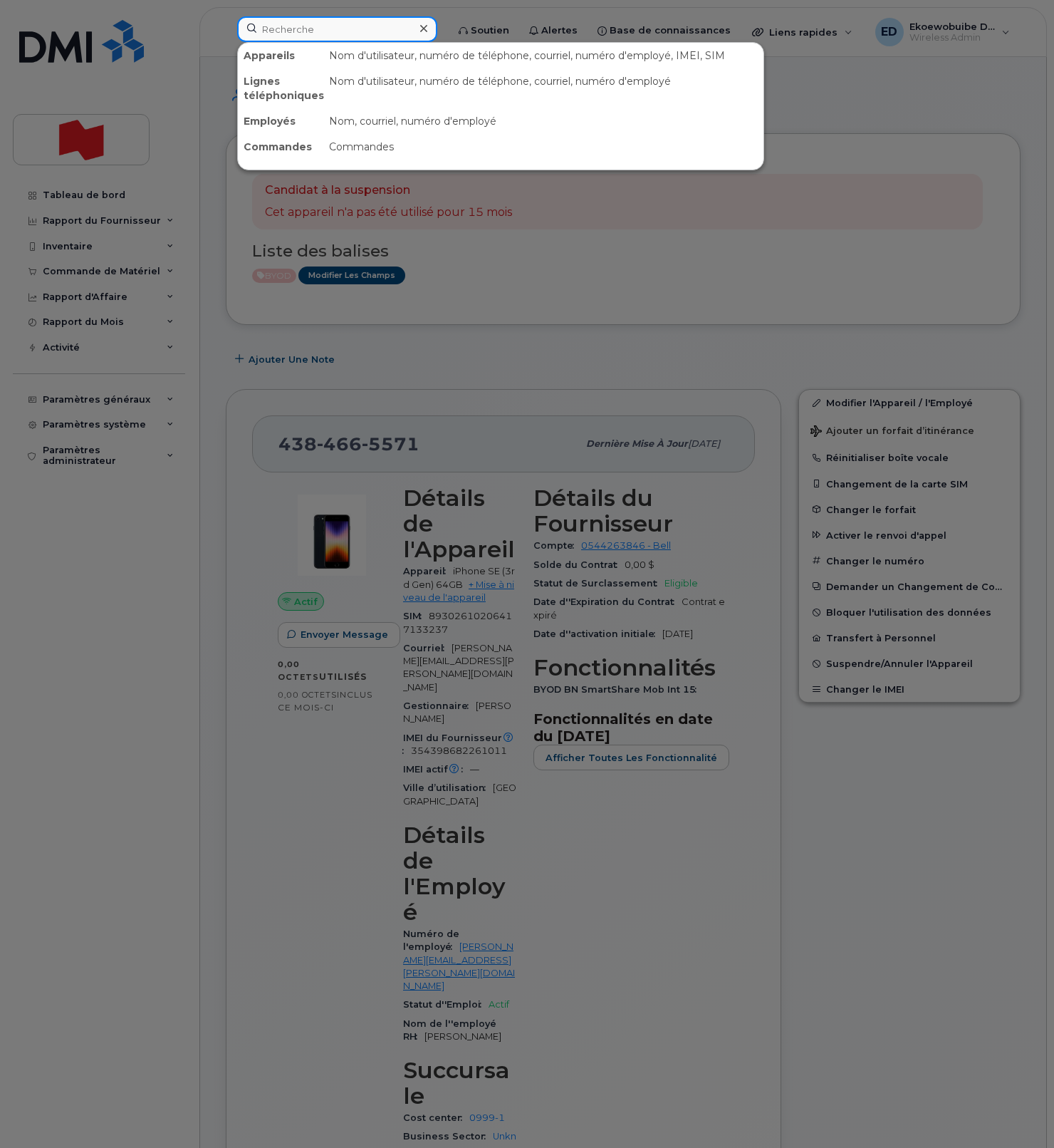
drag, startPoint x: 293, startPoint y: 31, endPoint x: 300, endPoint y: 34, distance: 7.6
click at [291, 31] on input at bounding box center [337, 29] width 200 height 25
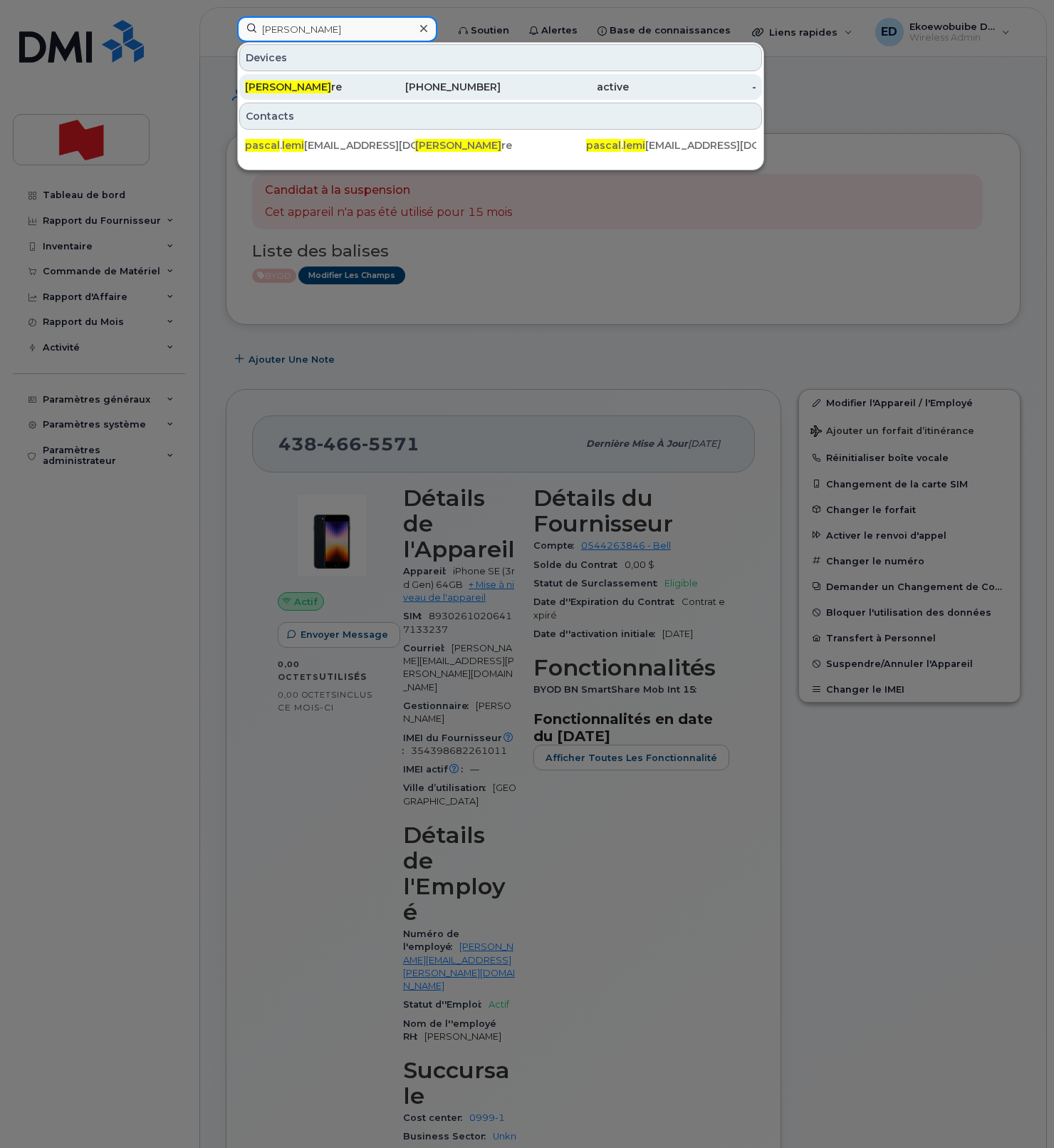
type input "[PERSON_NAME]"
click at [285, 88] on span "[PERSON_NAME]" at bounding box center [287, 87] width 86 height 13
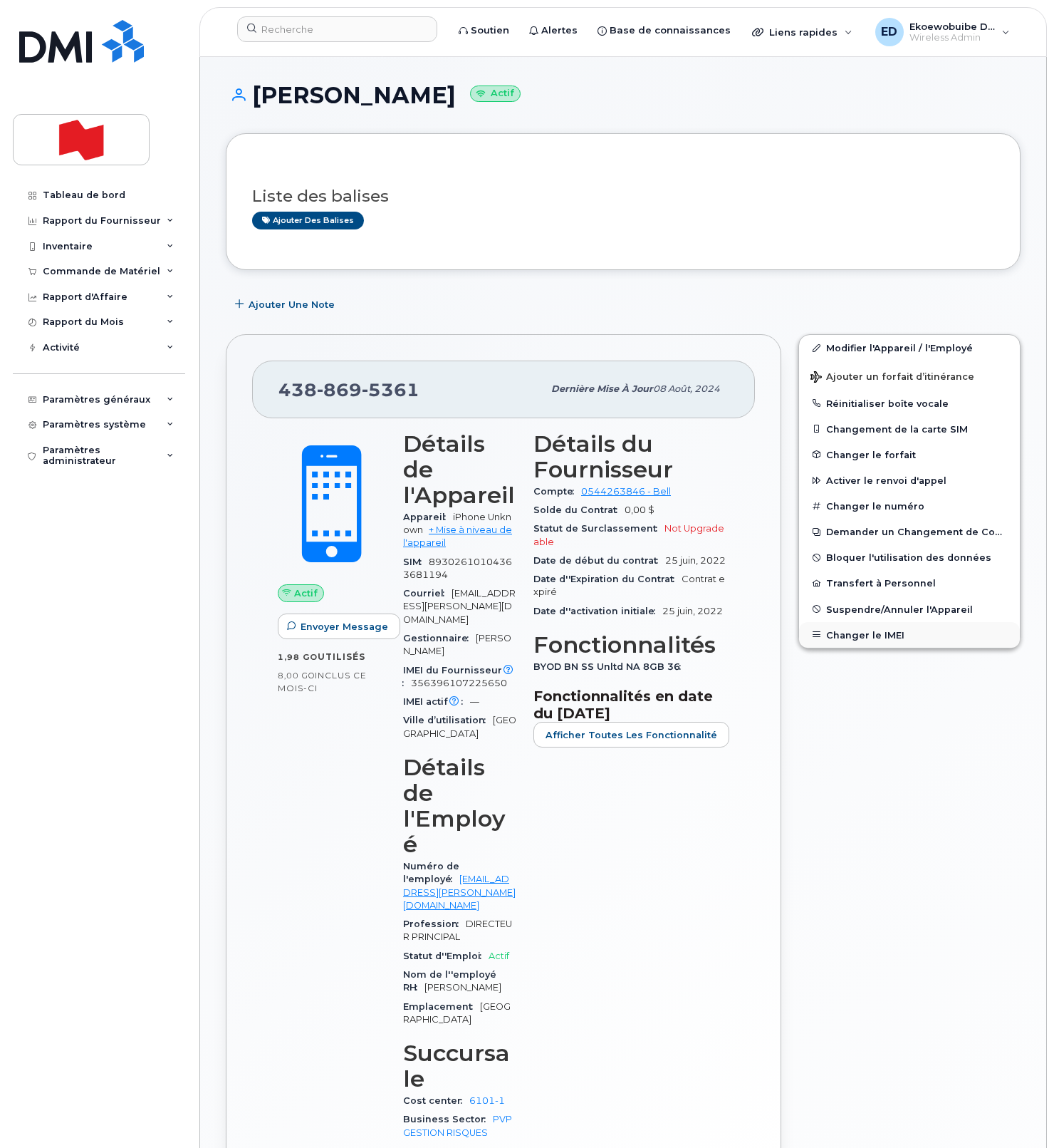
click at [862, 634] on button "Changer le IMEI" at bounding box center [909, 635] width 221 height 25
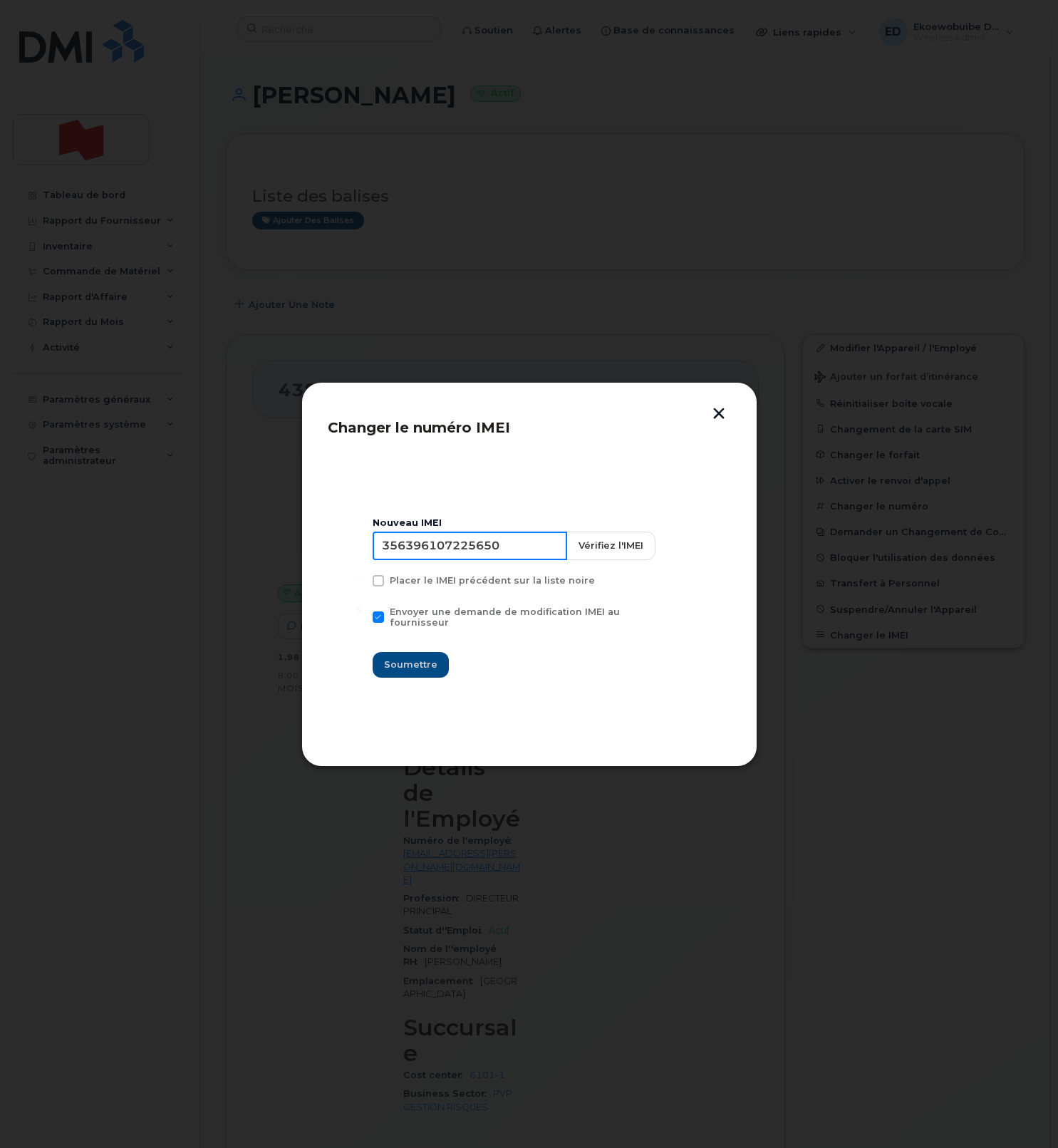
click at [432, 553] on input "356396107225650" at bounding box center [470, 546] width 195 height 28
click at [449, 560] on input "356396107225650" at bounding box center [468, 546] width 195 height 28
type input "354216331646517"
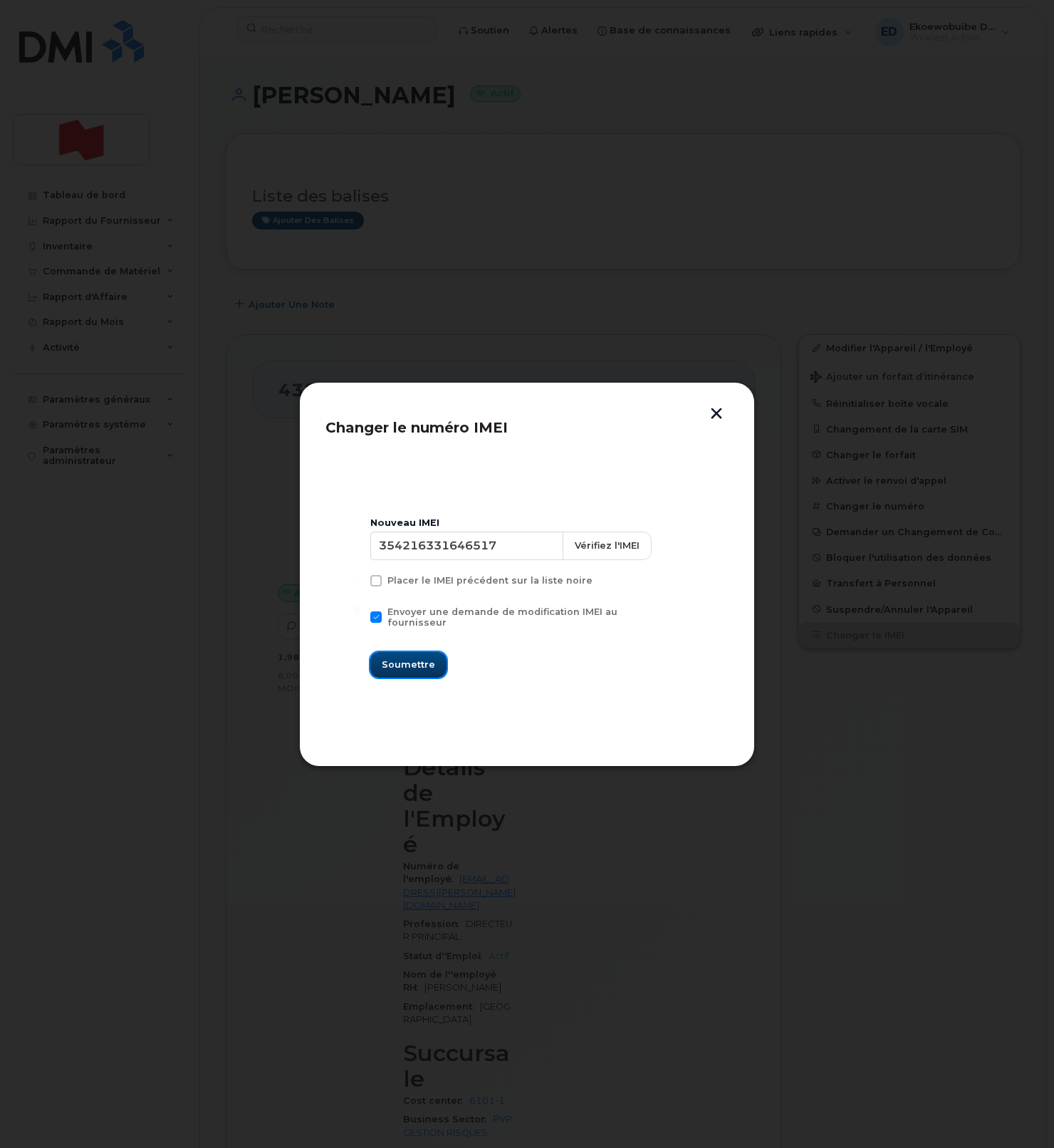
drag, startPoint x: 403, startPoint y: 660, endPoint x: 419, endPoint y: 680, distance: 25.6
click at [403, 660] on span "Soumettre" at bounding box center [408, 664] width 53 height 13
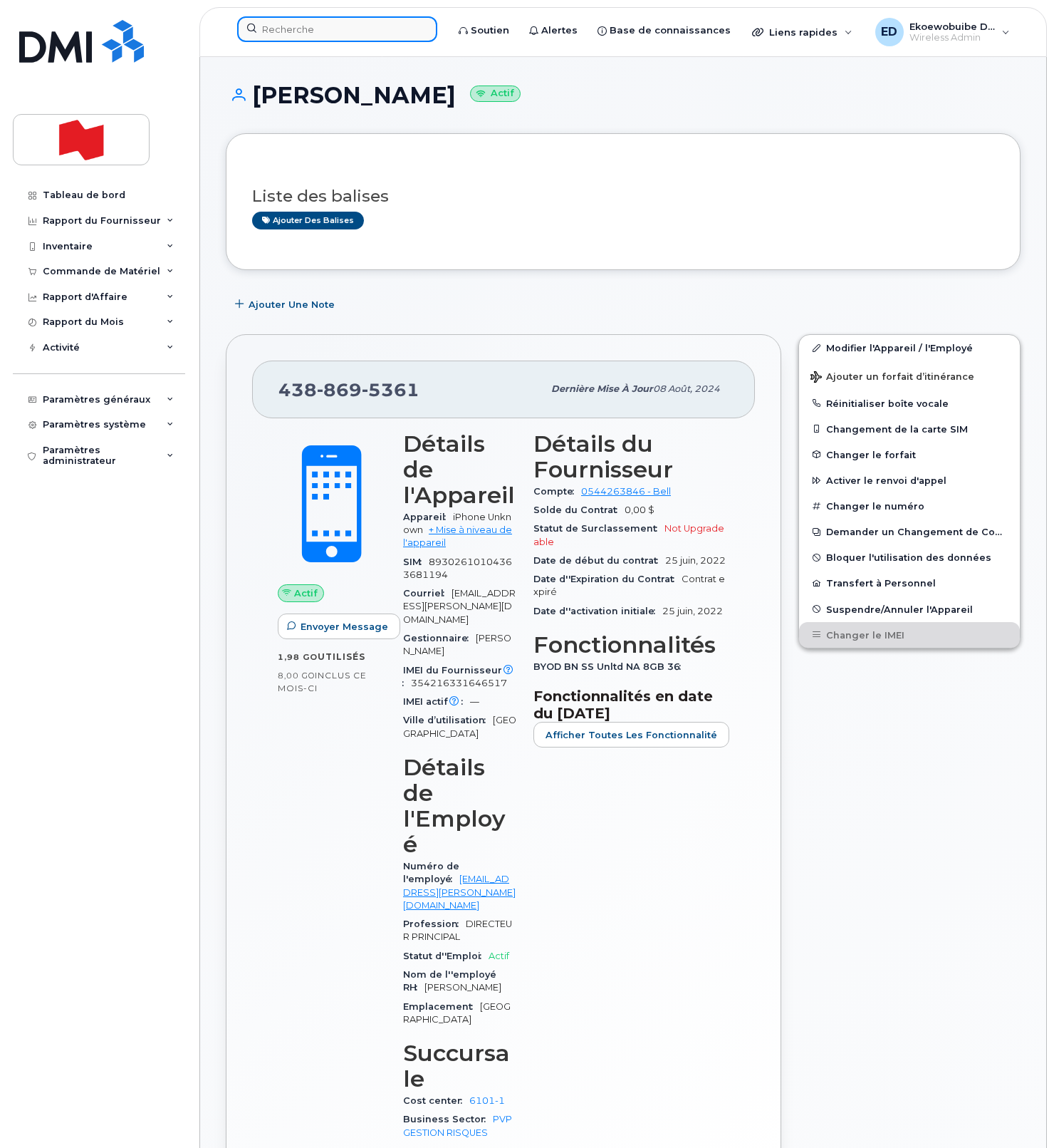
click at [319, 27] on input at bounding box center [337, 29] width 200 height 25
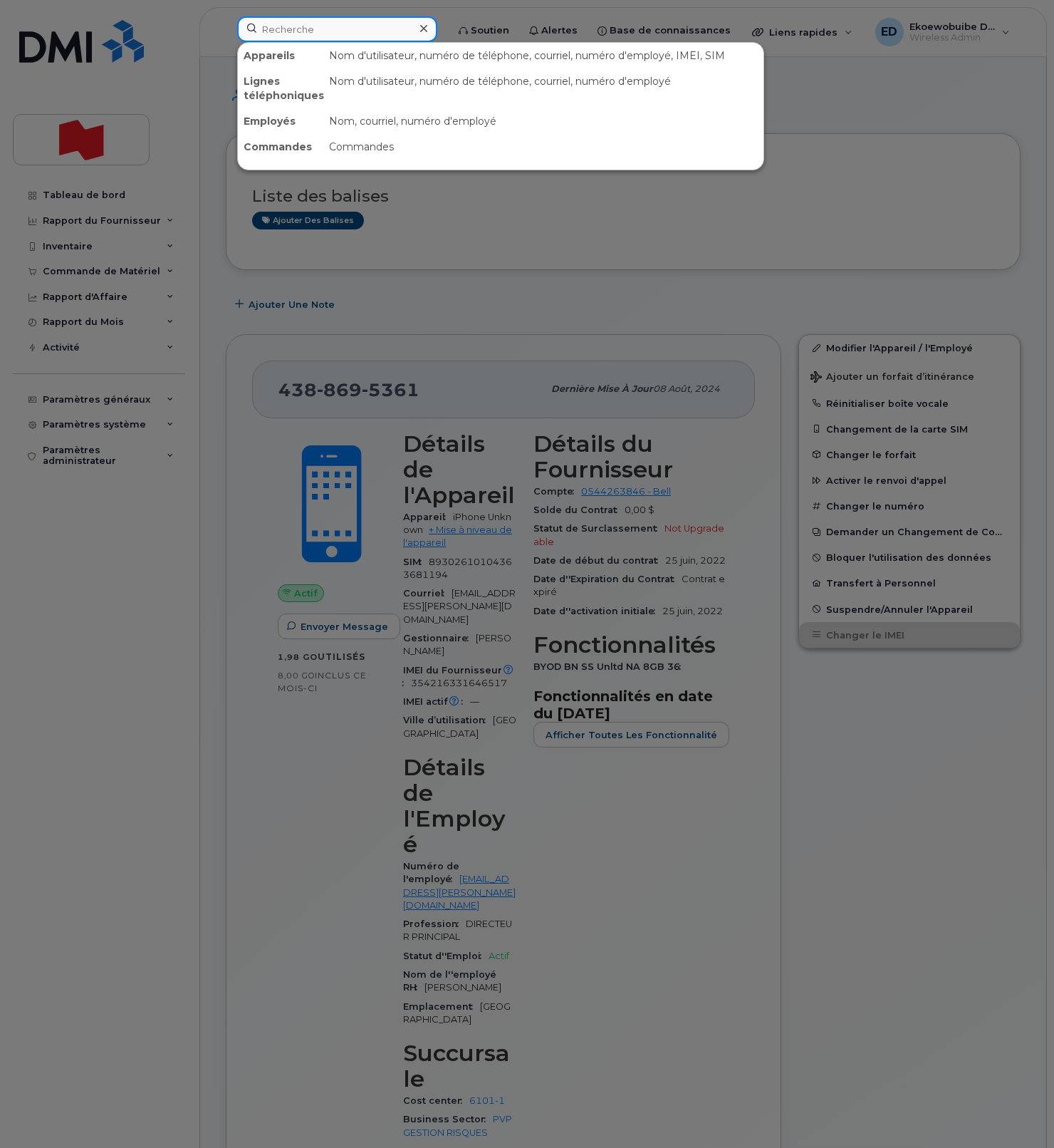
type input "g"
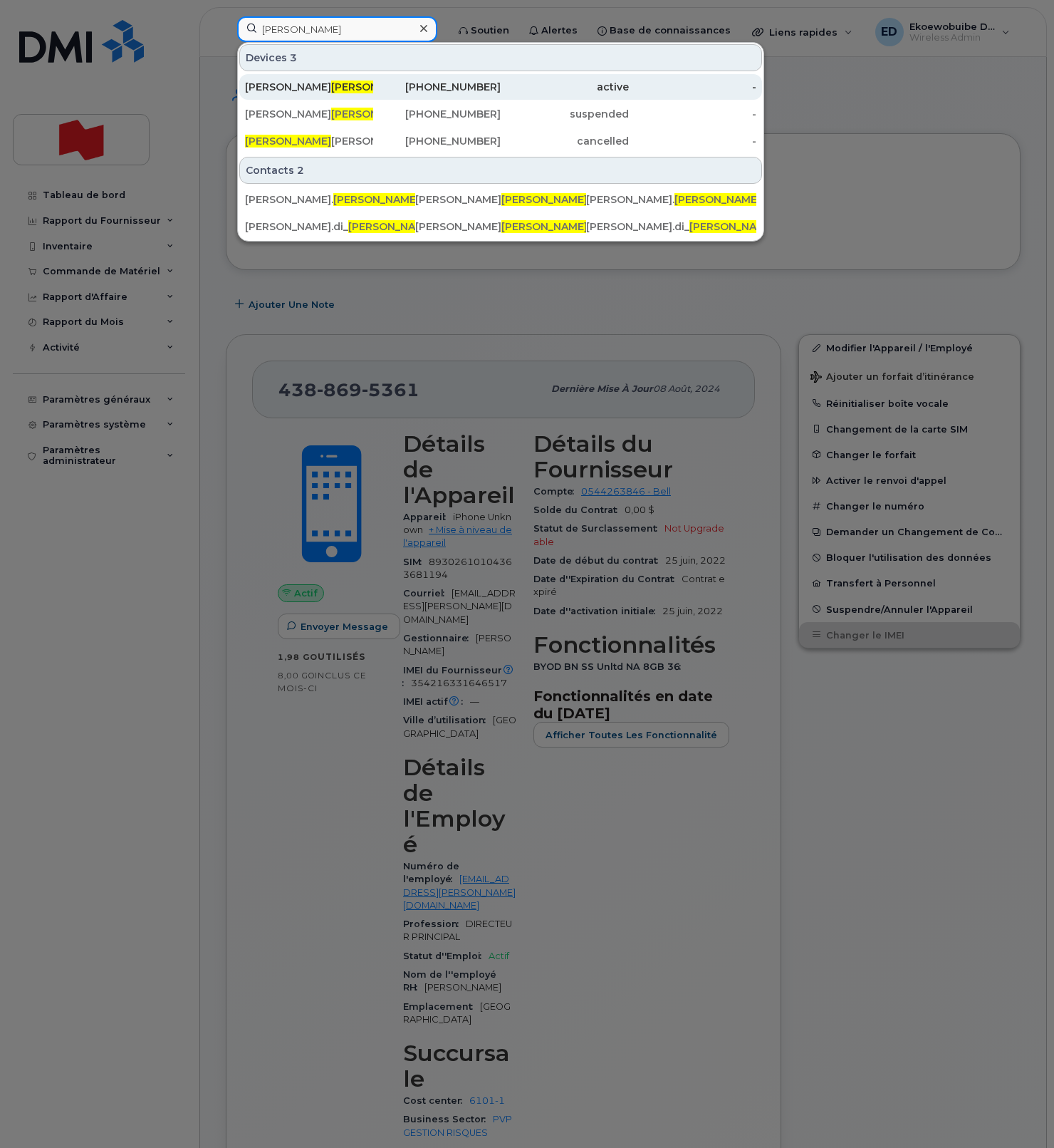
type input "perna"
click at [285, 87] on div "Giuseppe Perna" at bounding box center [308, 87] width 128 height 14
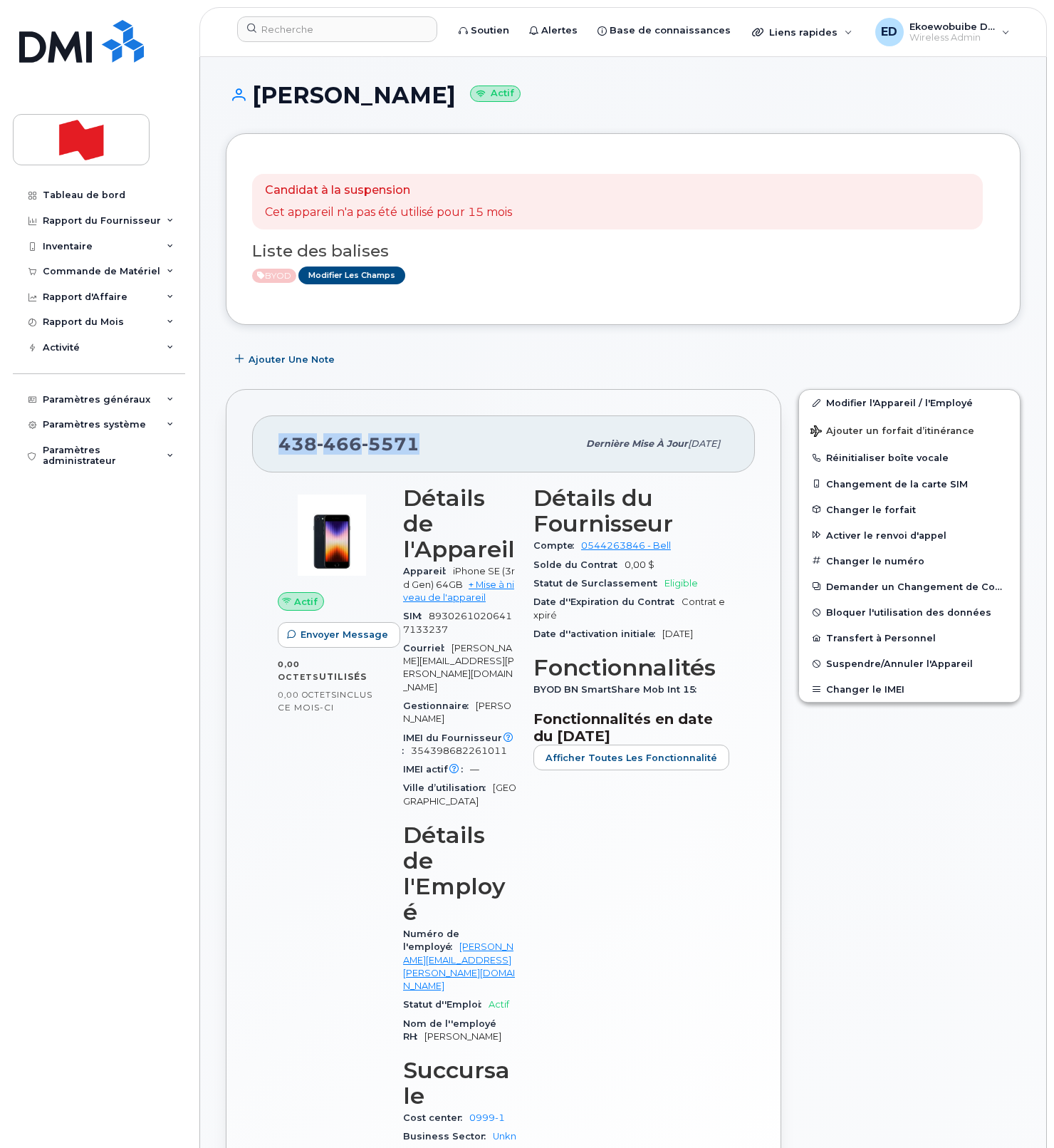
drag, startPoint x: 420, startPoint y: 448, endPoint x: 271, endPoint y: 452, distance: 149.1
click at [271, 452] on div "[PHONE_NUMBER] Dernière mise à jour [DATE]" at bounding box center [504, 444] width 503 height 57
copy span "[PHONE_NUMBER]"
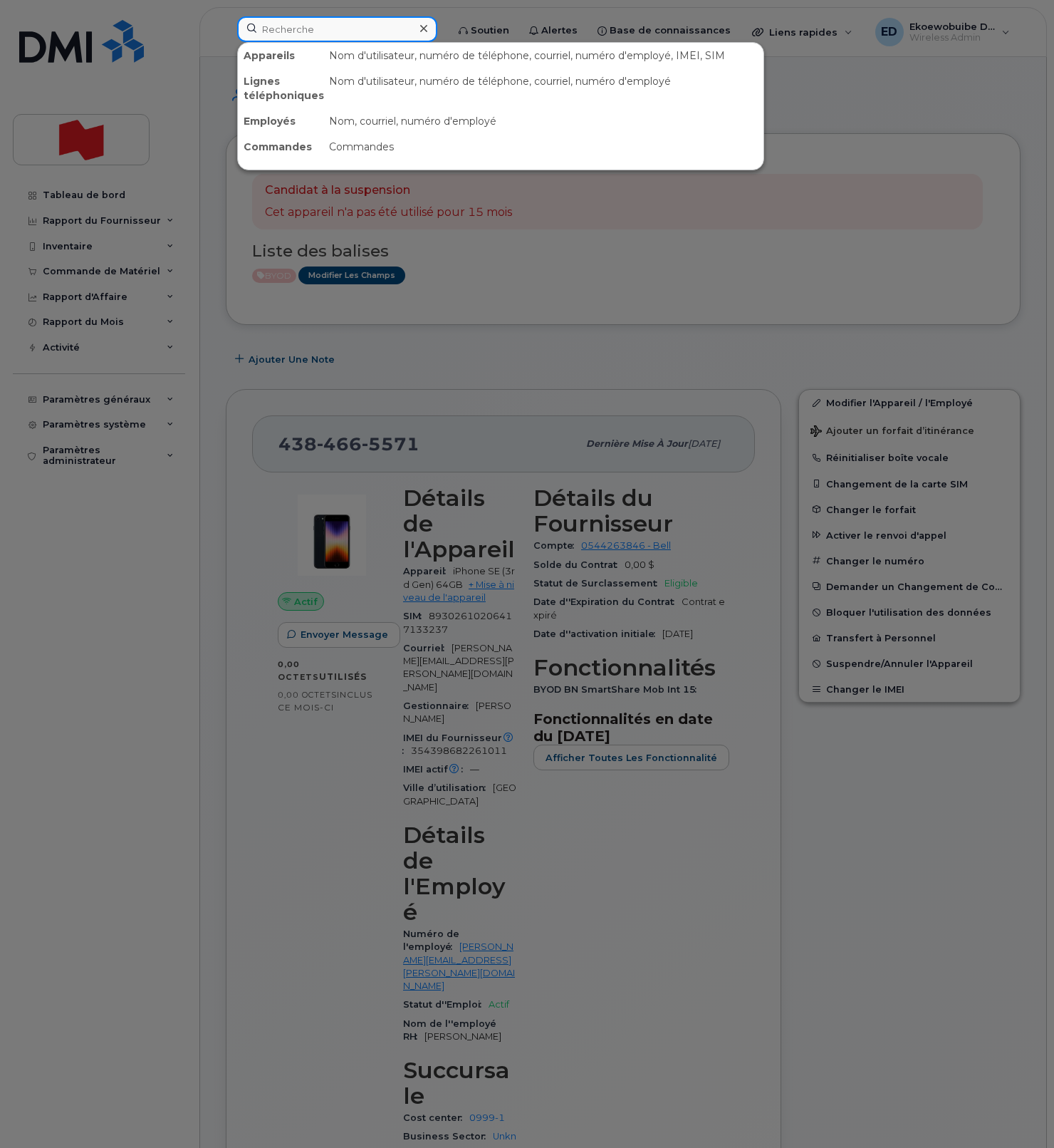
click at [308, 34] on input at bounding box center [337, 29] width 200 height 25
paste input "[PHONE_NUMBER]"
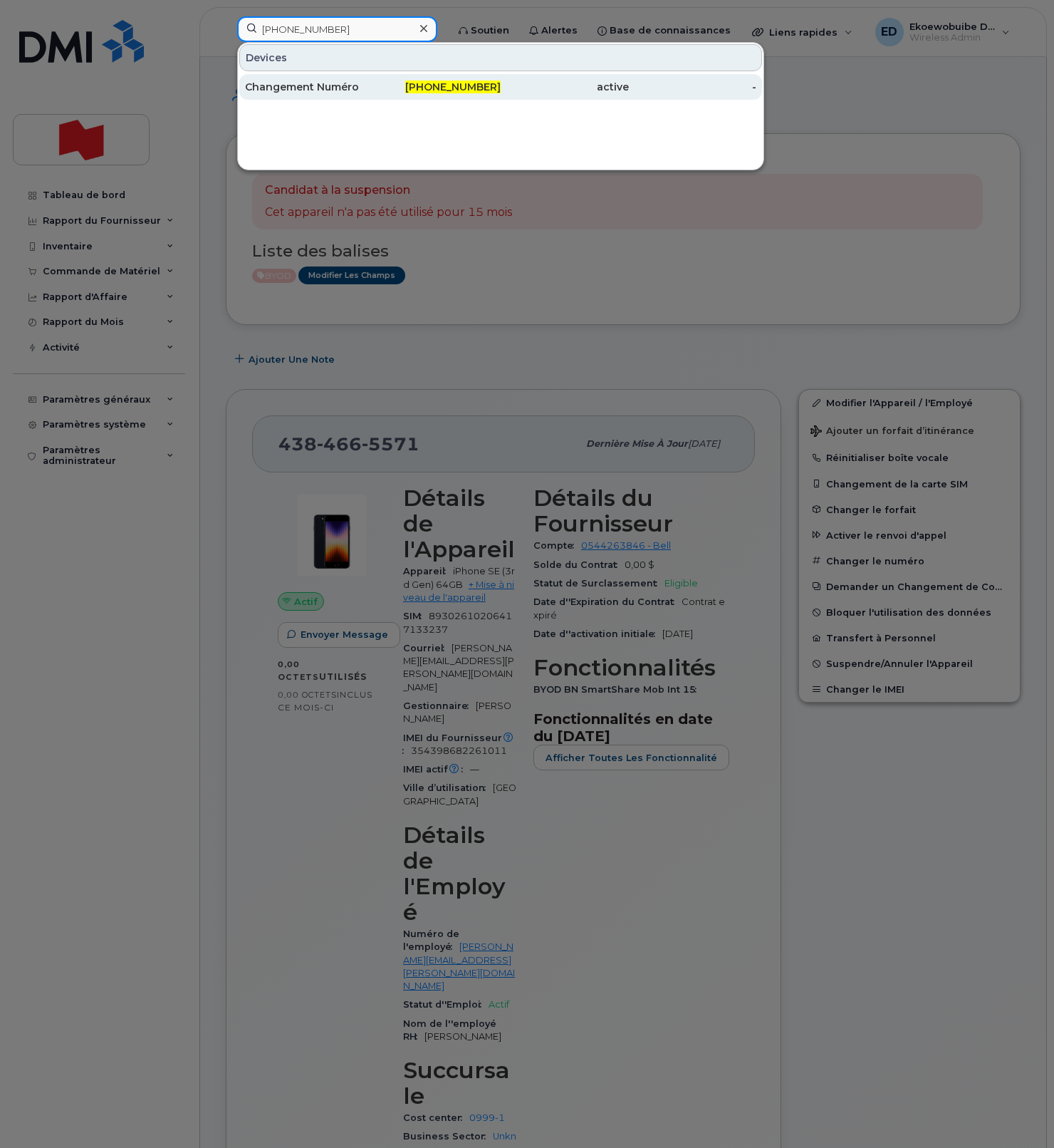
type input "[PHONE_NUMBER]"
click at [312, 94] on div "Changement Numéro" at bounding box center [308, 87] width 128 height 14
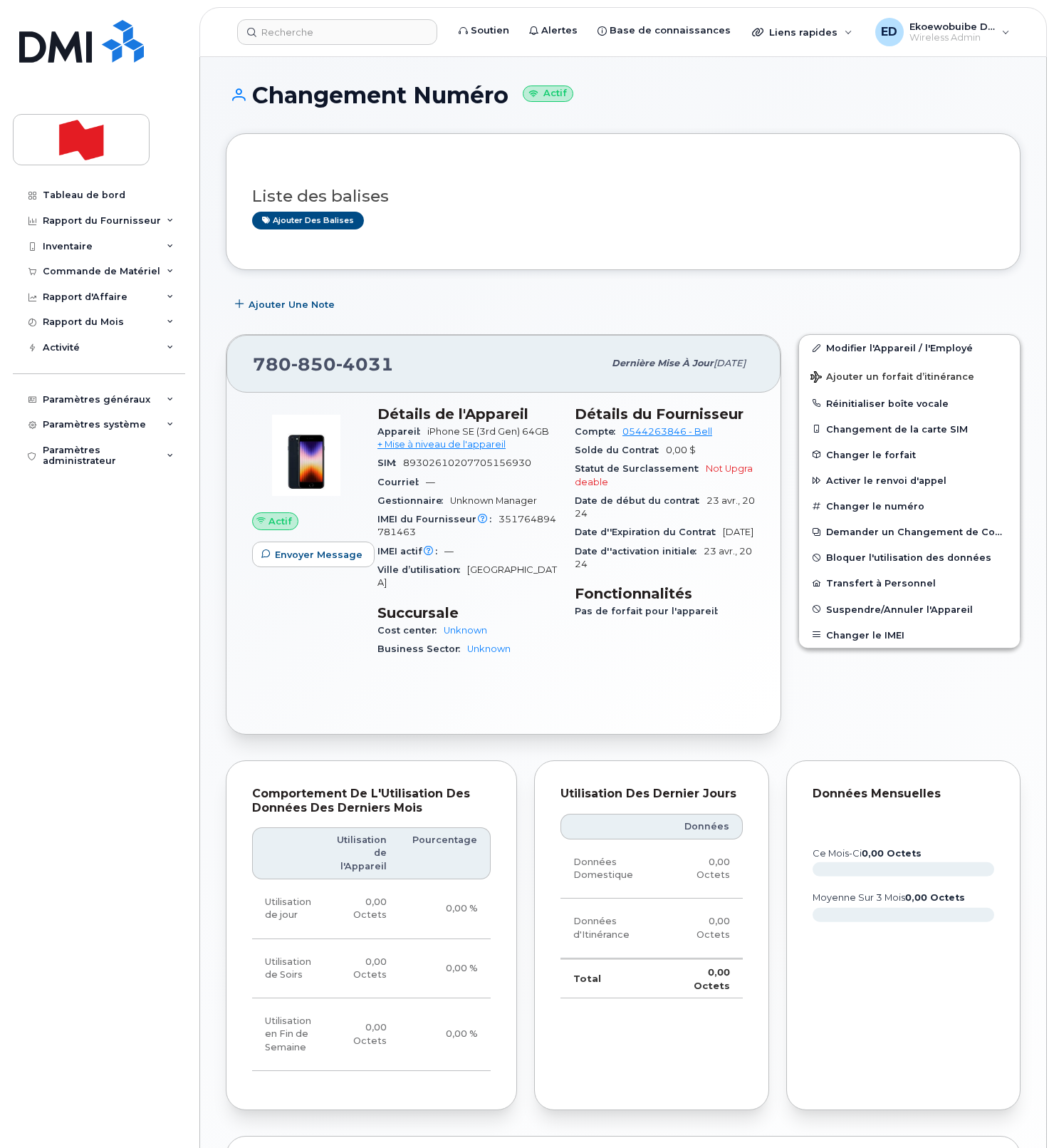
click at [409, 370] on div "[PHONE_NUMBER]" at bounding box center [428, 363] width 350 height 30
drag, startPoint x: 842, startPoint y: 349, endPoint x: 888, endPoint y: 359, distance: 47.1
click at [842, 349] on link "Modifier l'Appareil / l'Employé" at bounding box center [909, 347] width 221 height 25
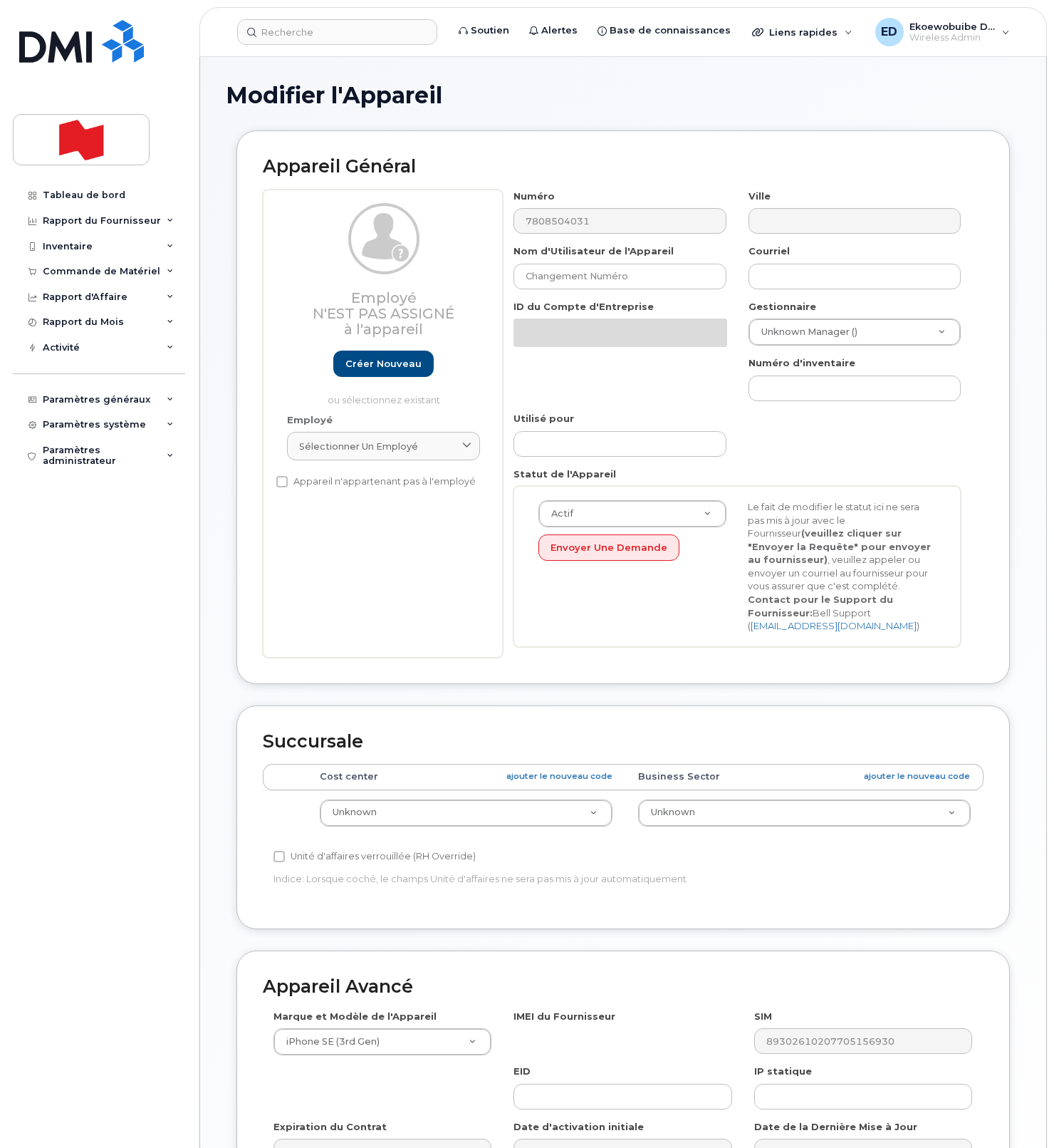
select select "22916206"
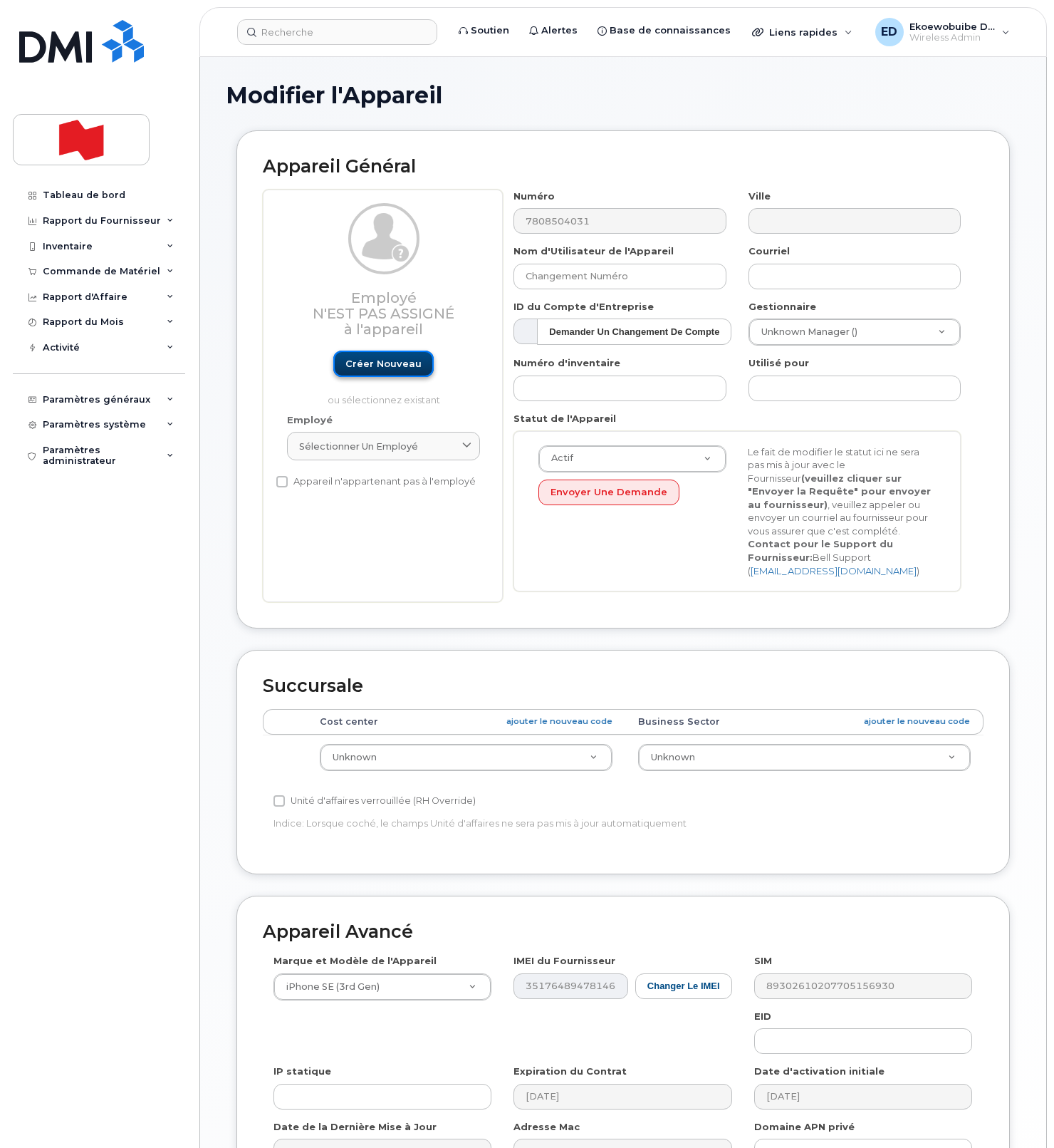
click at [386, 367] on link "Créer nouveau" at bounding box center [383, 363] width 100 height 26
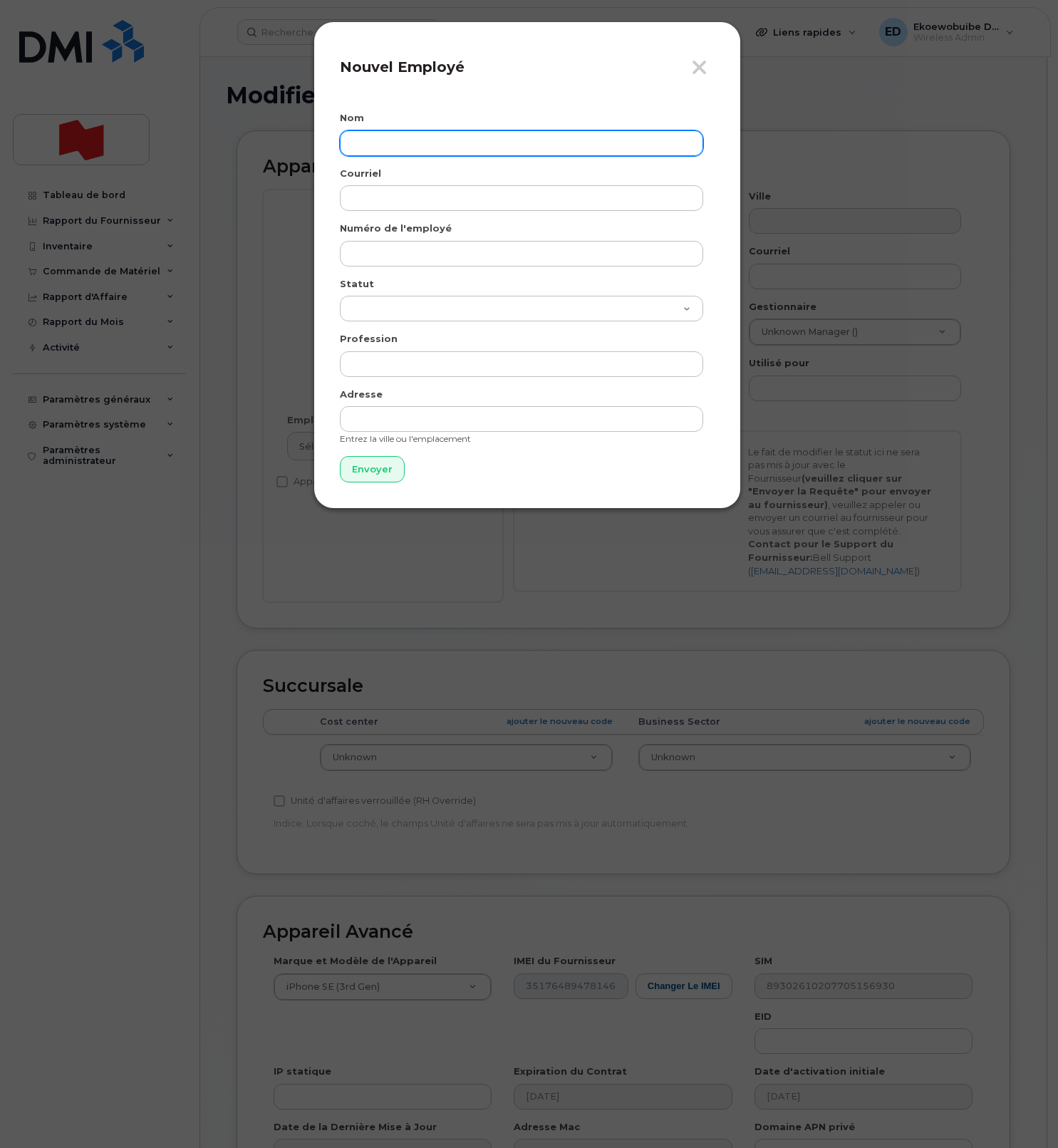
click at [393, 151] on input "text" at bounding box center [521, 143] width 363 height 25
paste input "[PERSON_NAME]"
type input "[PERSON_NAME]"
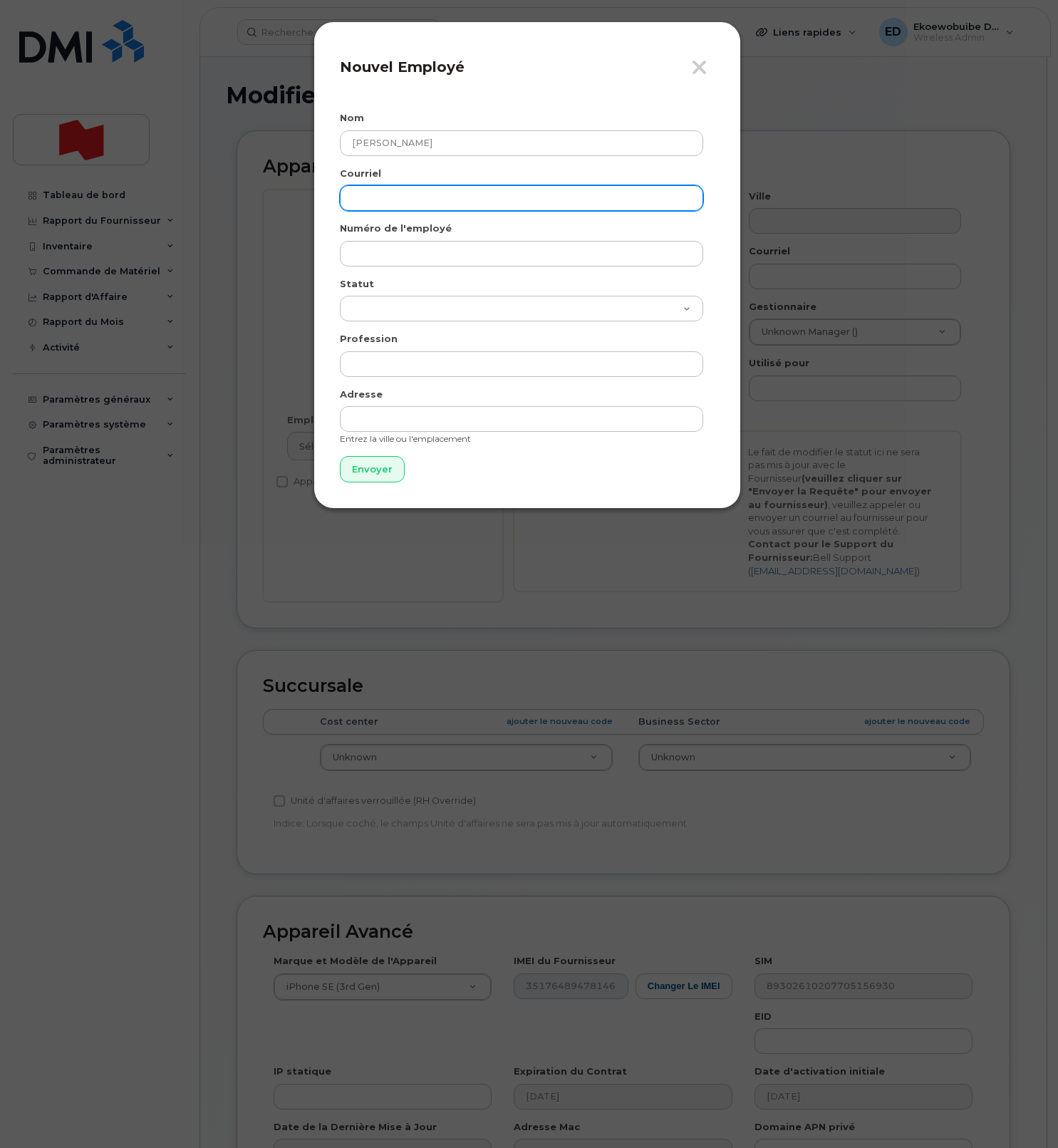
drag, startPoint x: 398, startPoint y: 201, endPoint x: 407, endPoint y: 207, distance: 10.8
click at [400, 203] on input "email" at bounding box center [521, 198] width 363 height 25
paste input "[EMAIL_ADDRESS][PERSON_NAME][DOMAIN_NAME]"
type input "ruby.dhillon@nbc.ca"
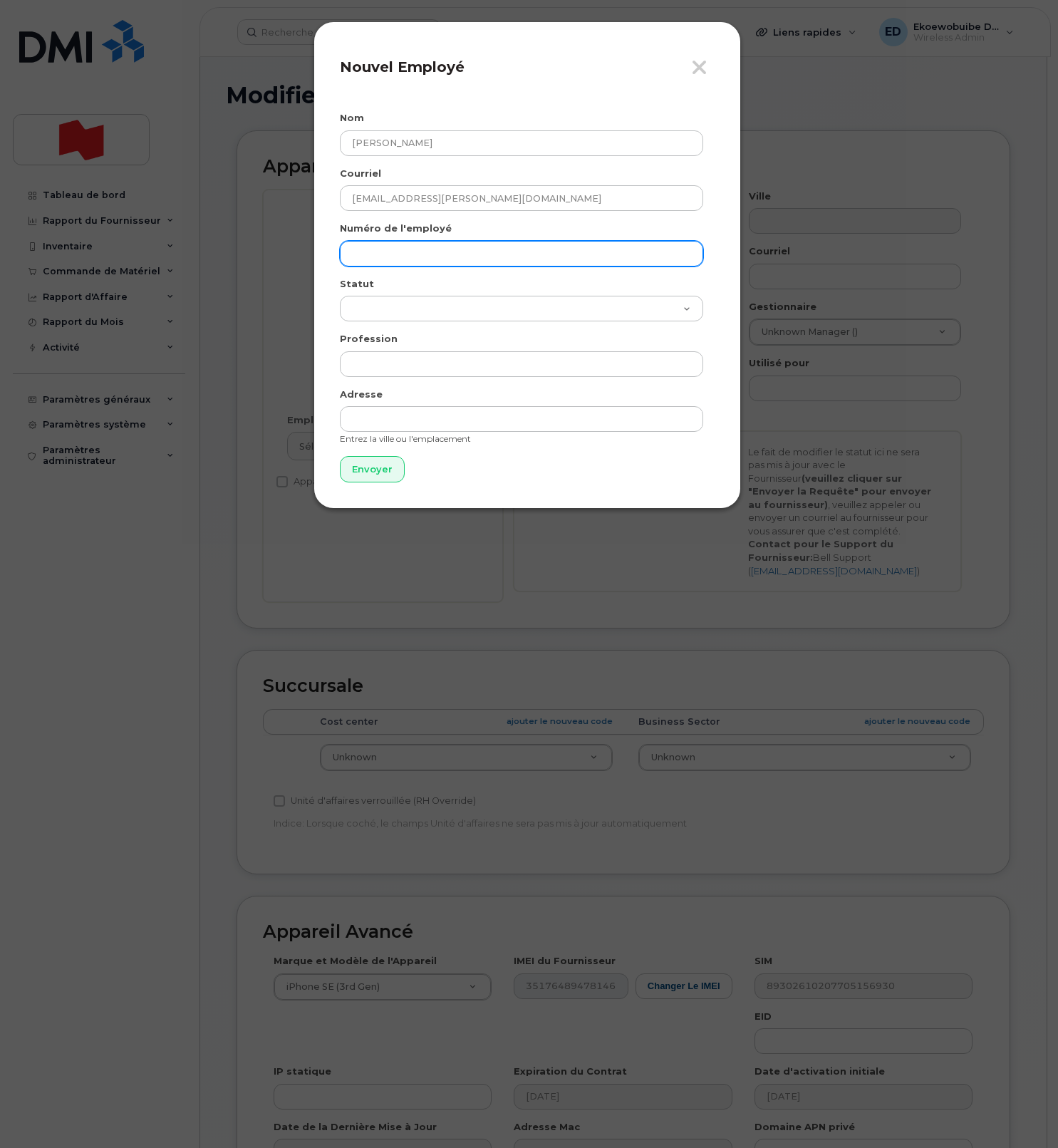
click at [401, 246] on input "text" at bounding box center [521, 254] width 363 height 25
paste input "[EMAIL_ADDRESS][PERSON_NAME][DOMAIN_NAME]"
type input "[EMAIL_ADDRESS][PERSON_NAME][DOMAIN_NAME]"
drag, startPoint x: 368, startPoint y: 463, endPoint x: 371, endPoint y: 479, distance: 16.3
click at [367, 473] on input "Envoyer" at bounding box center [372, 469] width 65 height 26
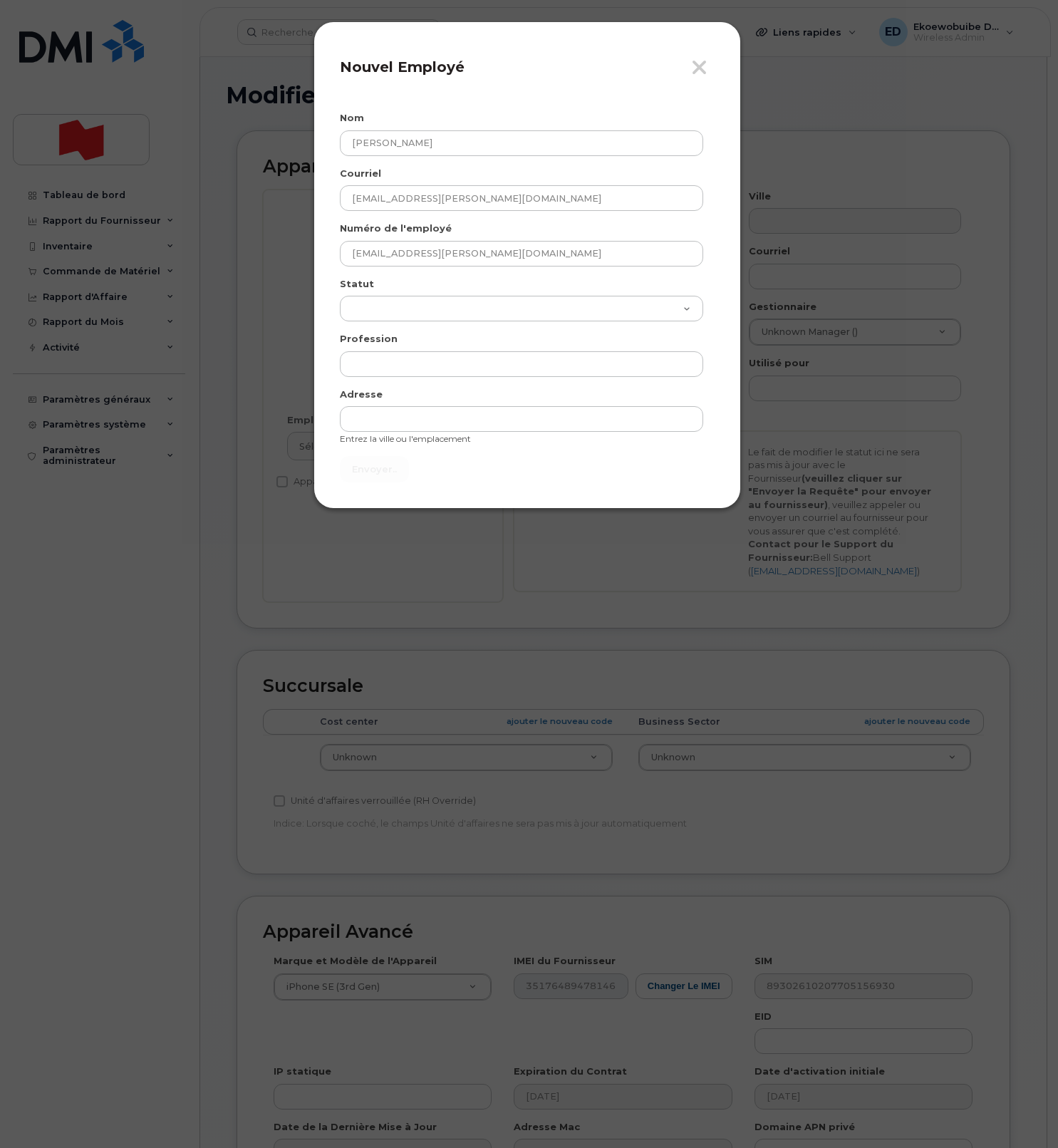
type input "Envoyer"
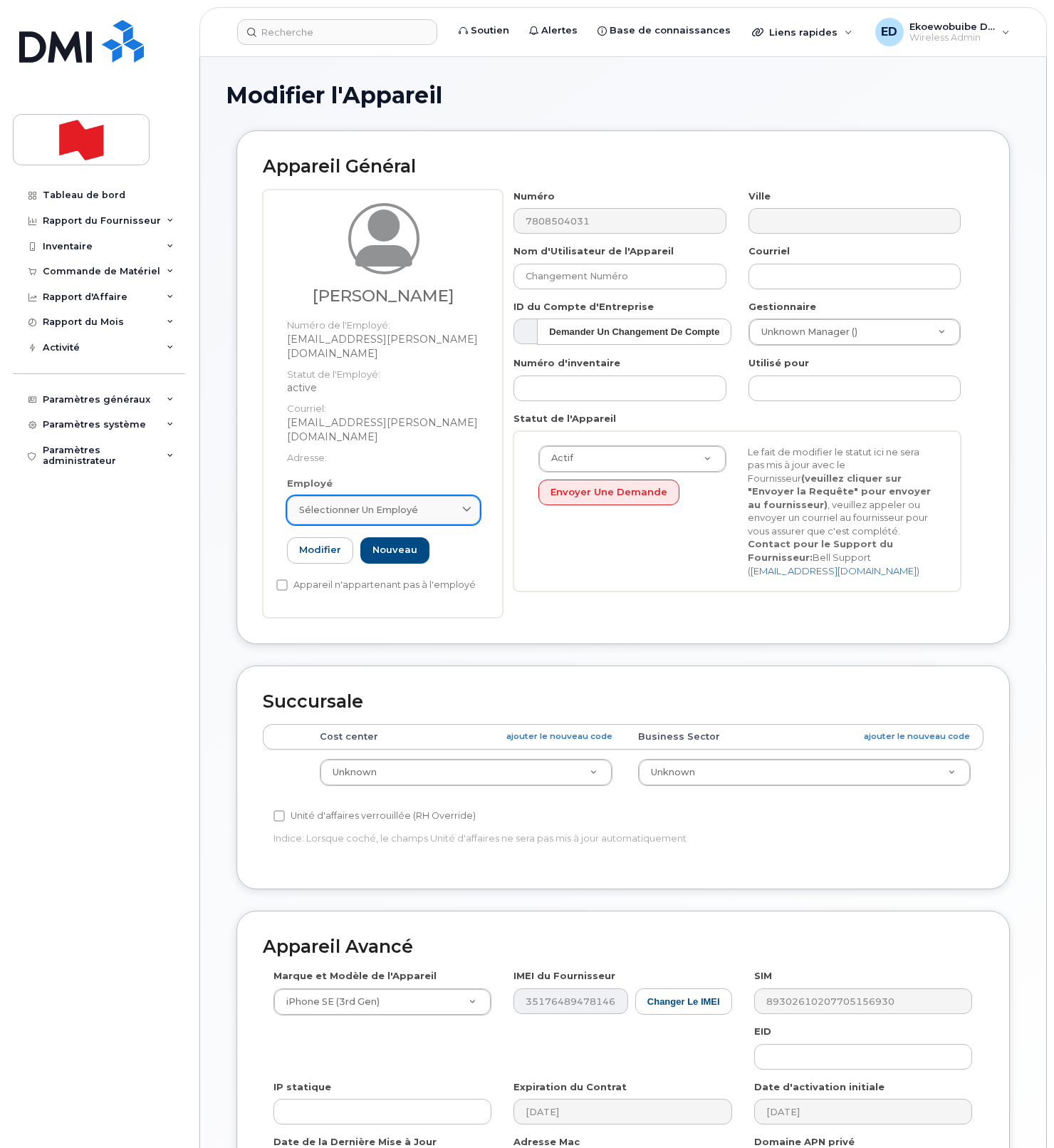
click at [447, 496] on link "Sélectionner un employé" at bounding box center [383, 510] width 193 height 28
paste input "[EMAIL_ADDRESS][PERSON_NAME][DOMAIN_NAME]"
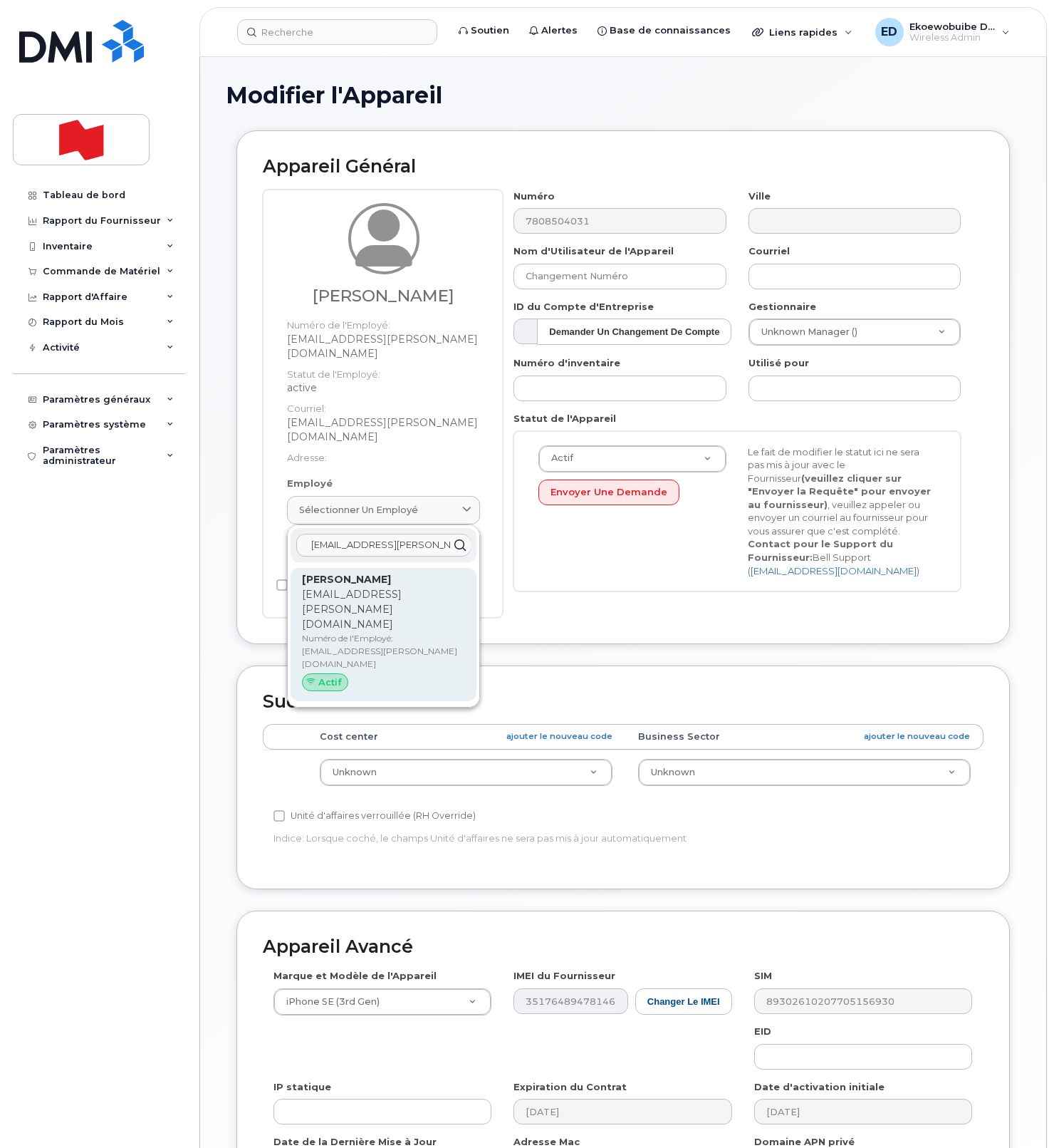
type input "[EMAIL_ADDRESS][PERSON_NAME][DOMAIN_NAME]"
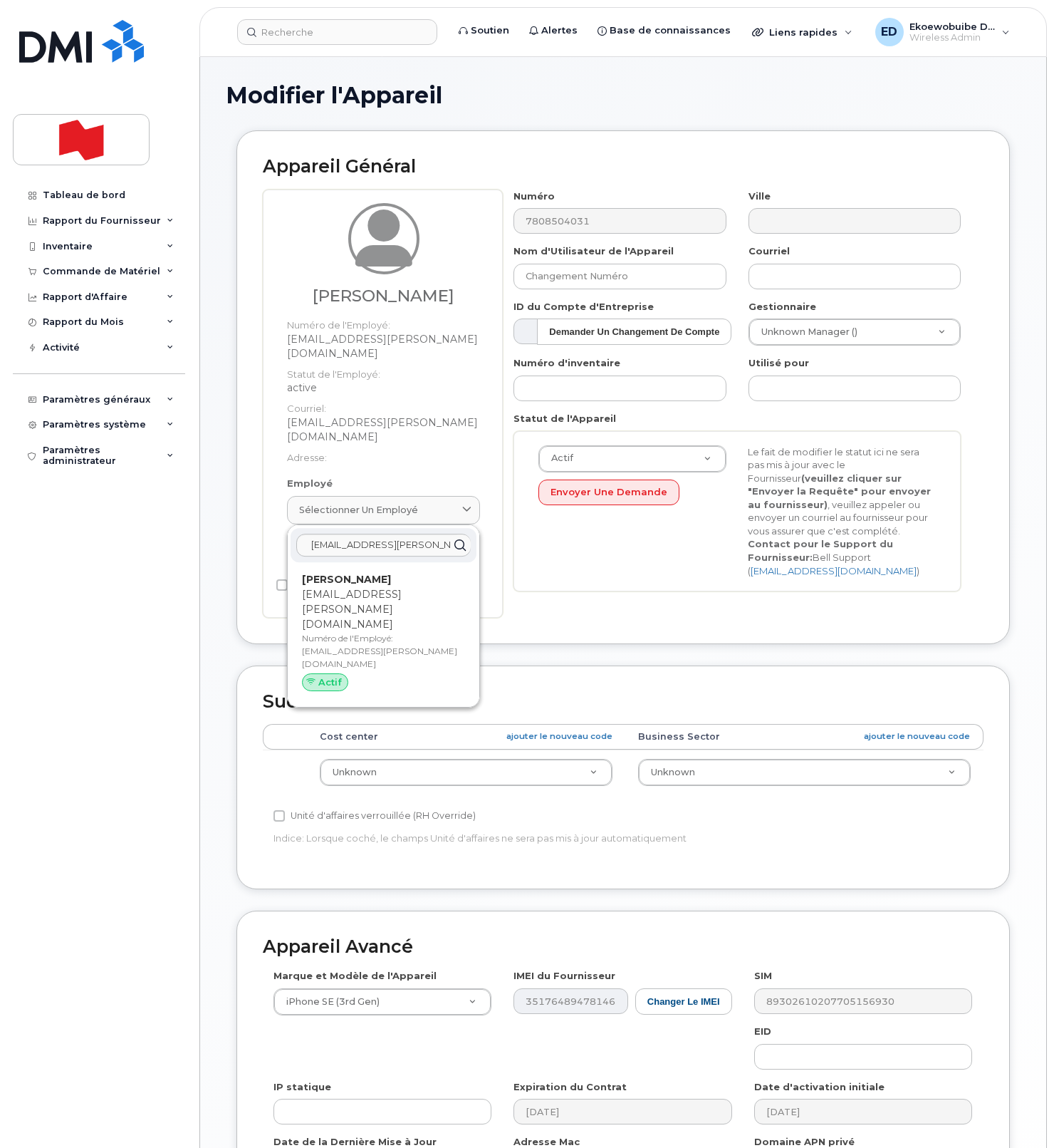
click at [350, 632] on p "Numéro de l'Employé: ruby.dhillon@nbc.ca" at bounding box center [383, 651] width 163 height 38
type input "[EMAIL_ADDRESS][PERSON_NAME][DOMAIN_NAME]"
type input "[PERSON_NAME]"
type input "ruby.dhillon@nbc.ca"
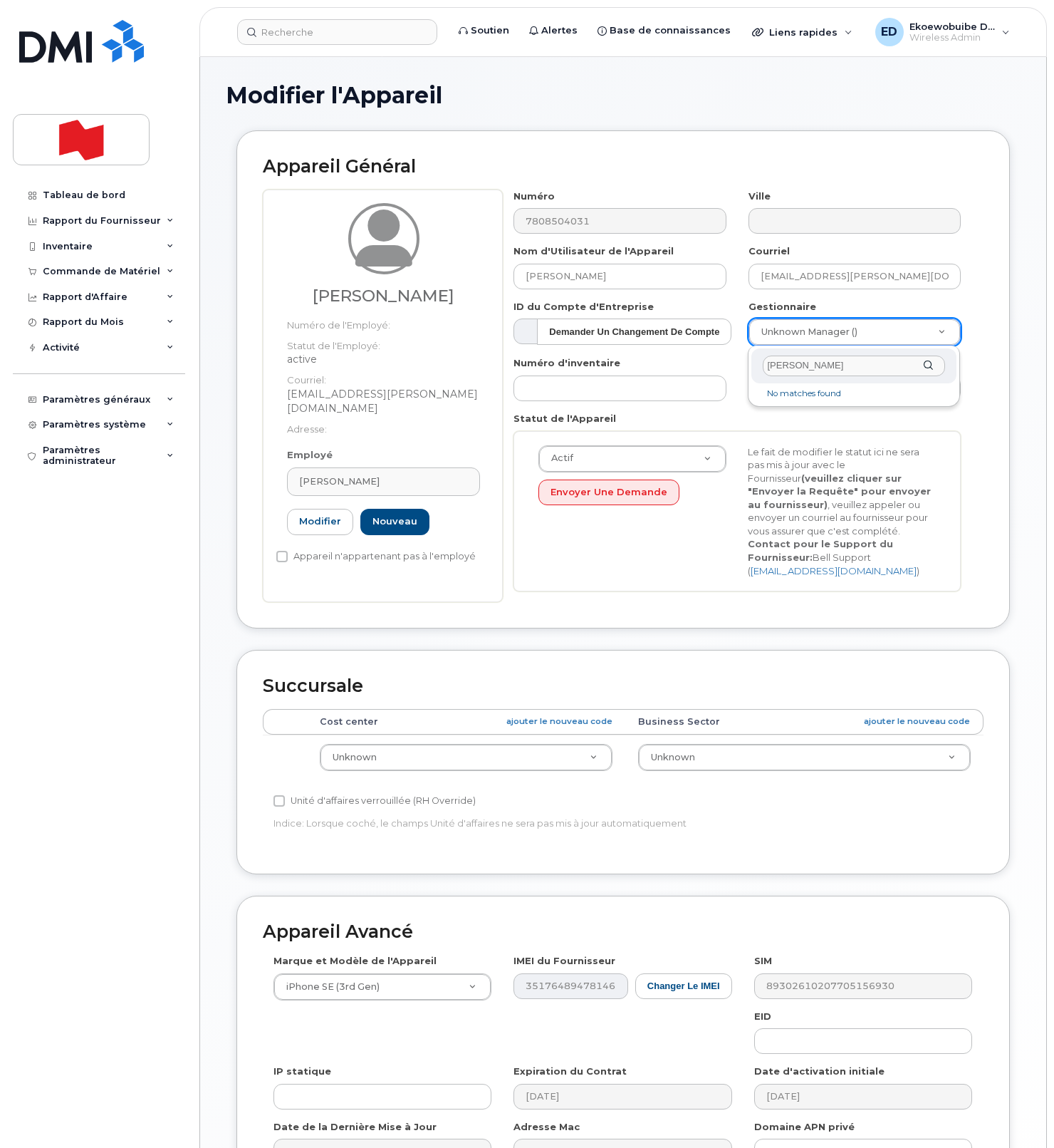
type input "Peter Yeung"
click at [171, 403] on icon at bounding box center [171, 400] width 7 height 7
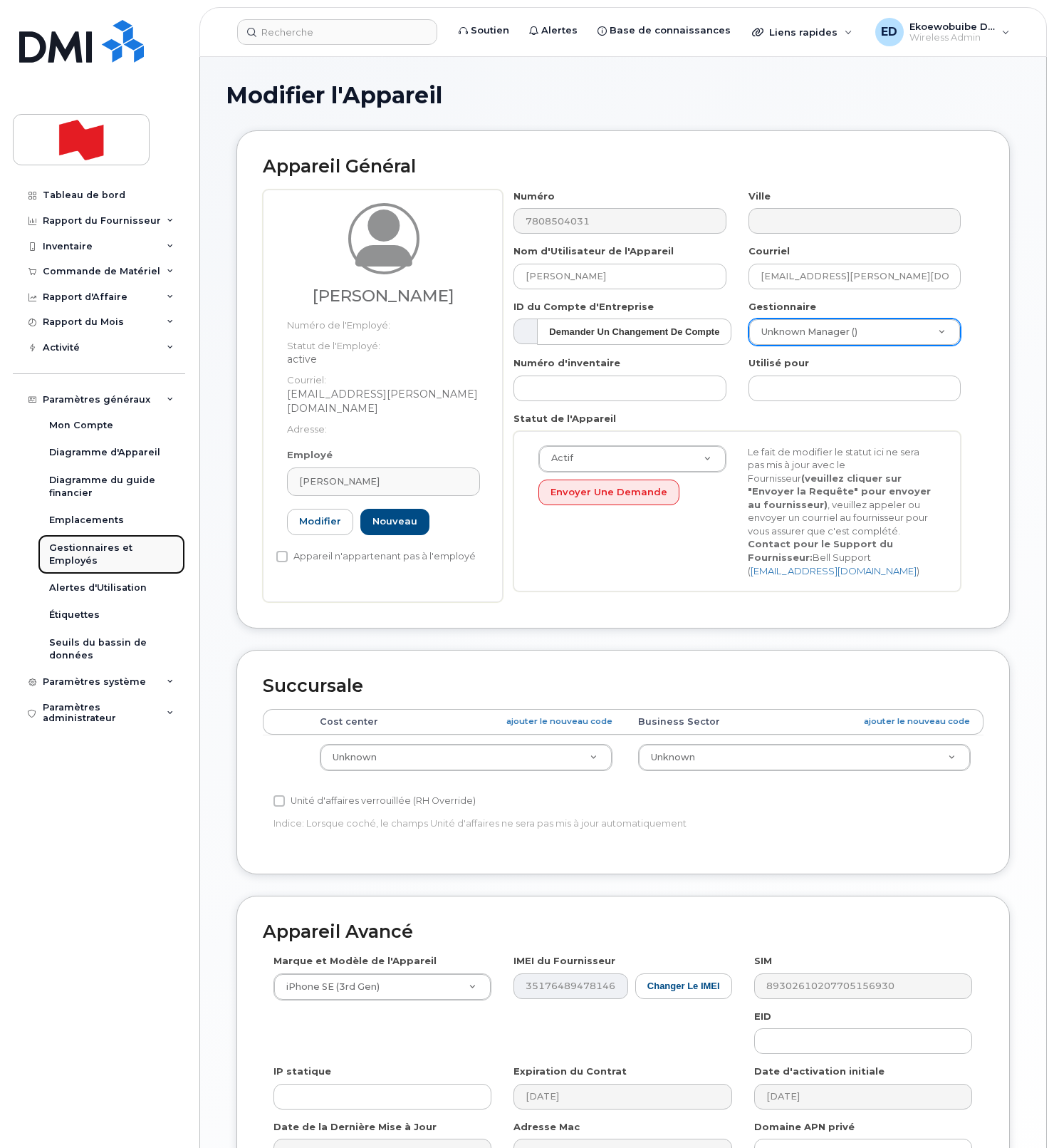
drag, startPoint x: 75, startPoint y: 566, endPoint x: 76, endPoint y: 574, distance: 8.1
click at [74, 566] on div "Gestionnaires et Employés" at bounding box center [112, 554] width 124 height 26
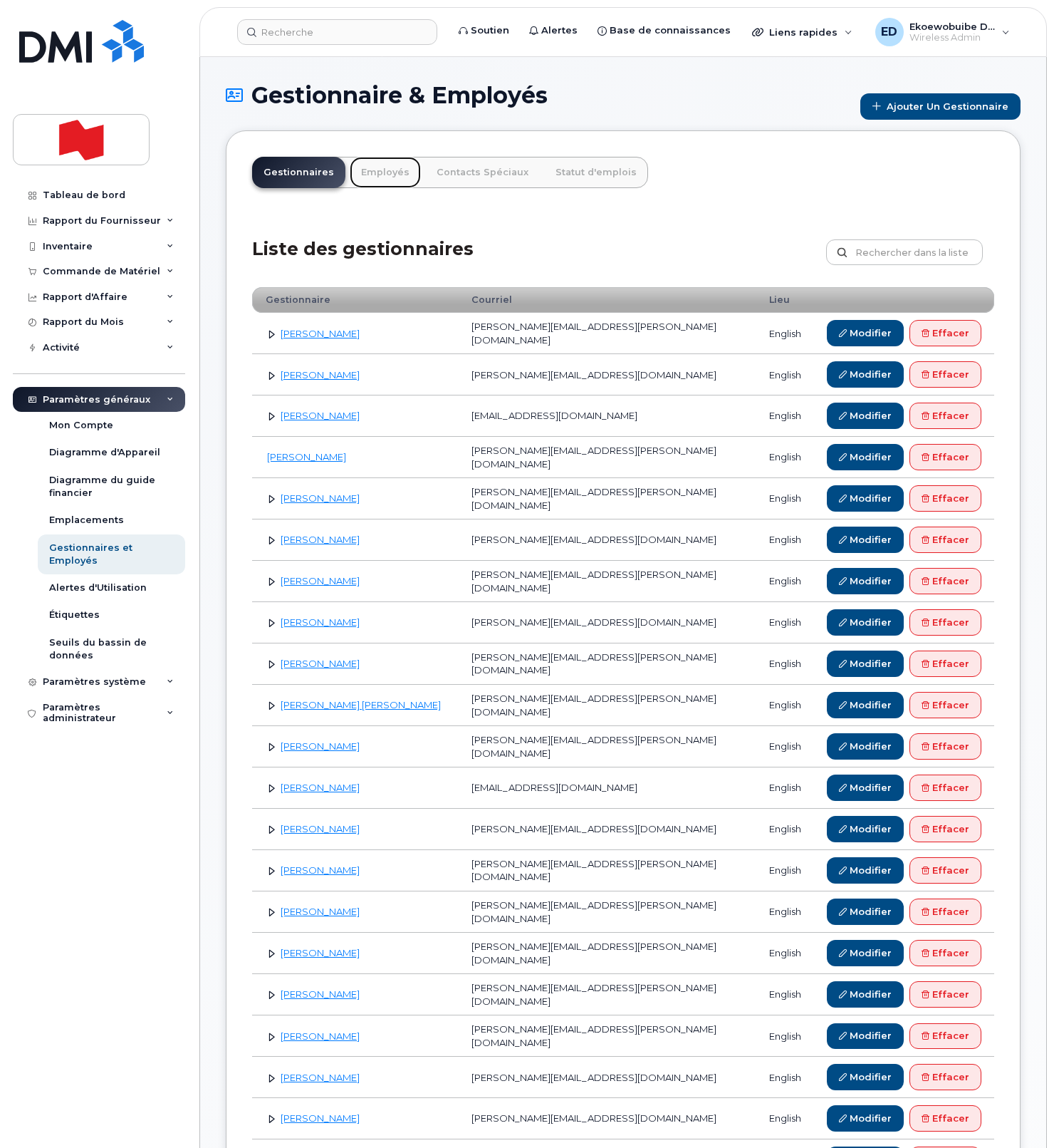
click at [392, 182] on link "Employés" at bounding box center [385, 172] width 71 height 31
click at [392, 181] on link "Employés" at bounding box center [385, 172] width 71 height 31
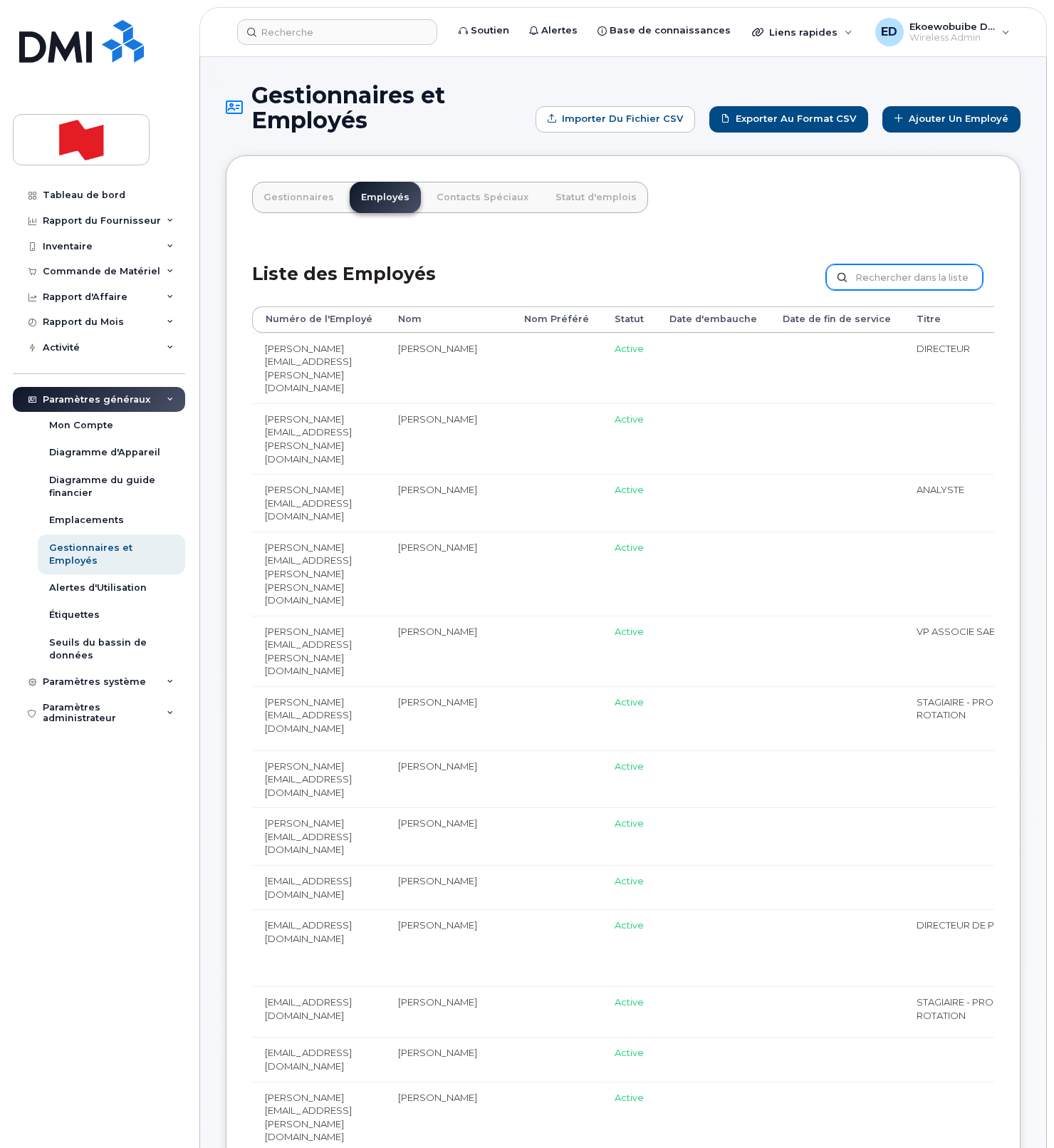
click at [884, 282] on input "text" at bounding box center [904, 277] width 156 height 25
paste input "[EMAIL_ADDRESS][PERSON_NAME][DOMAIN_NAME]"
type input "[EMAIL_ADDRESS][PERSON_NAME][DOMAIN_NAME]"
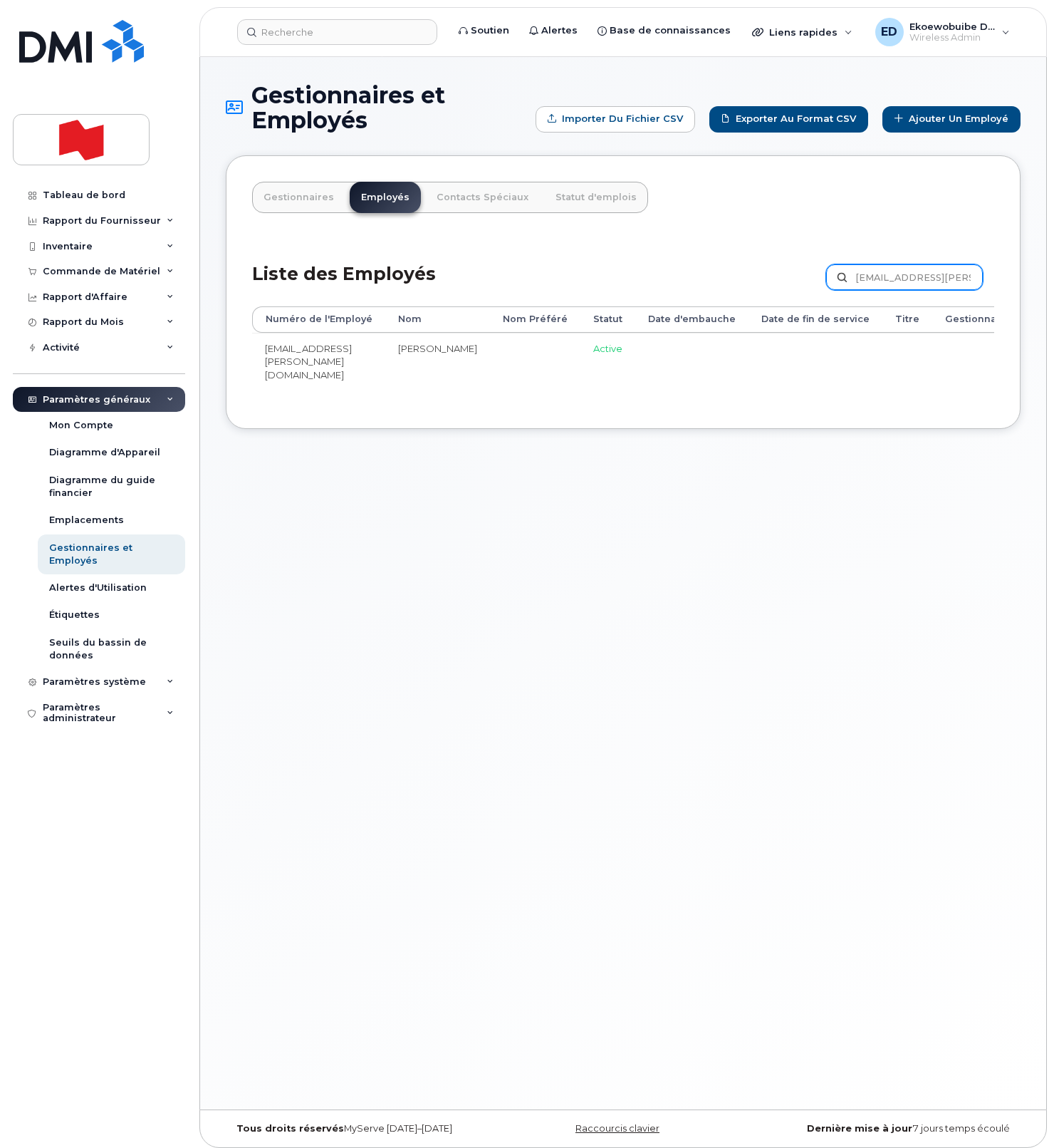
drag, startPoint x: 975, startPoint y: 278, endPoint x: 823, endPoint y: 278, distance: 152.0
click at [826, 277] on div "Liste des Employés [EMAIL_ADDRESS][PERSON_NAME][DOMAIN_NAME] Personnaliser Filt…" at bounding box center [623, 273] width 742 height 67
paste input "[PERSON_NAME].[PERSON_NAME]"
type input "[PERSON_NAME][EMAIL_ADDRESS][PERSON_NAME][DOMAIN_NAME]"
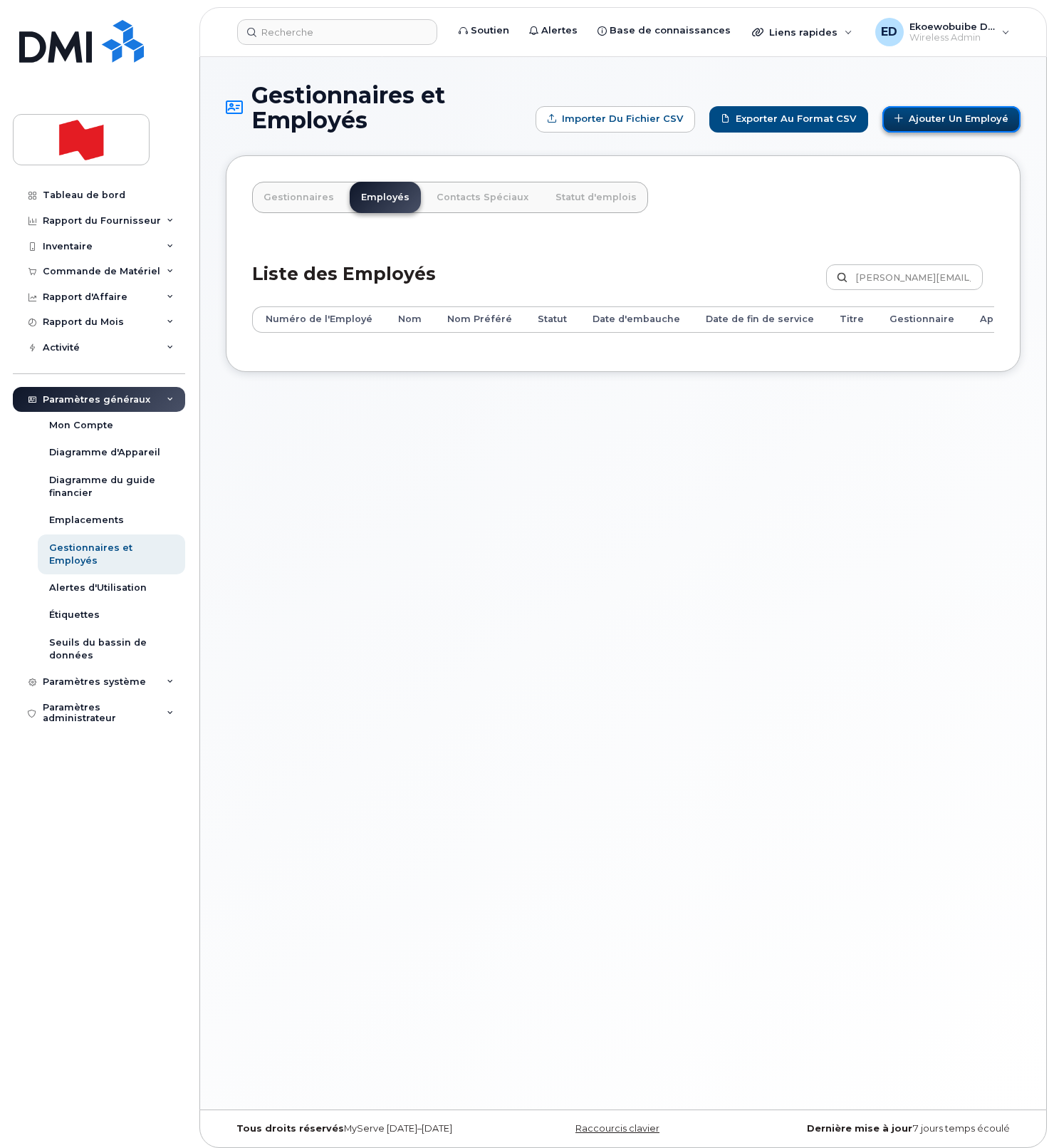
click at [936, 115] on link "Ajouter un Employé" at bounding box center [951, 119] width 138 height 26
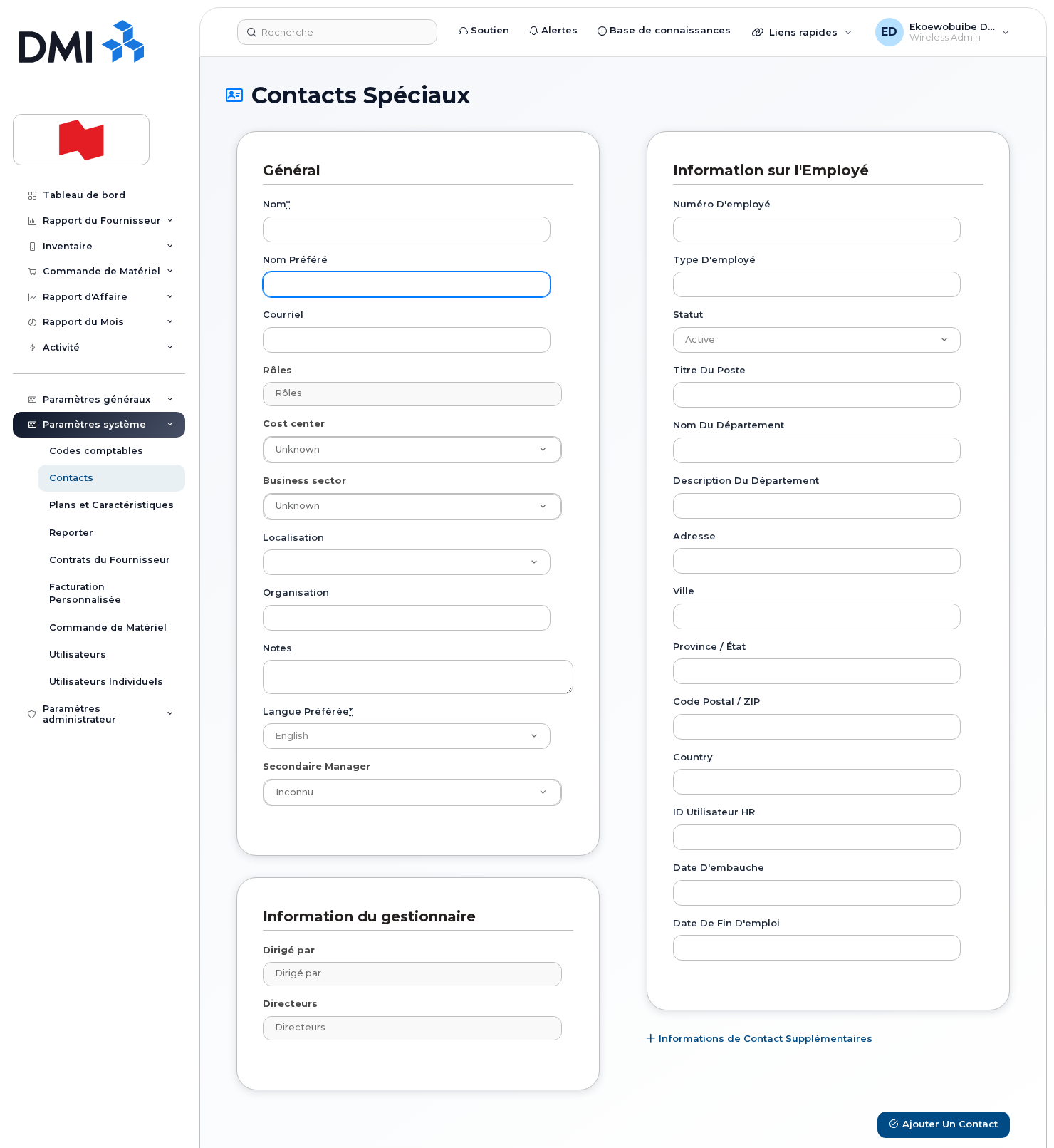
click at [326, 282] on input "Nom préféré" at bounding box center [406, 284] width 287 height 25
paste input "peter.yeung@nbc.ca"
type input "peter.yeung@nbc.ca"
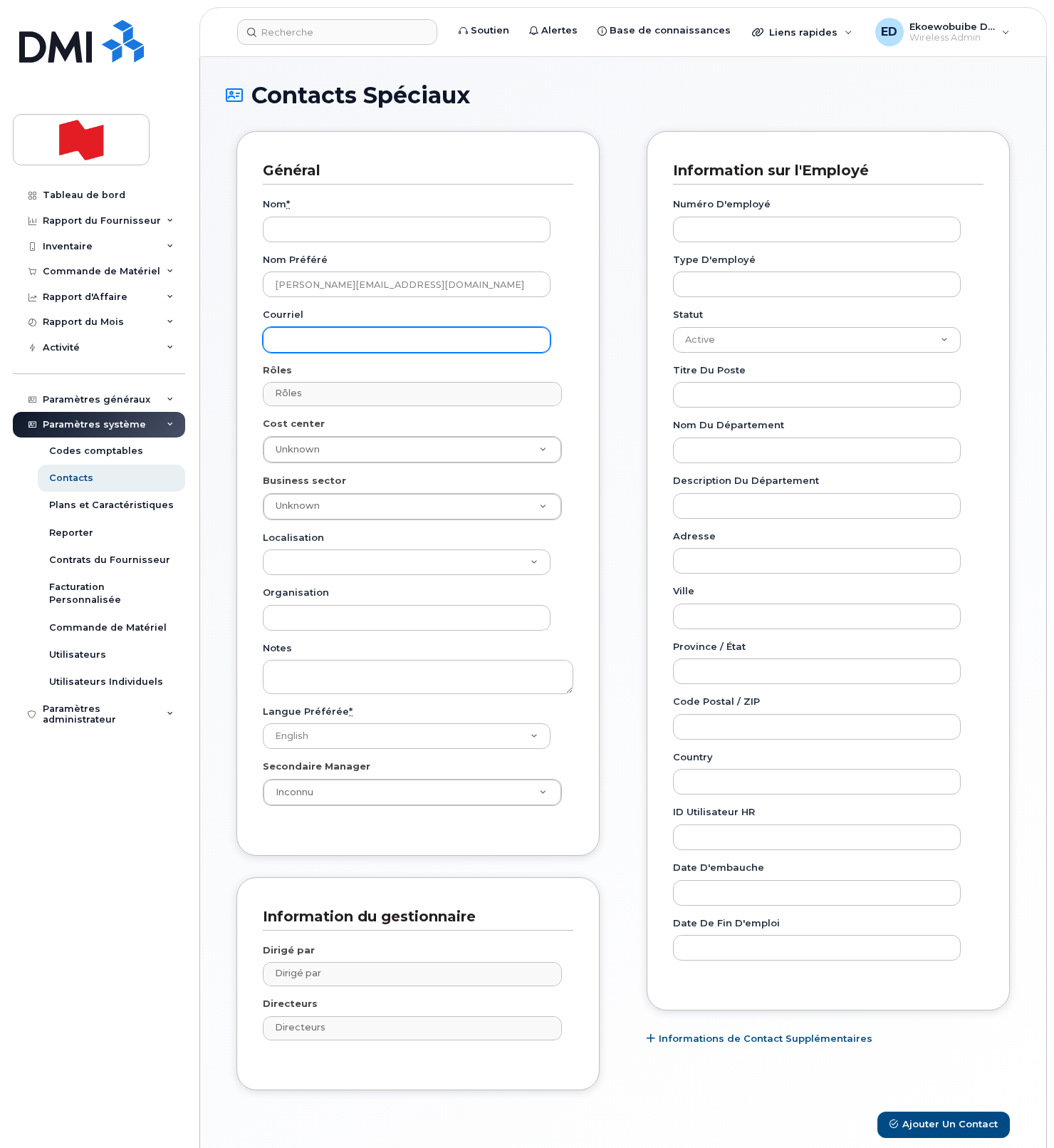
drag, startPoint x: 338, startPoint y: 332, endPoint x: 350, endPoint y: 338, distance: 13.4
click at [337, 332] on input "Courriel" at bounding box center [406, 340] width 287 height 25
paste input "peter.yeung@nbc.ca"
type input "peter.yeung@nbc.ca"
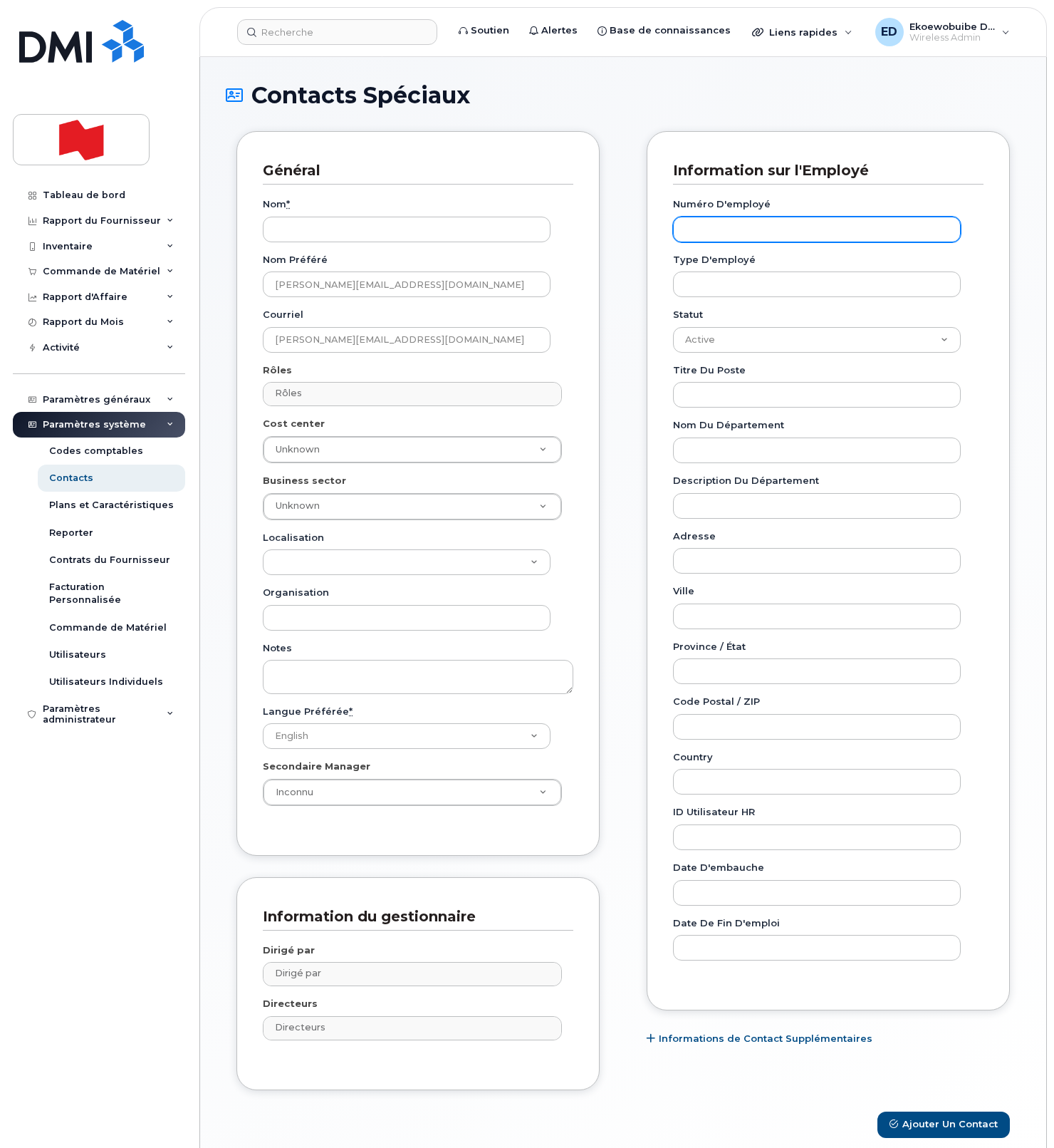
click at [733, 234] on input "Numéro d'employé" at bounding box center [817, 229] width 287 height 25
paste input "peter.yeung@nbc.ca"
type input "peter.yeung@nbc.ca"
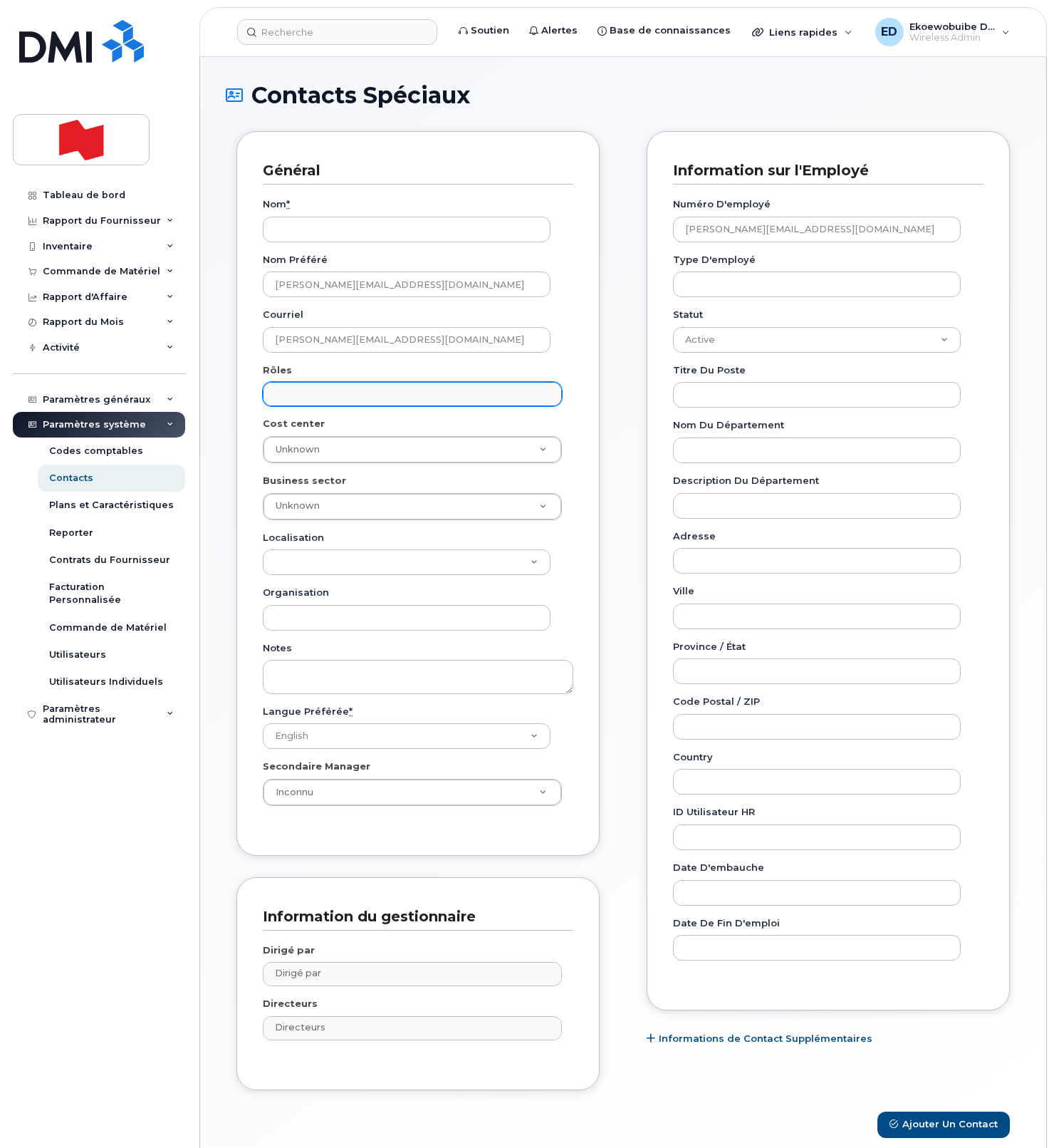
click at [319, 395] on input "text" at bounding box center [413, 393] width 285 height 20
type input "emp"
drag, startPoint x: 314, startPoint y: 421, endPoint x: 329, endPoint y: 409, distance: 19.2
select select "16"
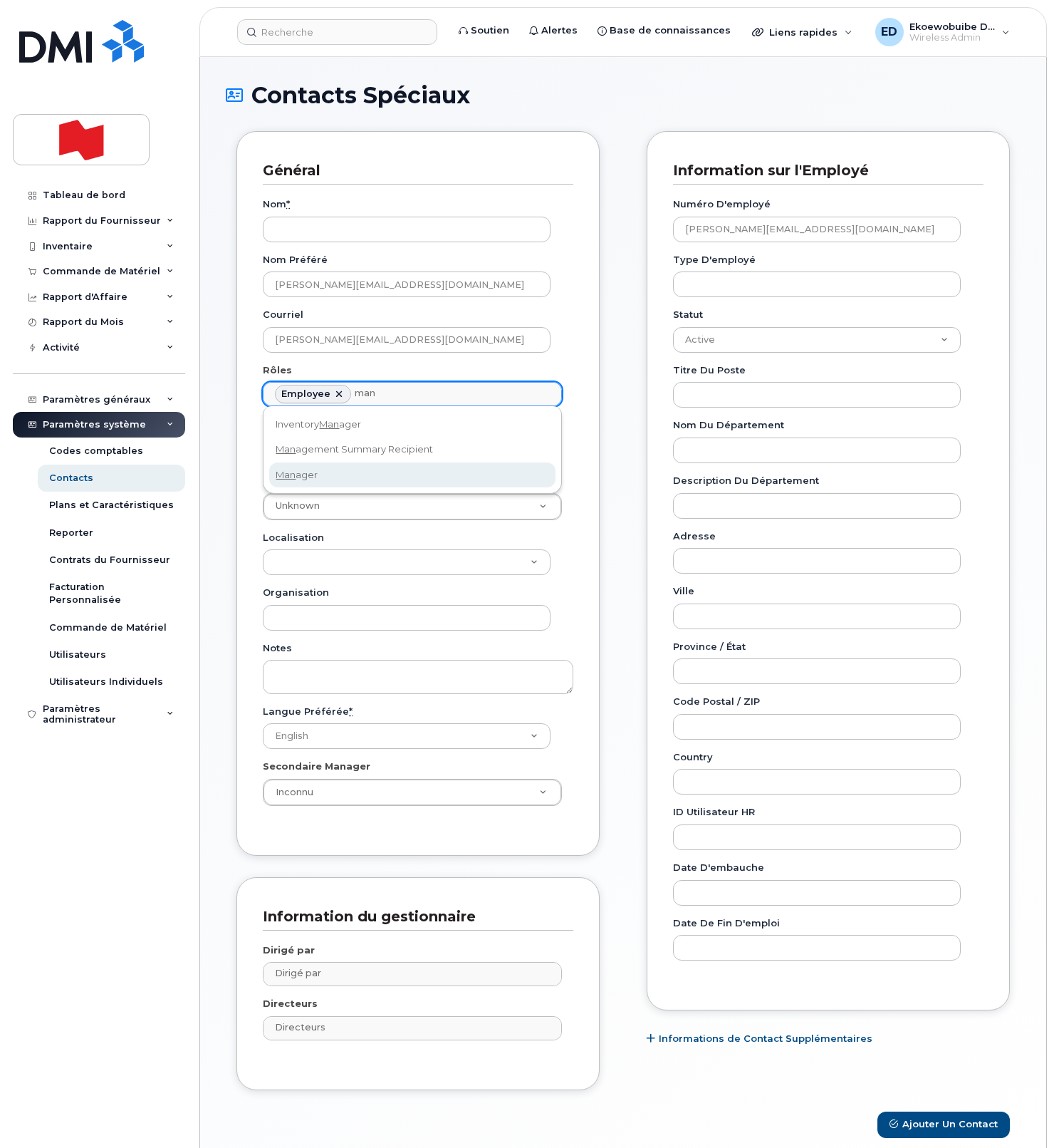
type input "man"
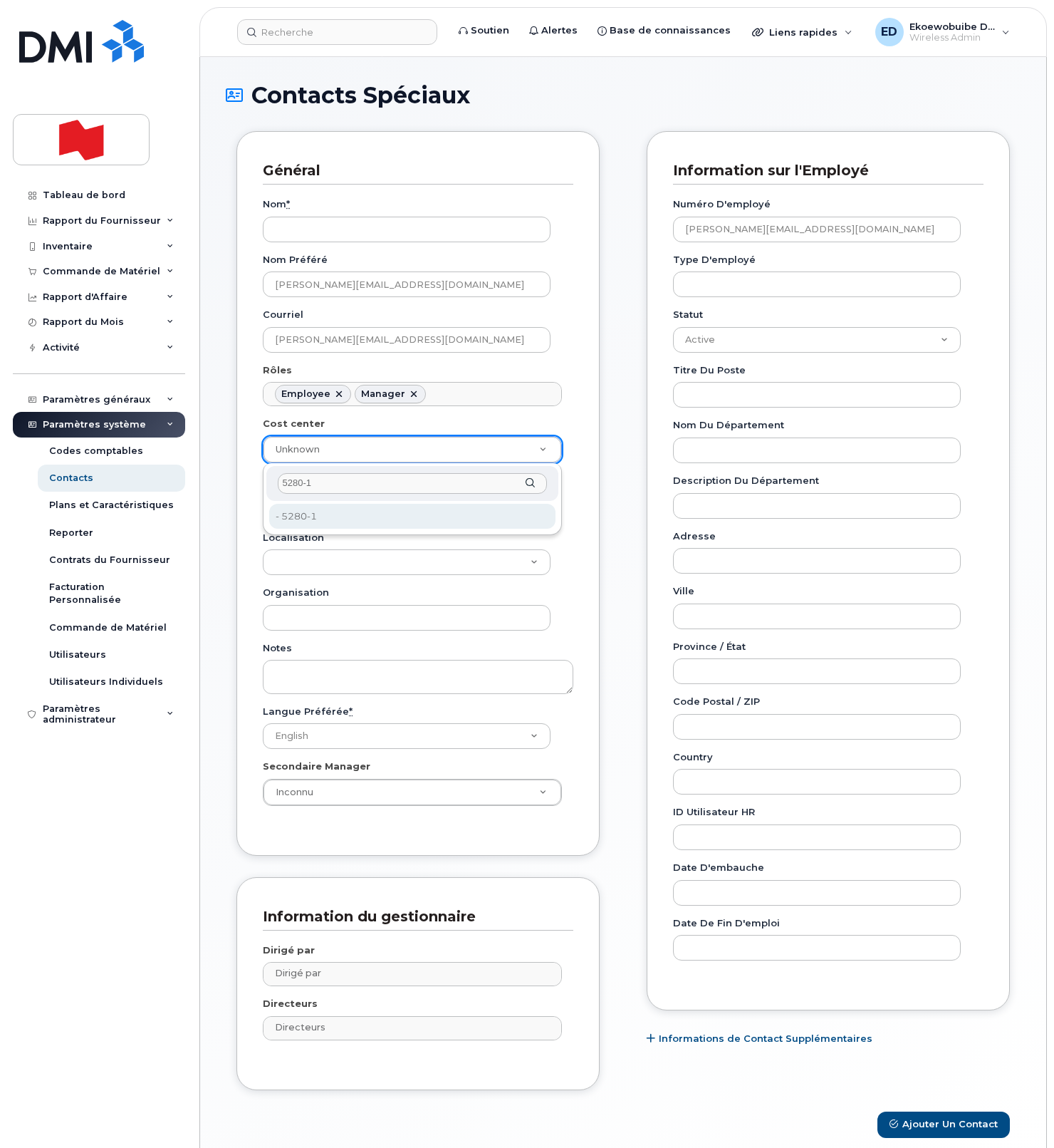
type input "5280-1"
type input "35835184"
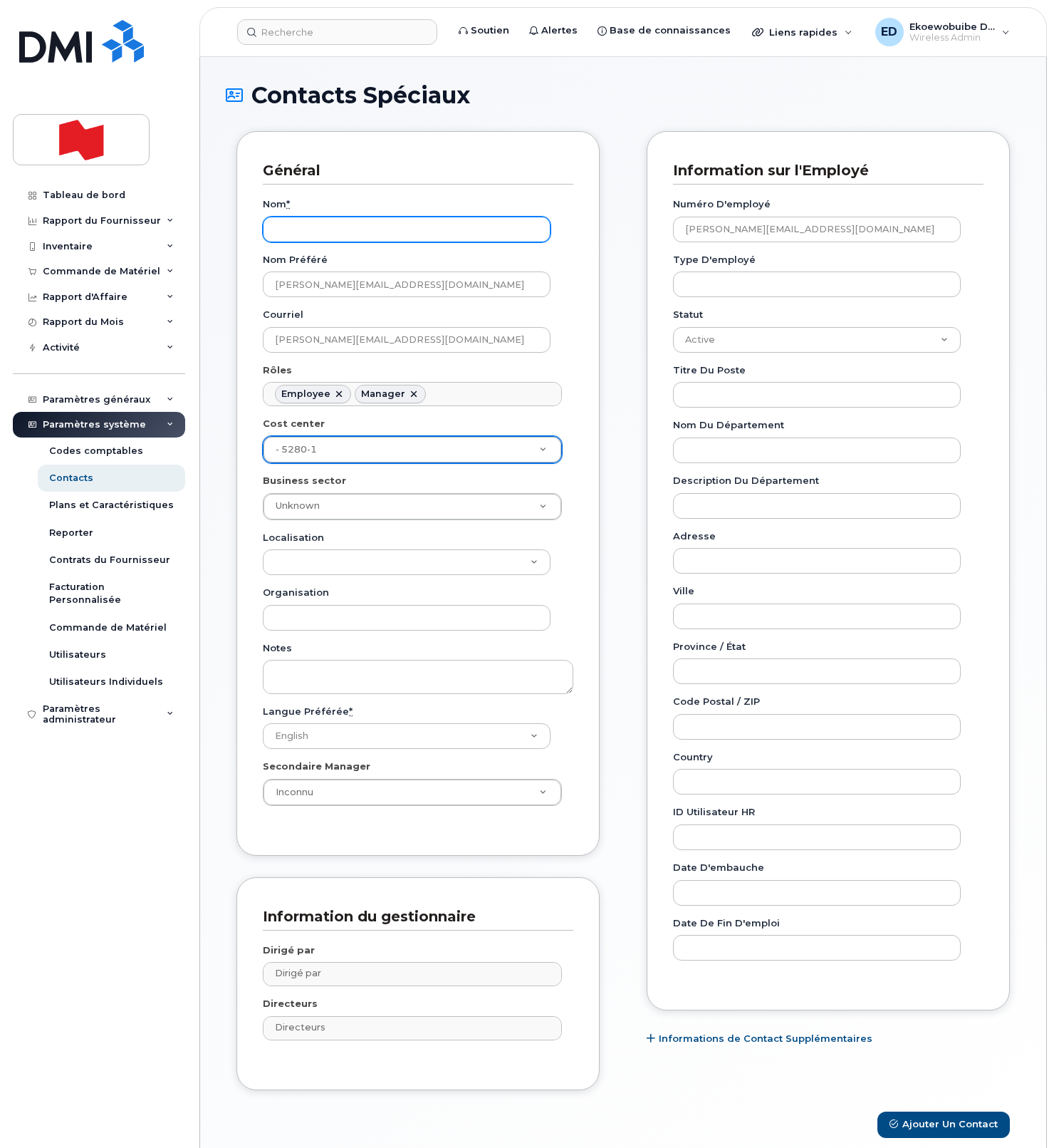
drag, startPoint x: 337, startPoint y: 226, endPoint x: 346, endPoint y: 228, distance: 9.2
click at [336, 226] on input "Nom *" at bounding box center [406, 229] width 287 height 25
paste input "Ruby Dhillon"
drag, startPoint x: 363, startPoint y: 234, endPoint x: 282, endPoint y: 234, distance: 81.0
click at [250, 233] on div "Général Nom * Ruby Dhillon Nom préféré peter.yeung@nbc.ca Courriel peter.yeung@…" at bounding box center [418, 493] width 363 height 724
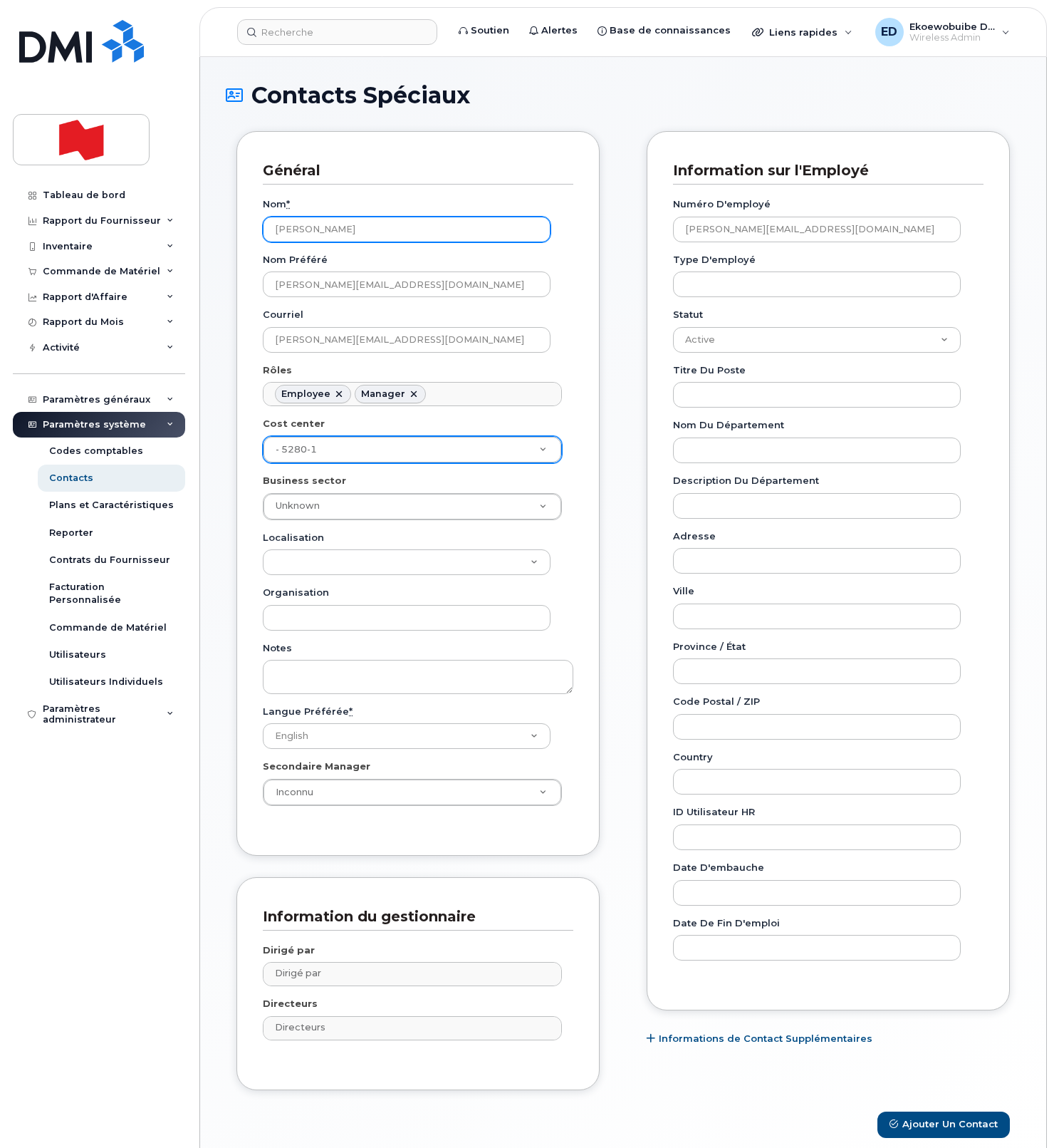
paste input "Peter Yeung"
type input "Peter Yeung"
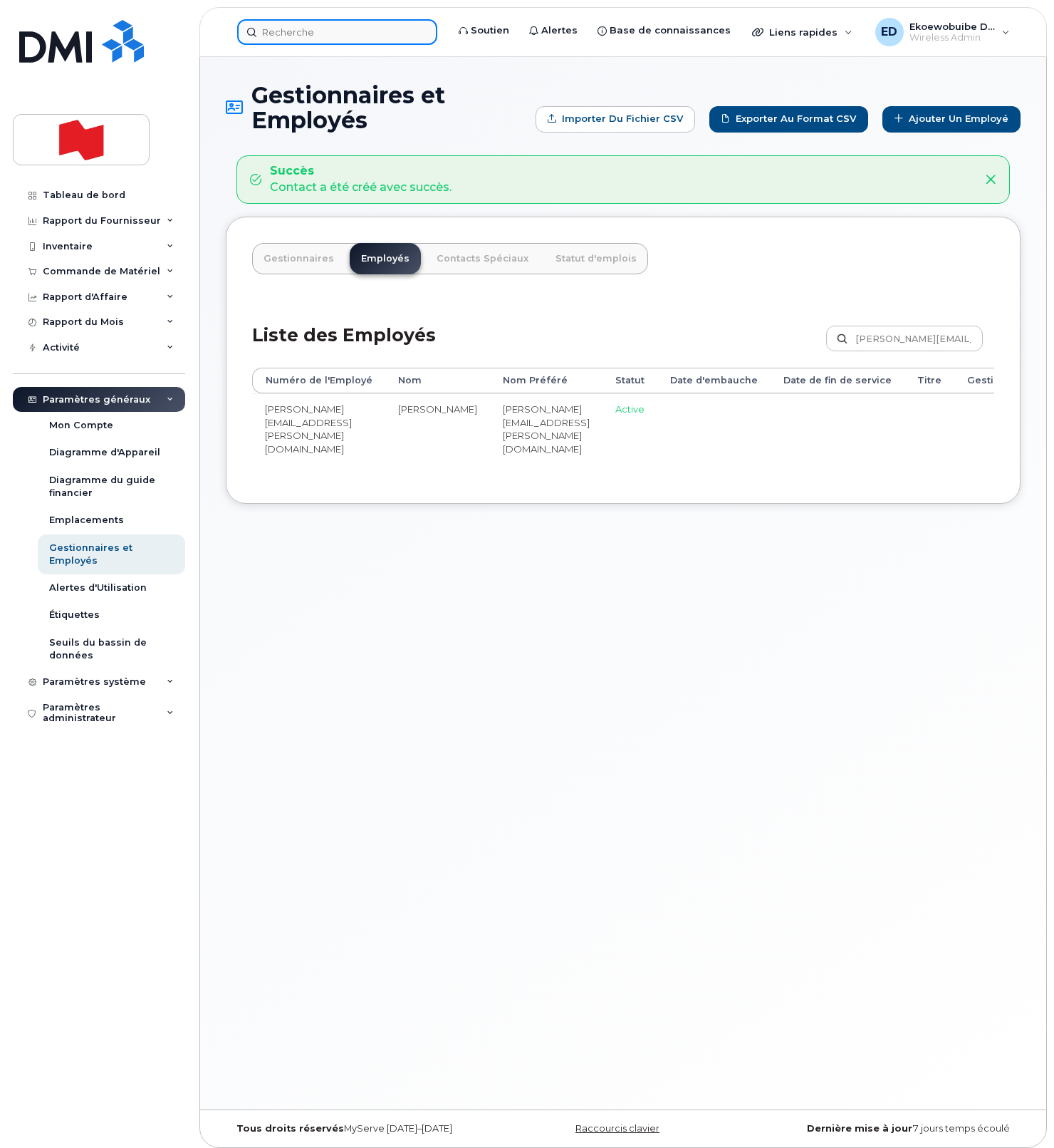
click at [329, 34] on input at bounding box center [337, 32] width 200 height 25
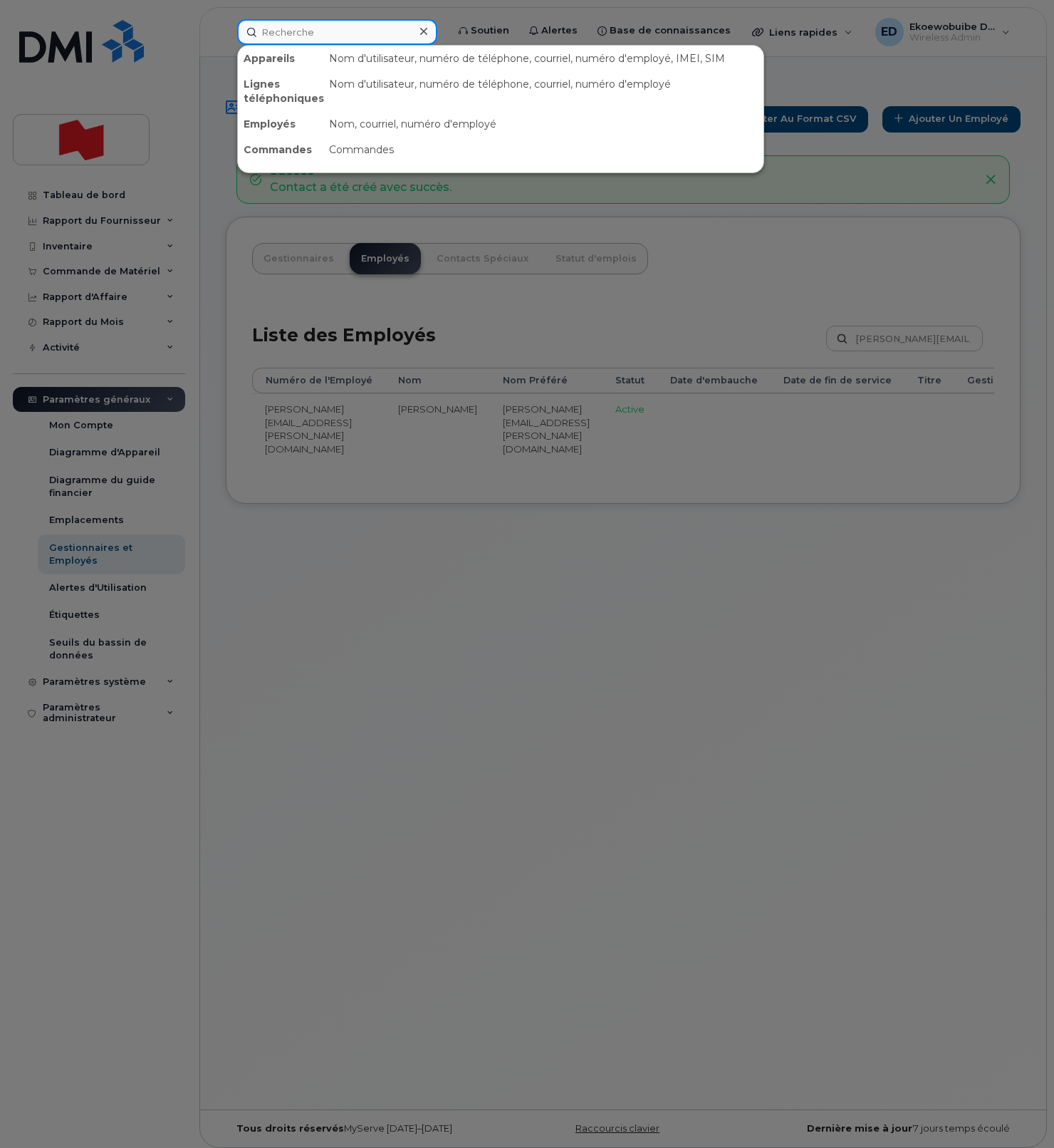
paste input "[PHONE_NUMBER]"
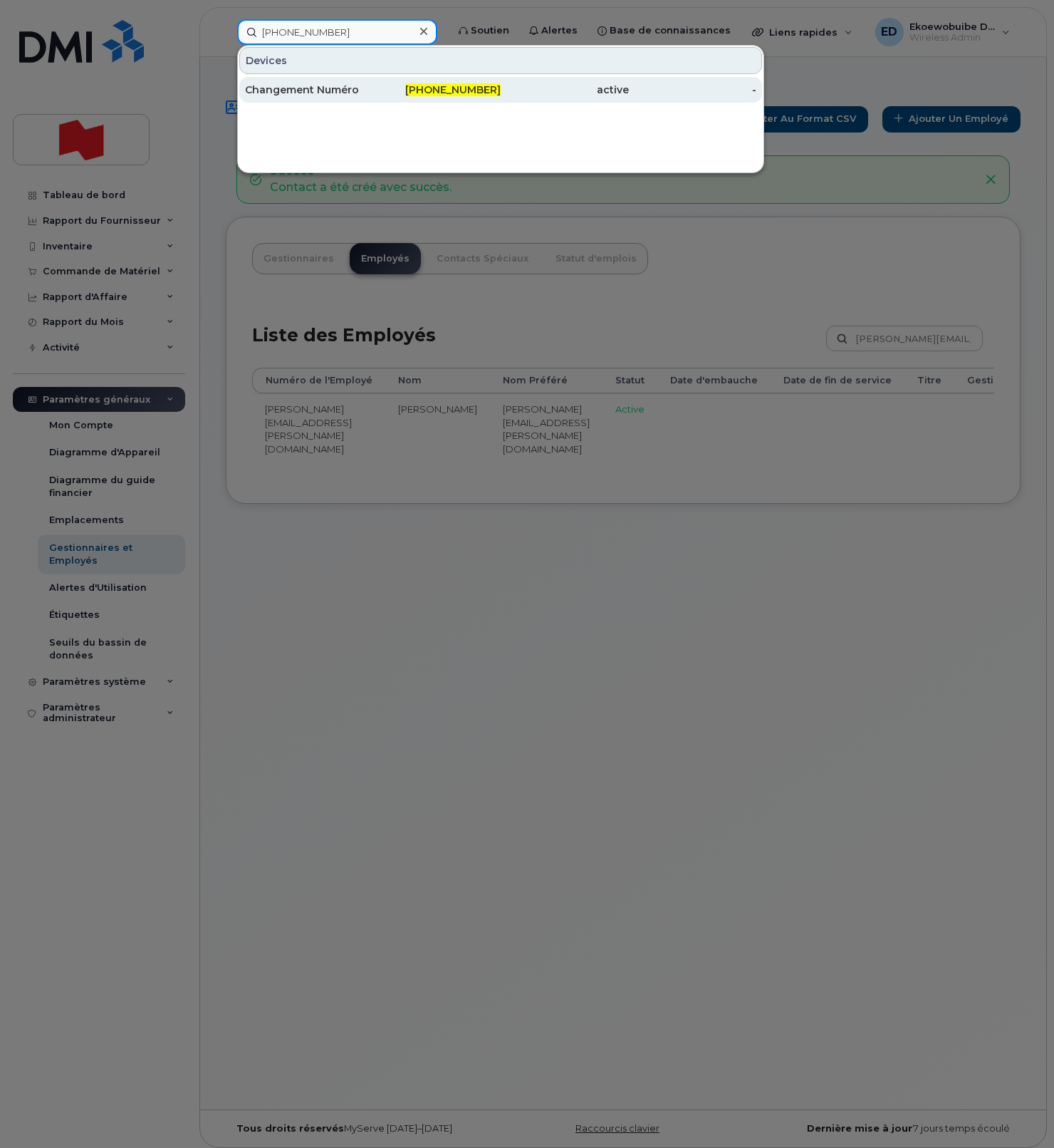
type input "[PHONE_NUMBER]"
click at [320, 91] on div "Changement Numéro" at bounding box center [308, 89] width 128 height 14
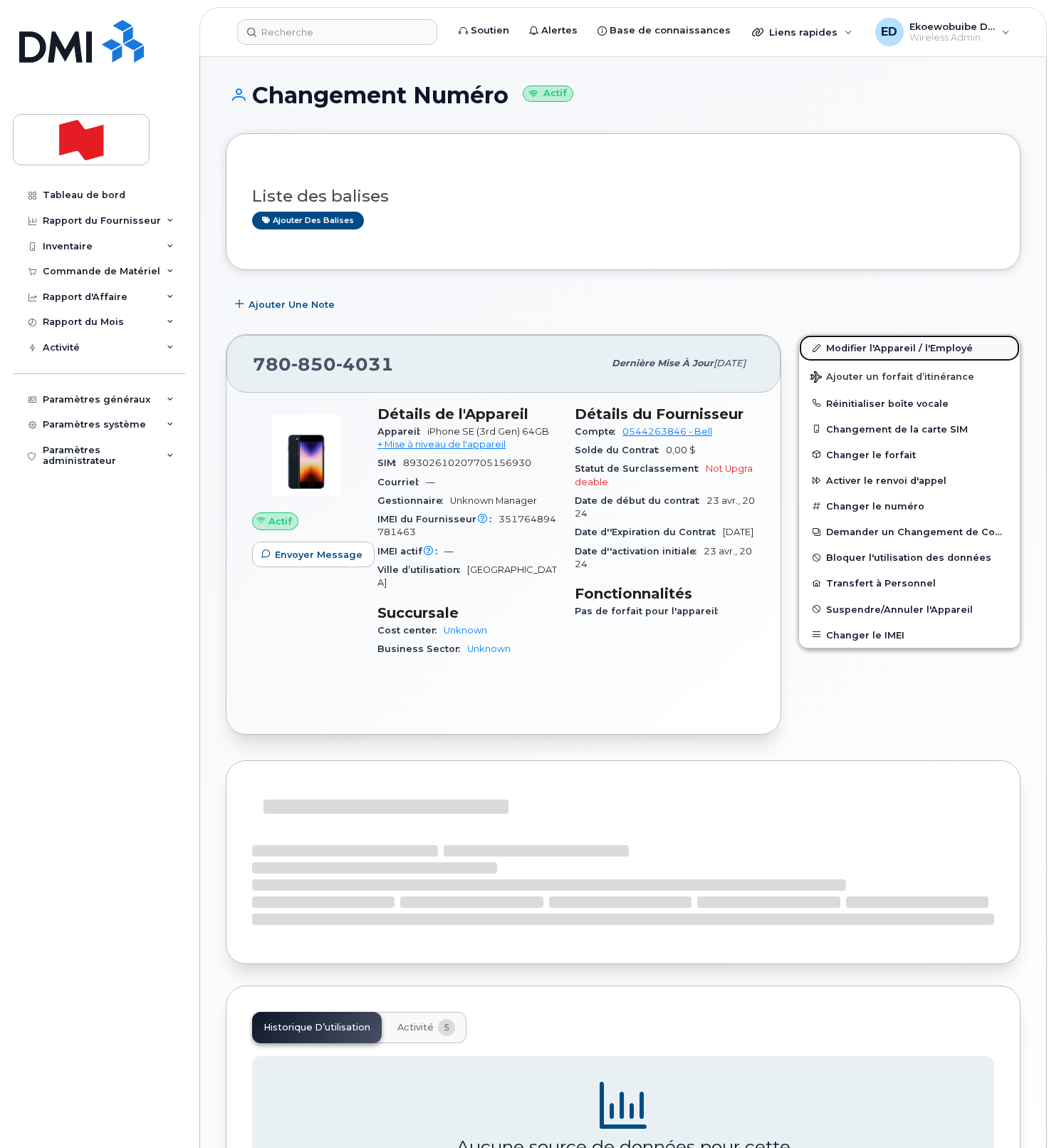
click at [844, 347] on link "Modifier l'Appareil / l'Employé" at bounding box center [909, 347] width 221 height 25
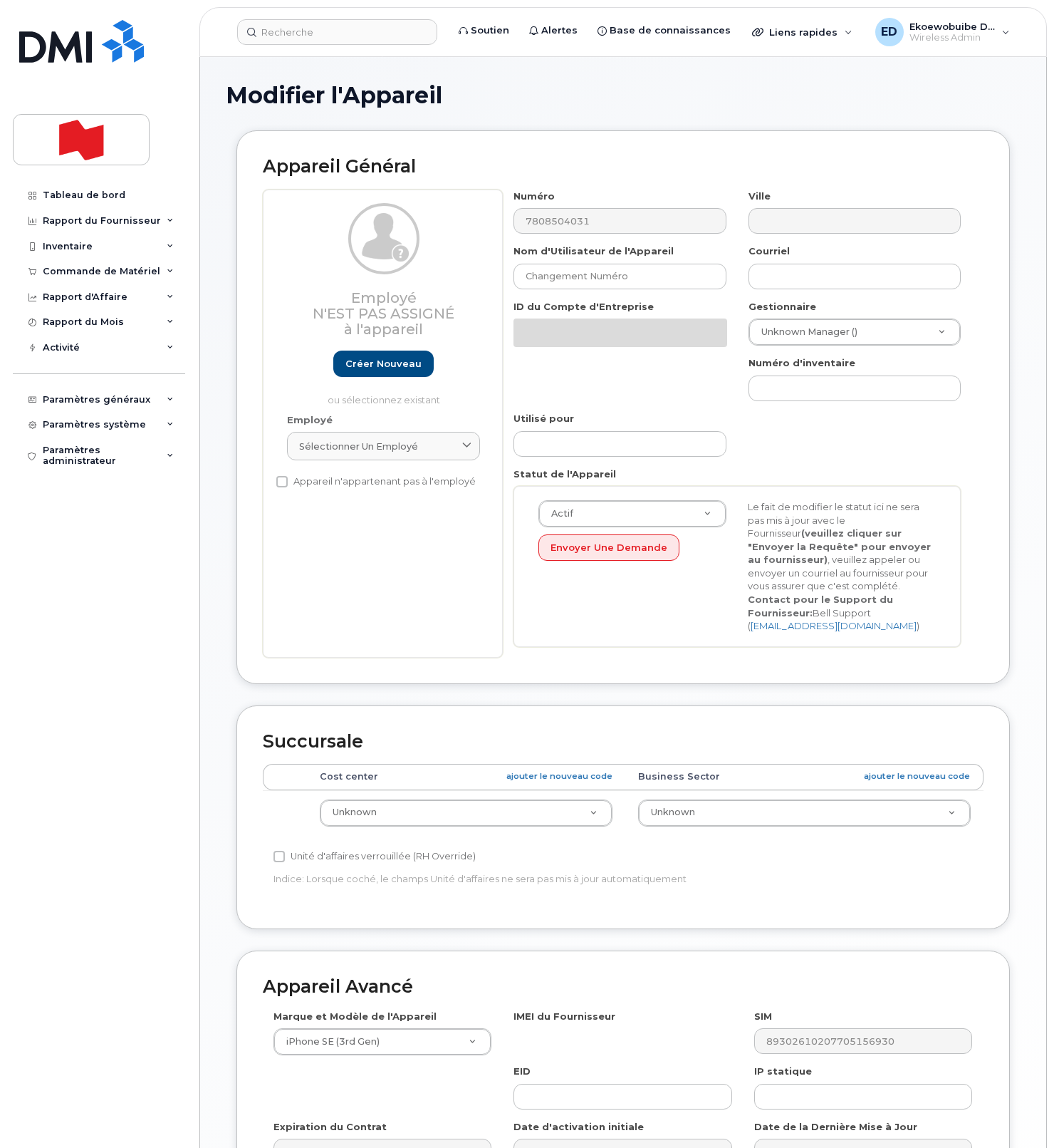
select select "22916206"
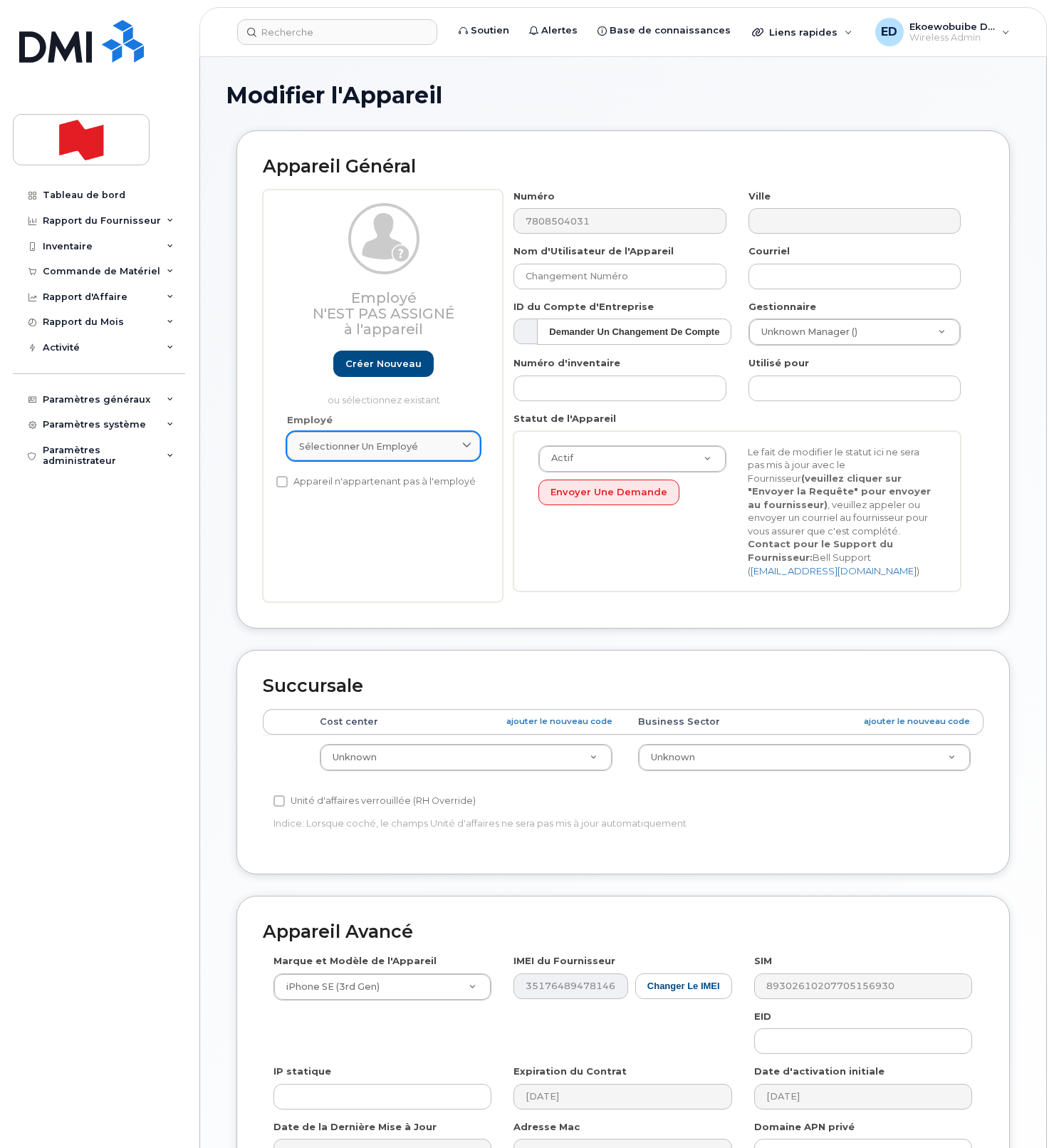
click at [446, 446] on div "Sélectionner un employé" at bounding box center [383, 446] width 168 height 13
paste input "Ruby Dhillon"
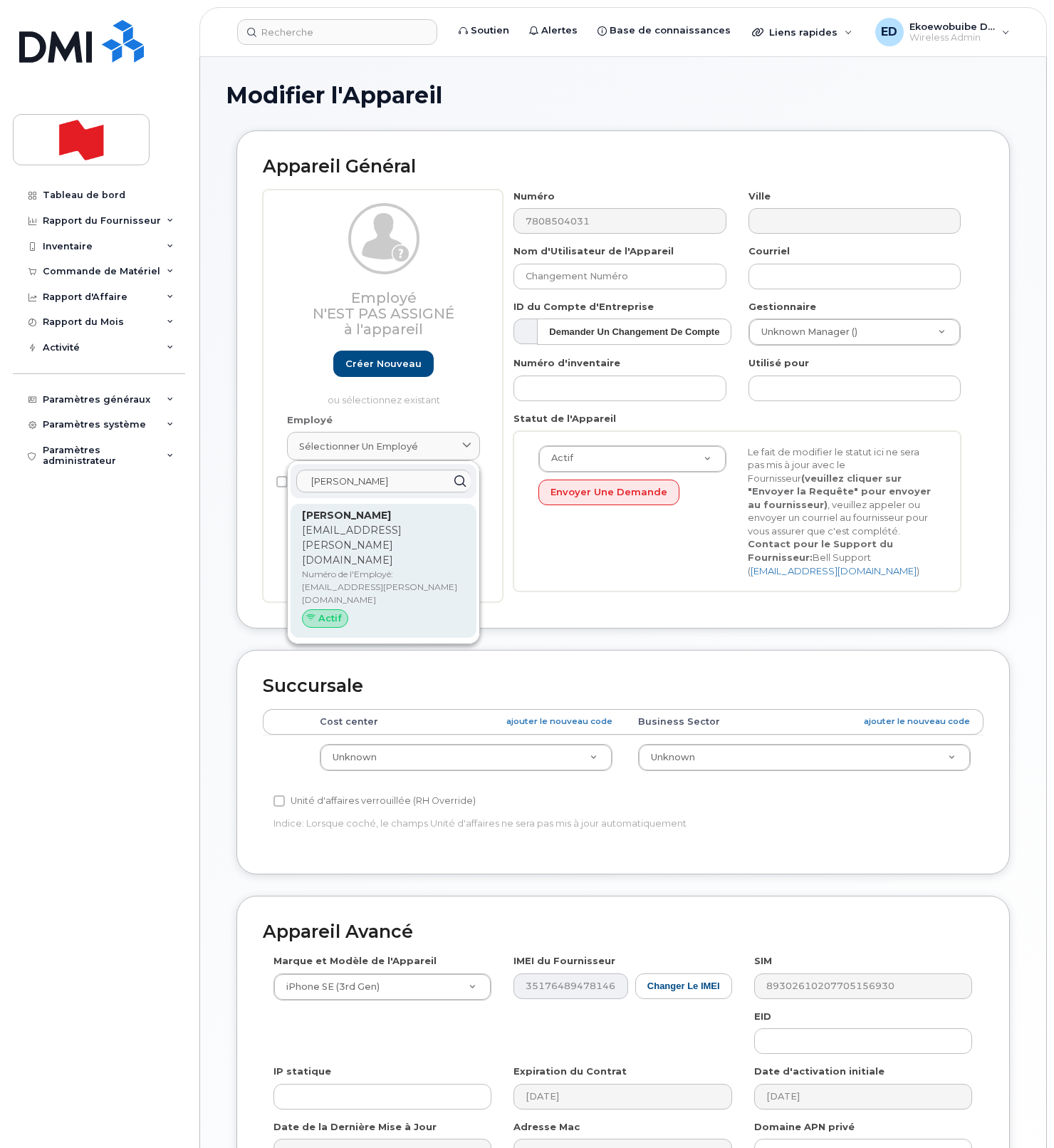
type input "Ruby Dhillon"
click at [338, 568] on p "Numéro de l'Employé: ruby.dhillon@nbc.ca" at bounding box center [383, 586] width 163 height 38
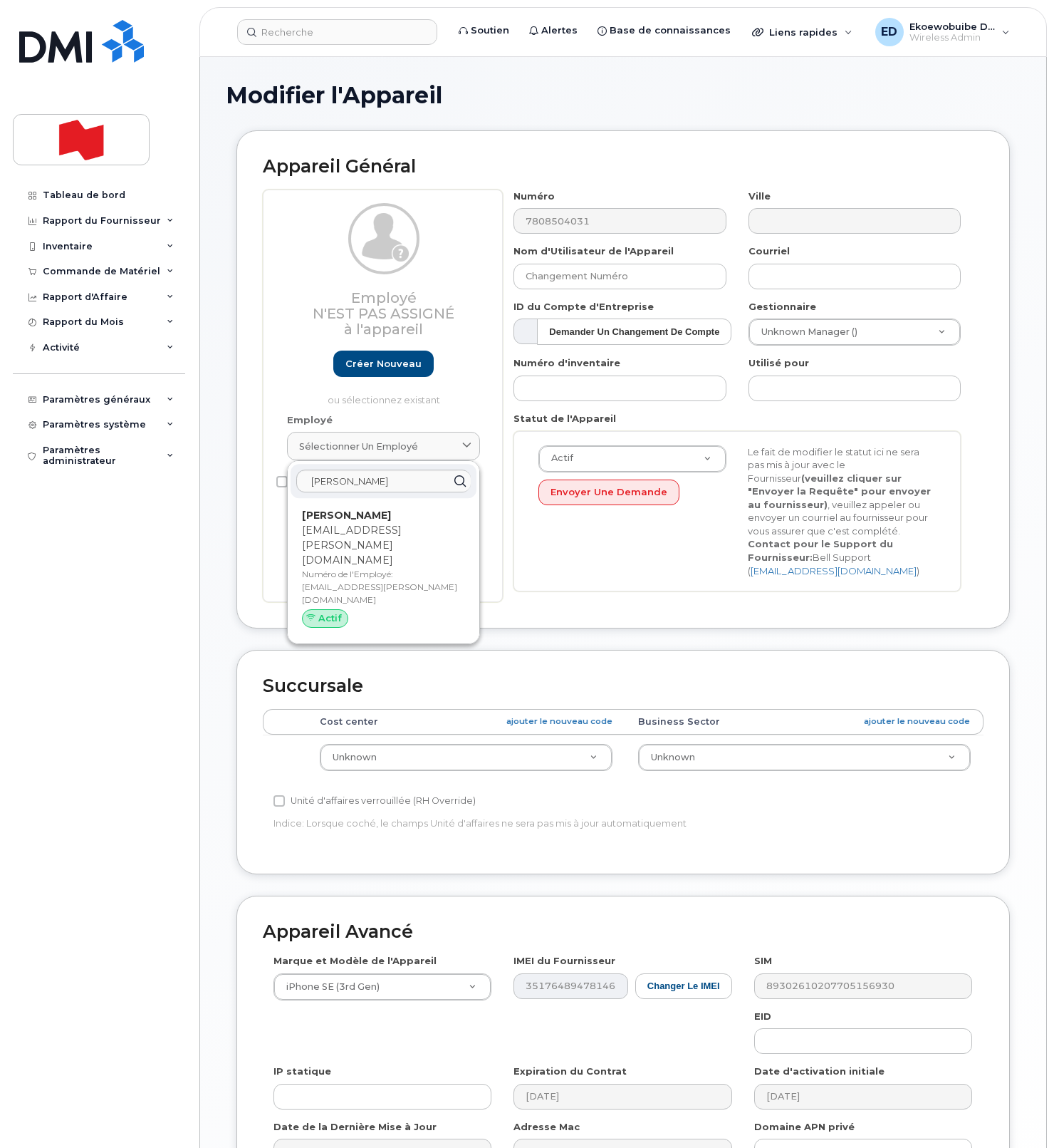
type input "ruby.dhillon@nbc.ca"
type input "Ruby Dhillon"
type input "ruby.dhillon@nbc.ca"
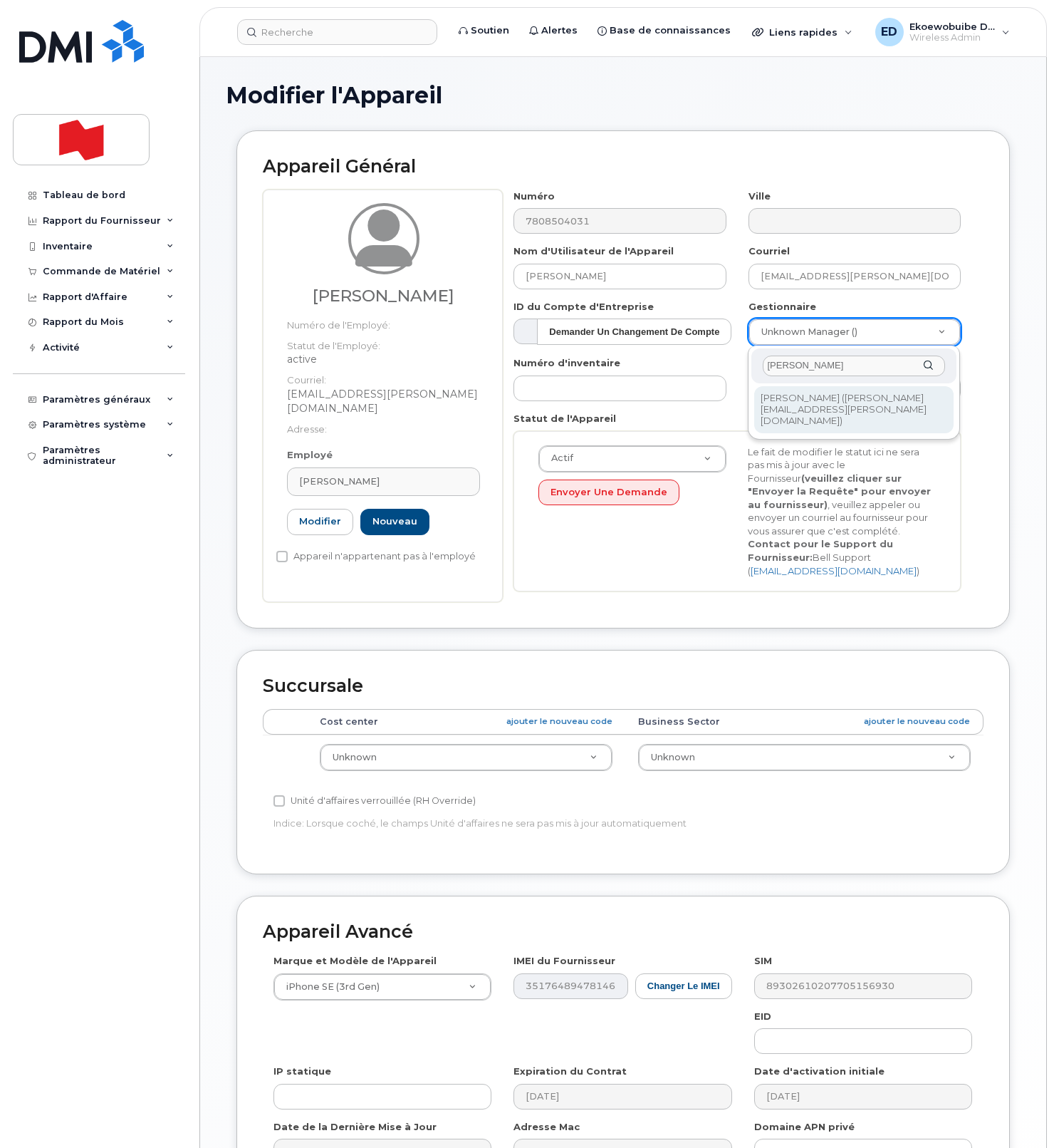
type input "Peter Yeung"
type input "3018537"
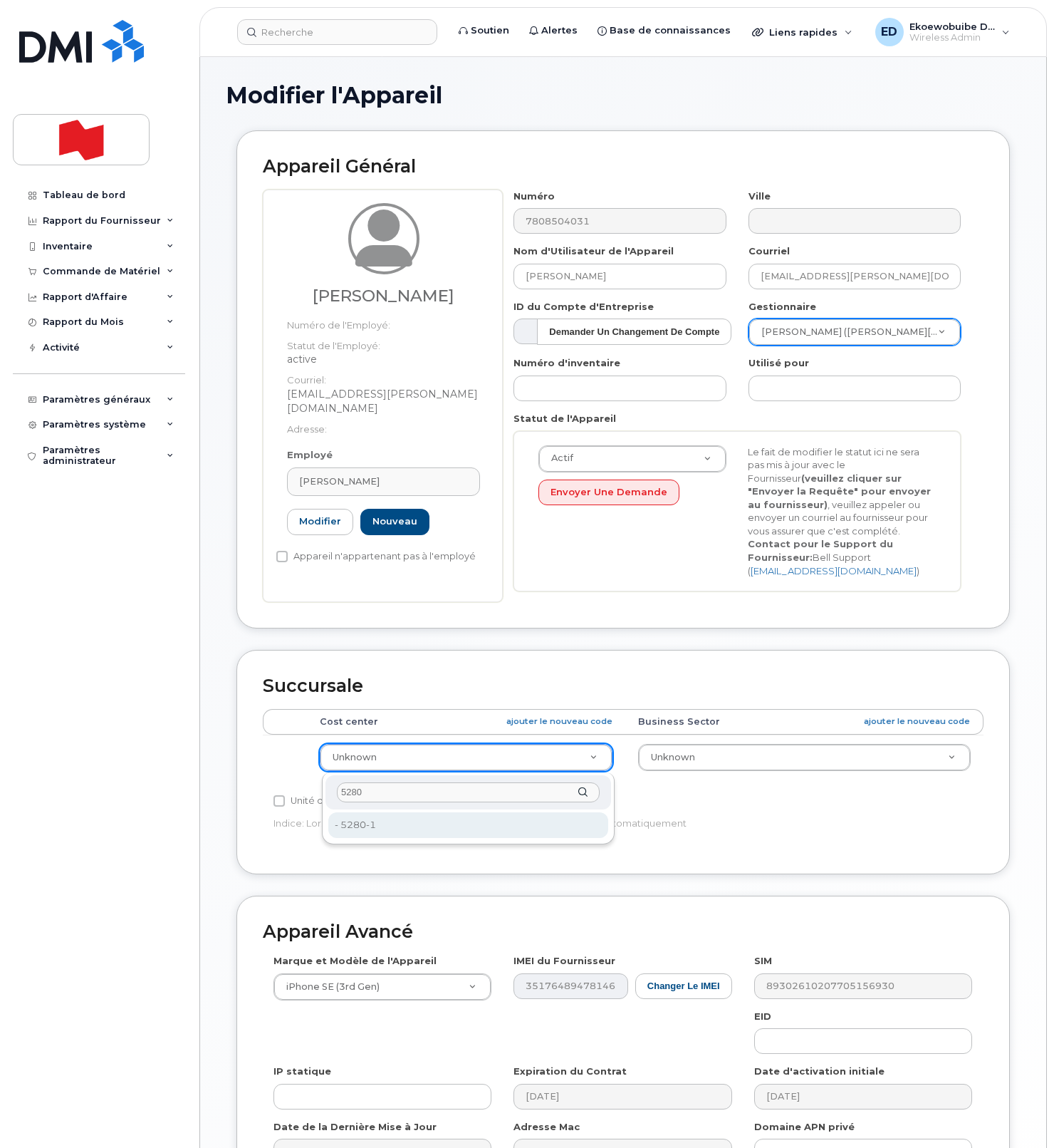
type input "5280"
type input "35835184"
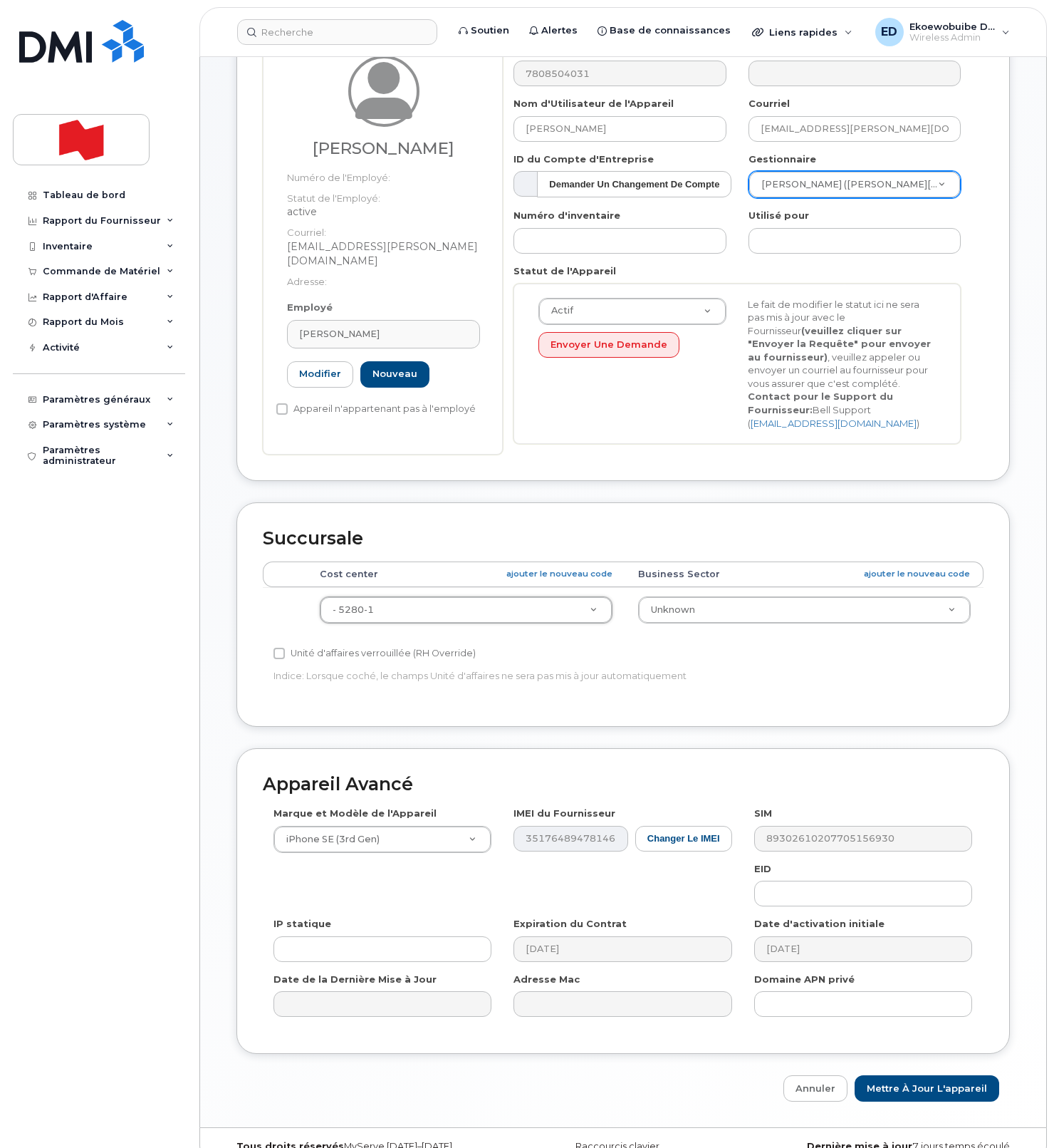
scroll to position [175, 0]
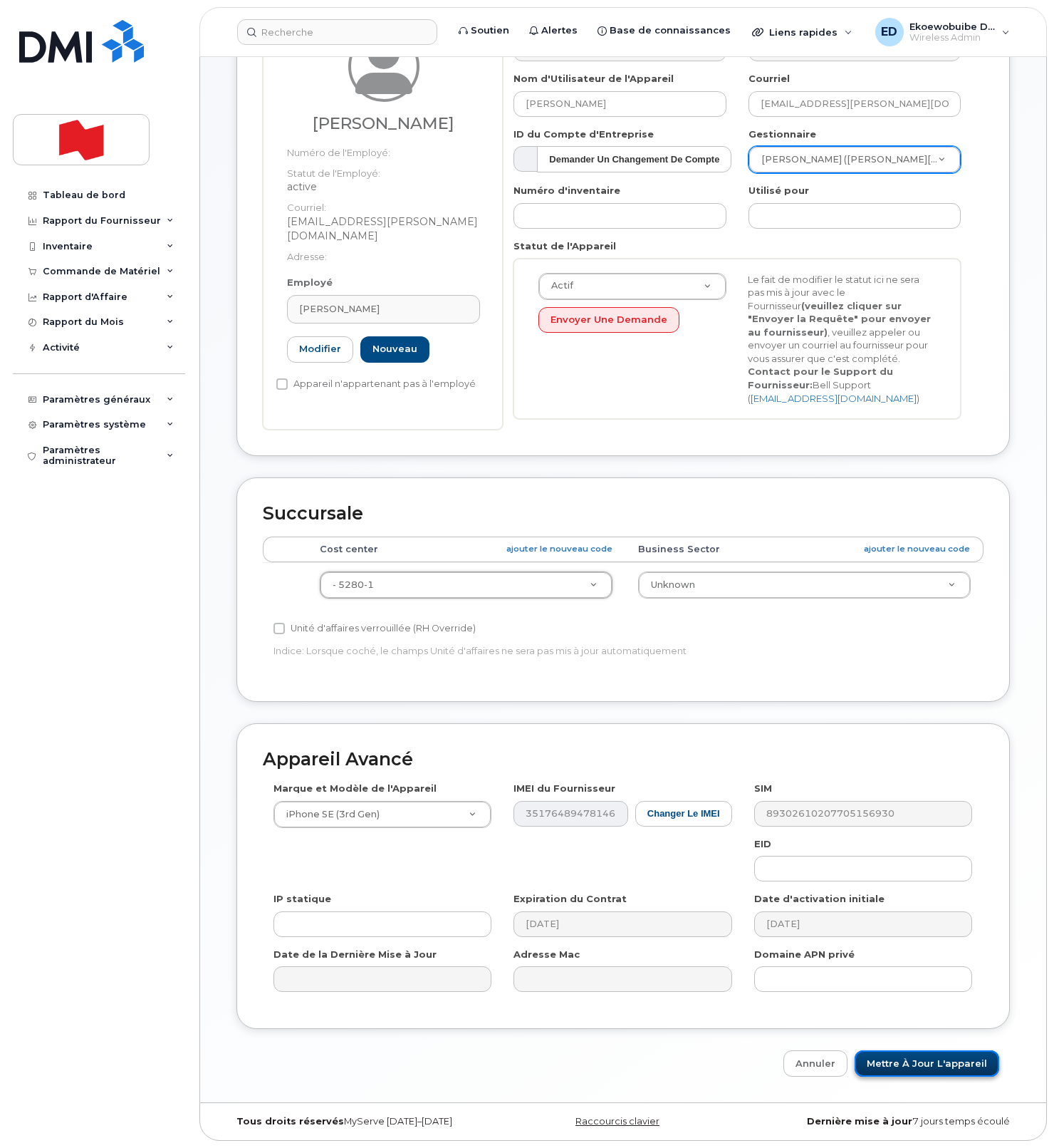
click at [916, 1062] on input "Mettre à jour l'appareil" at bounding box center [927, 1063] width 144 height 26
type input "Sauvegarde..."
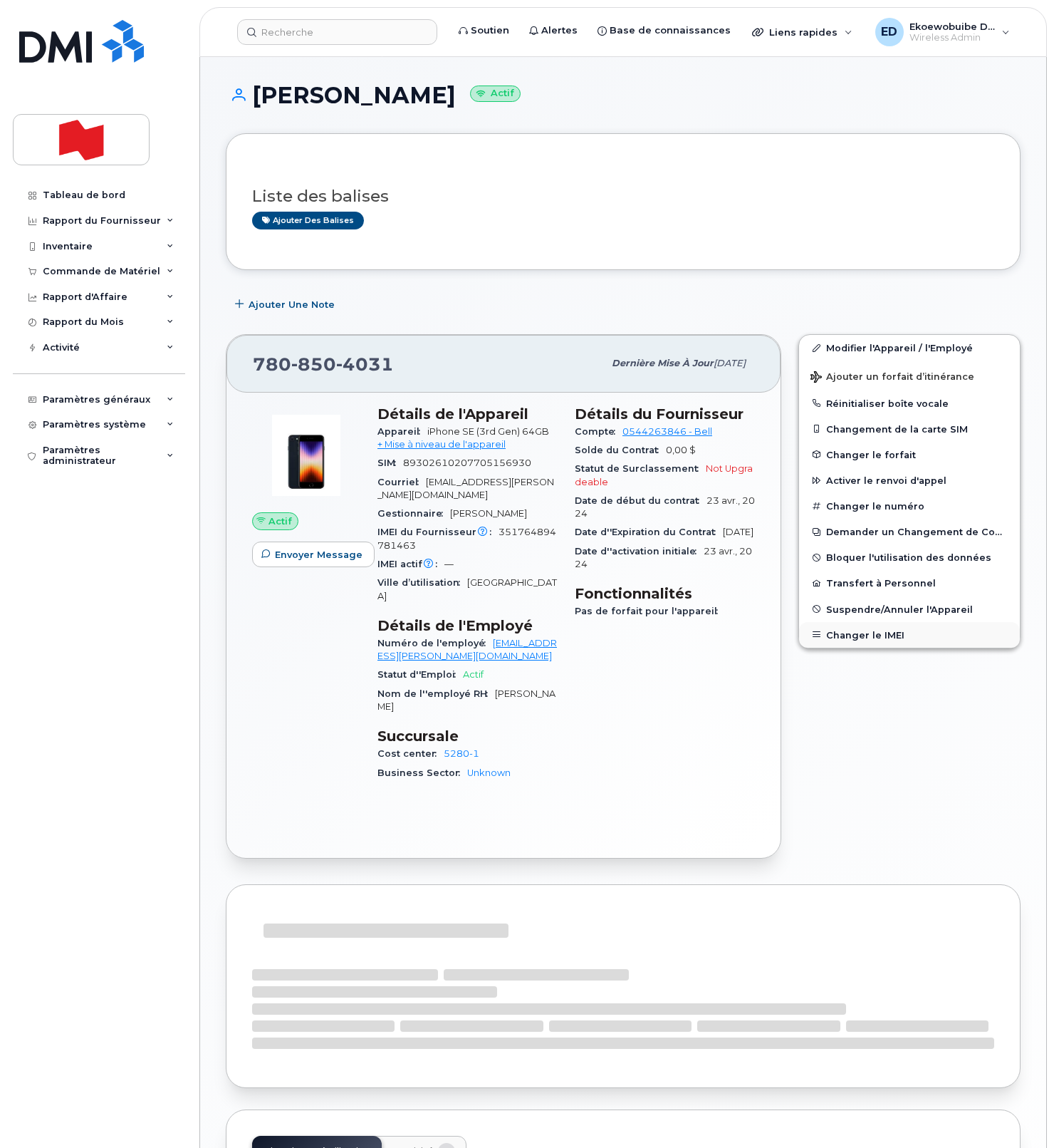
click at [854, 633] on button "Changer le IMEI" at bounding box center [909, 635] width 221 height 25
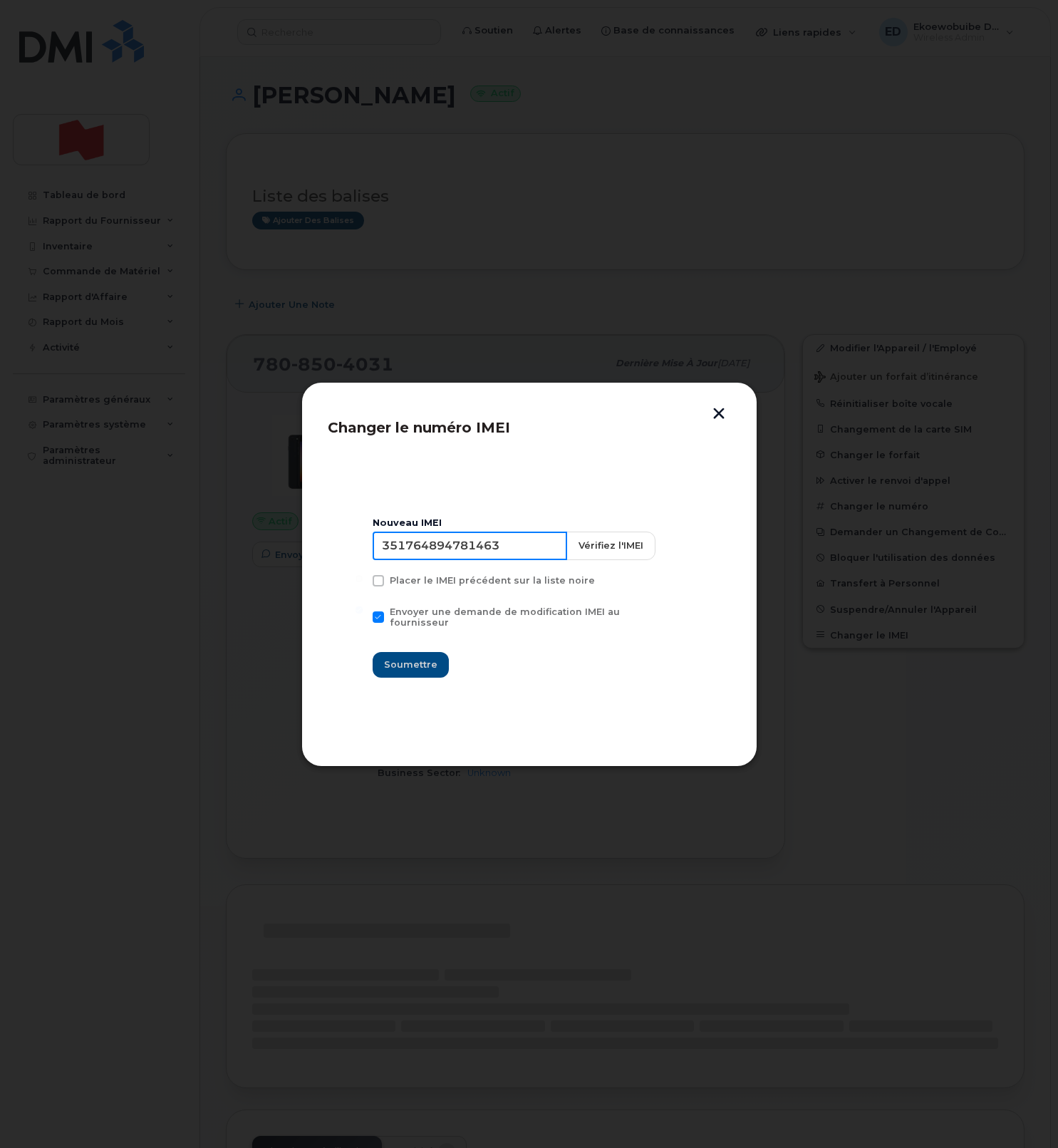
click at [468, 560] on input "351764894781463" at bounding box center [470, 546] width 195 height 28
type input "354216331274799"
click at [423, 657] on span "Soumettre" at bounding box center [410, 664] width 53 height 13
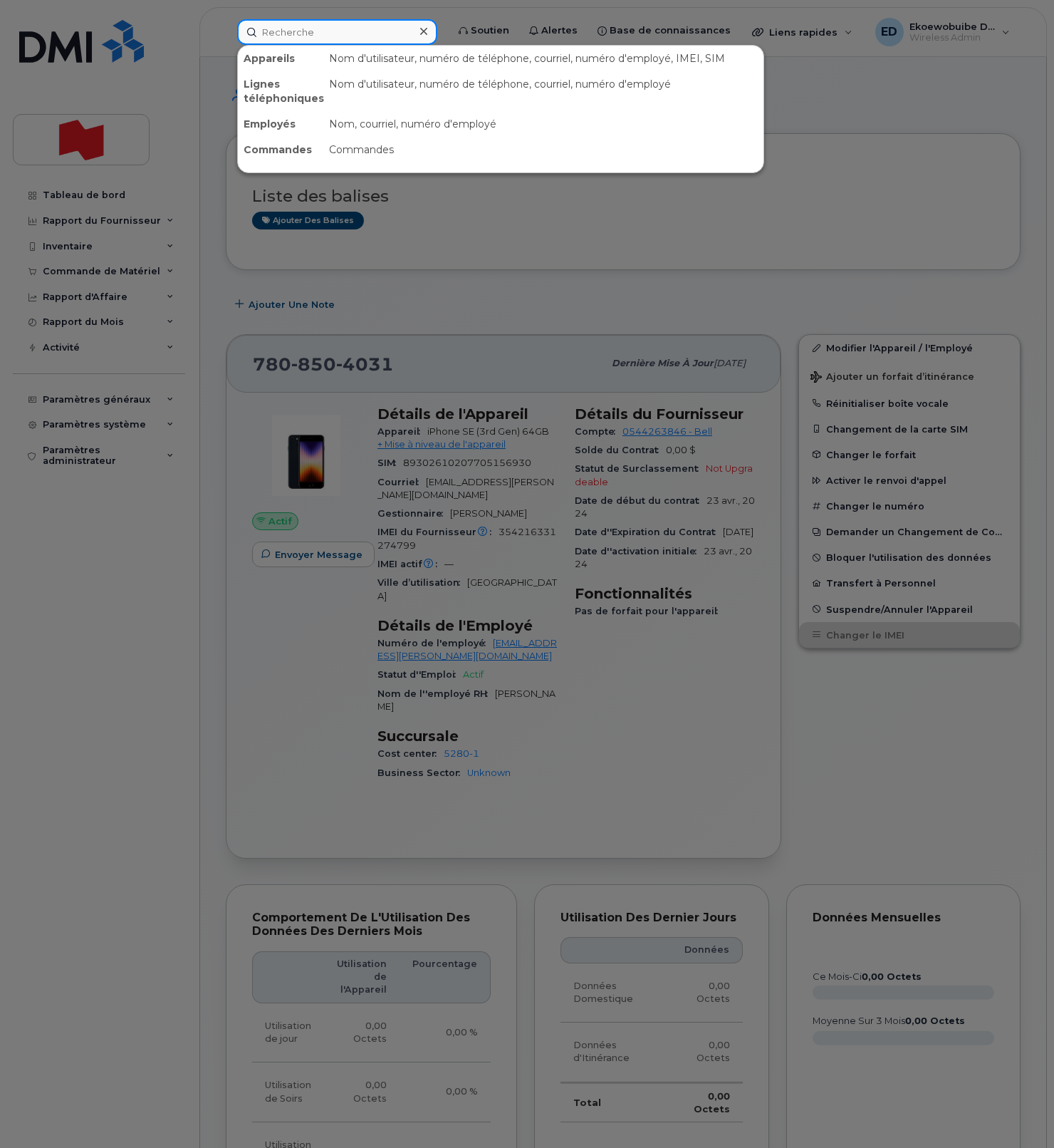
drag, startPoint x: 308, startPoint y: 34, endPoint x: 317, endPoint y: 35, distance: 9.1
click at [310, 34] on input at bounding box center [337, 32] width 200 height 25
paste input "[PERSON_NAME][EMAIL_ADDRESS][PERSON_NAME][DOMAIN_NAME]"
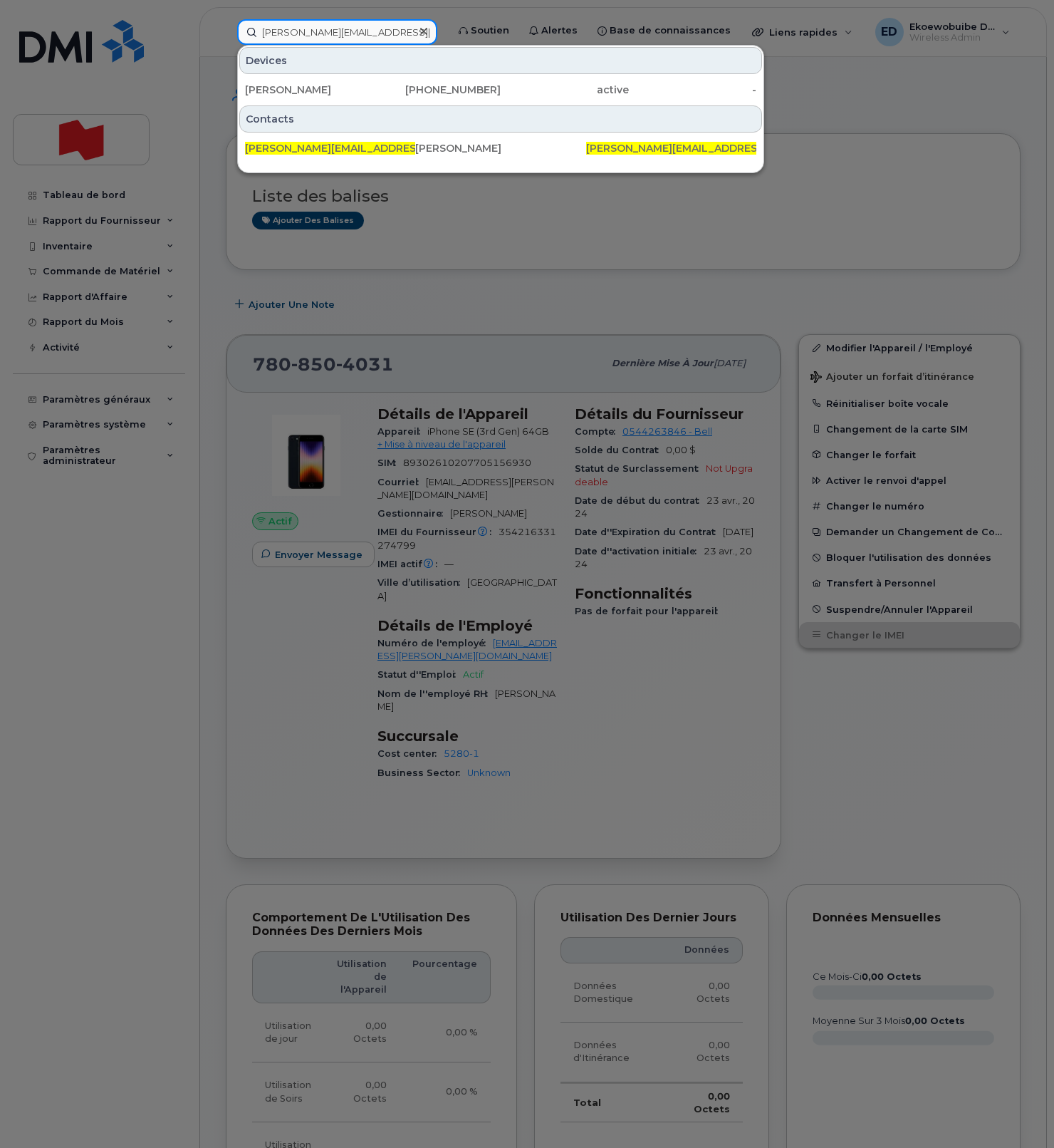
type input "[PERSON_NAME][EMAIL_ADDRESS][PERSON_NAME][DOMAIN_NAME]"
click at [291, 88] on div "[PERSON_NAME]" at bounding box center [308, 89] width 128 height 14
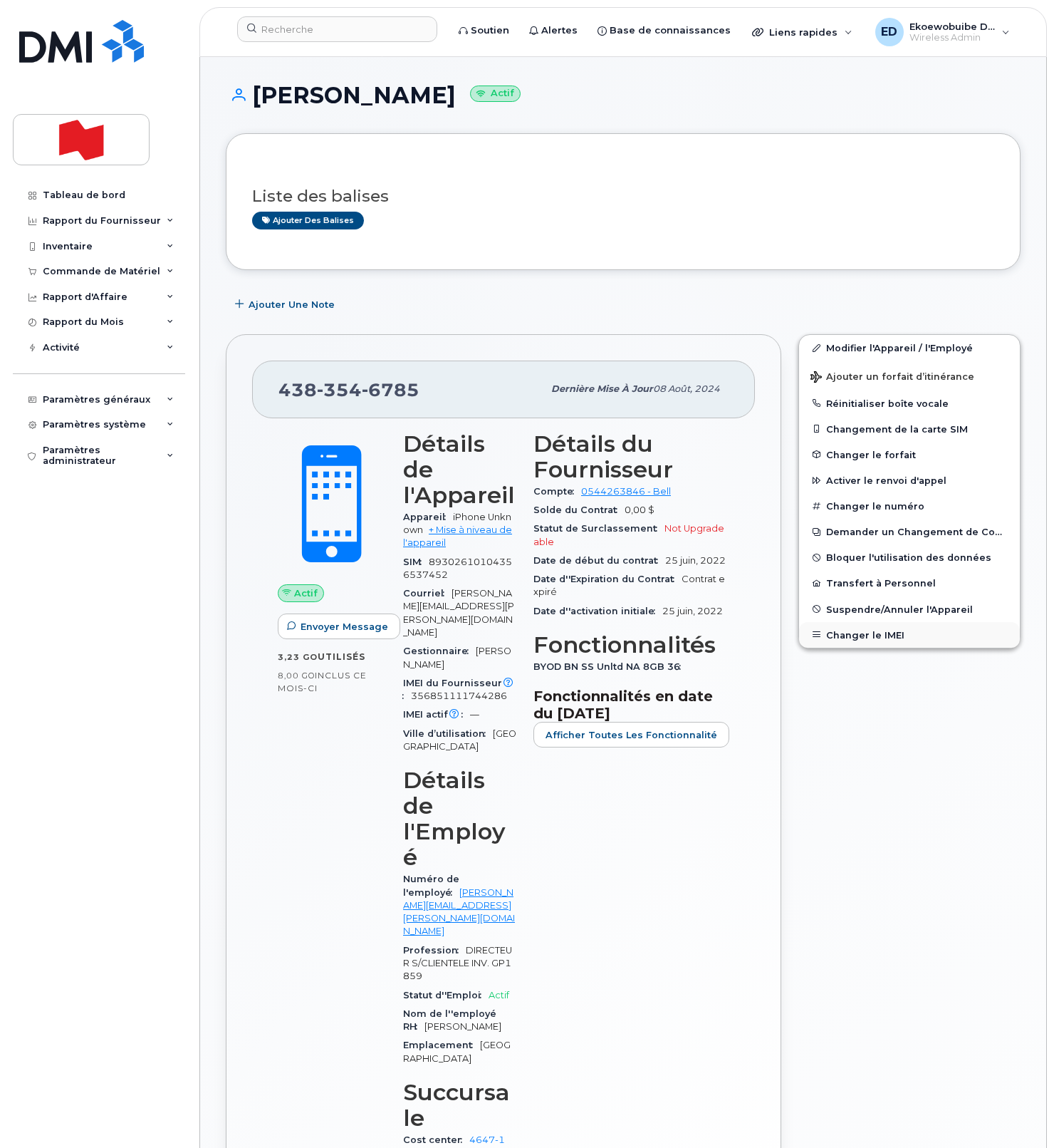
click at [856, 628] on button "Changer le IMEI" at bounding box center [909, 635] width 221 height 25
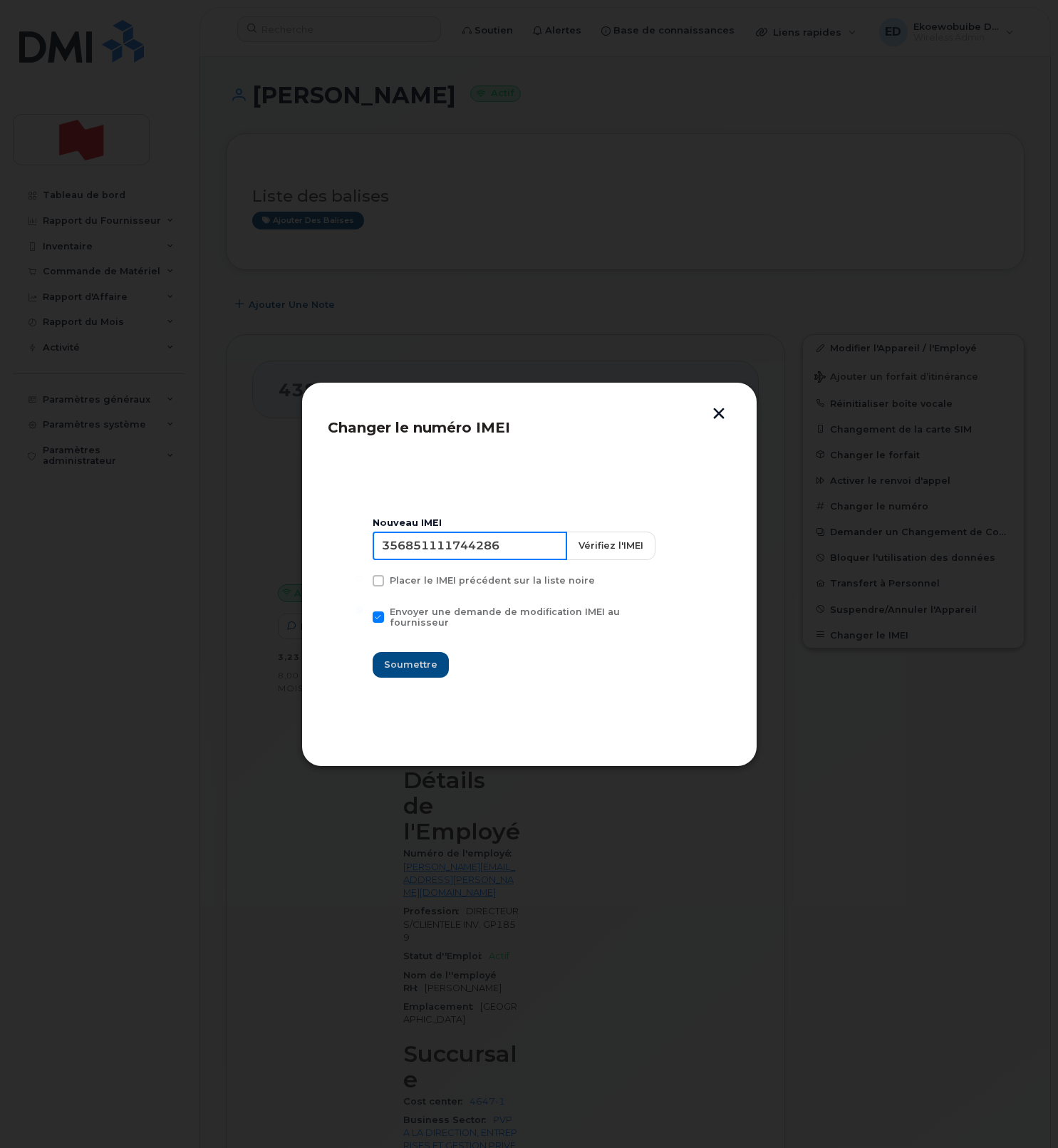
click at [463, 553] on input "356851111744286" at bounding box center [470, 546] width 195 height 28
click at [487, 553] on input "356851111744286" at bounding box center [468, 546] width 195 height 28
click at [487, 553] on input "356851111744286" at bounding box center [468, 546] width 195 height 28
